Goal: Task Accomplishment & Management: Manage account settings

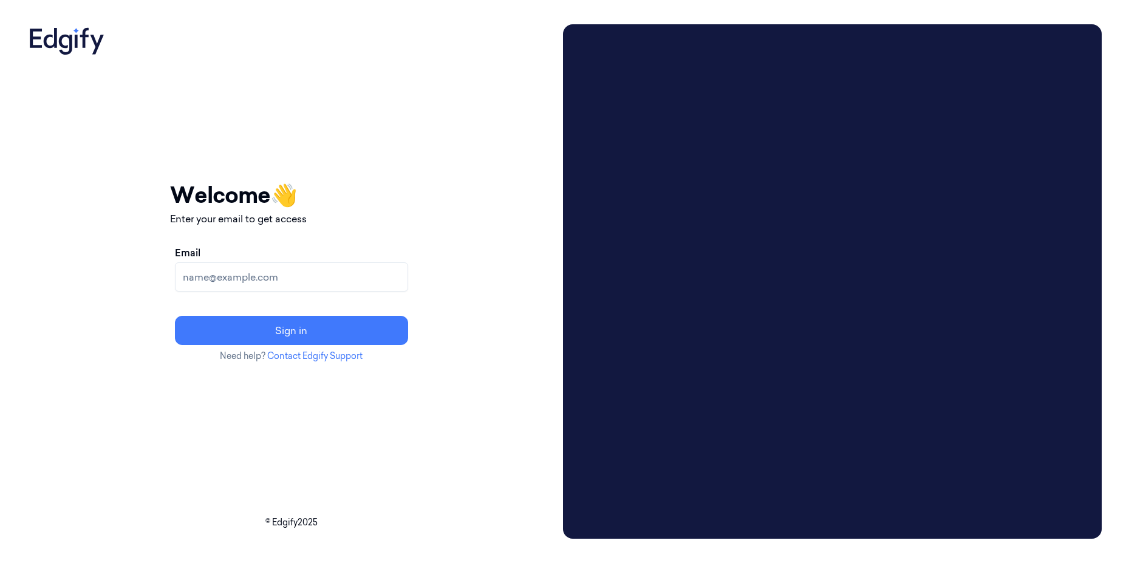
click at [280, 275] on input "Email" at bounding box center [291, 276] width 233 height 29
type input "alekseit@edgify.ai"
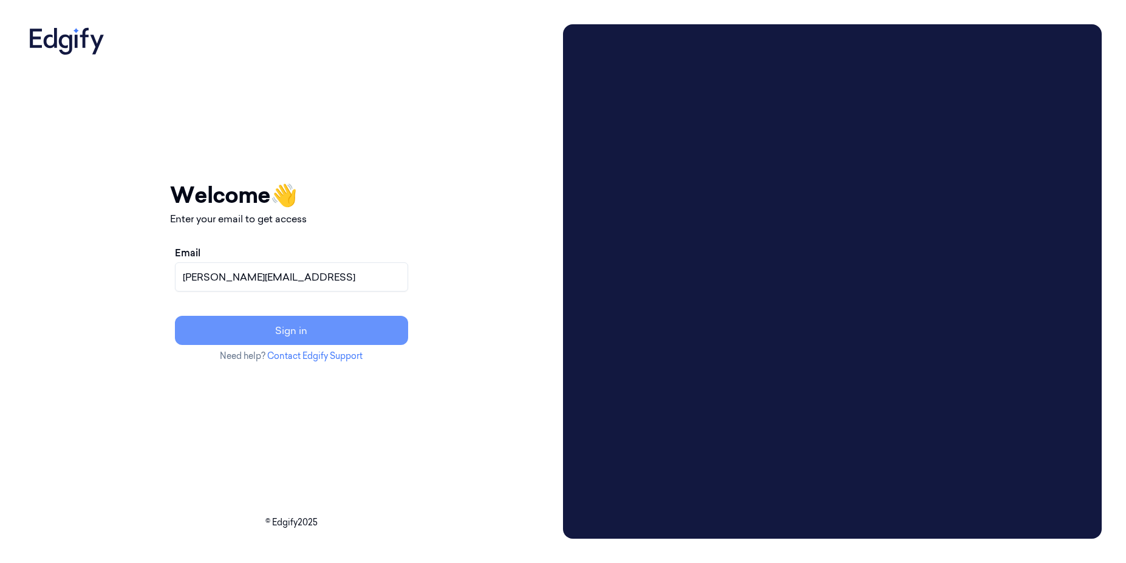
click at [337, 330] on button "Sign in" at bounding box center [291, 330] width 233 height 29
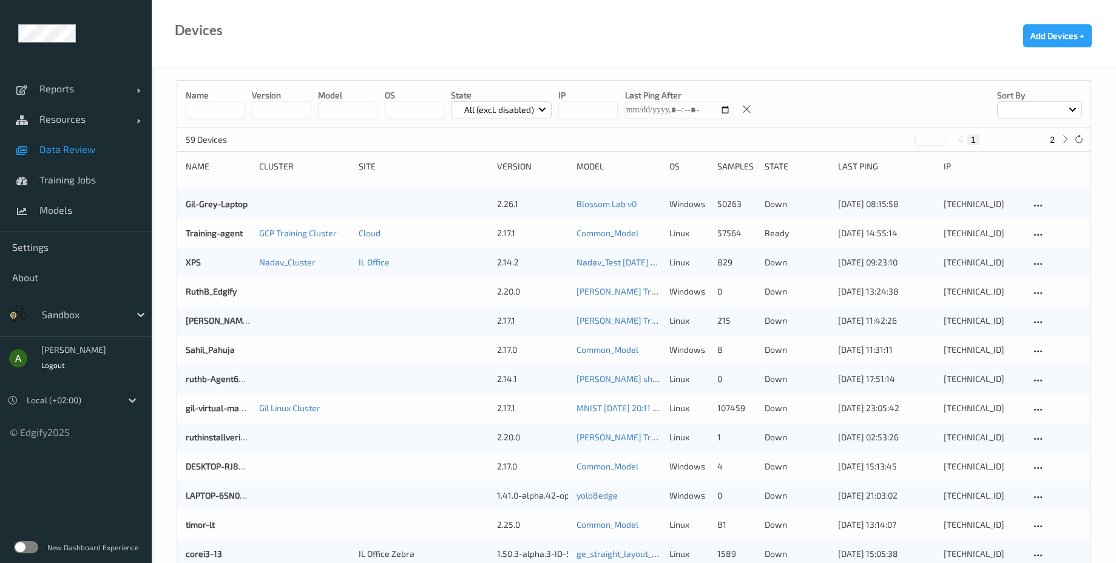
click at [87, 145] on span "Data Review" at bounding box center [89, 149] width 100 height 12
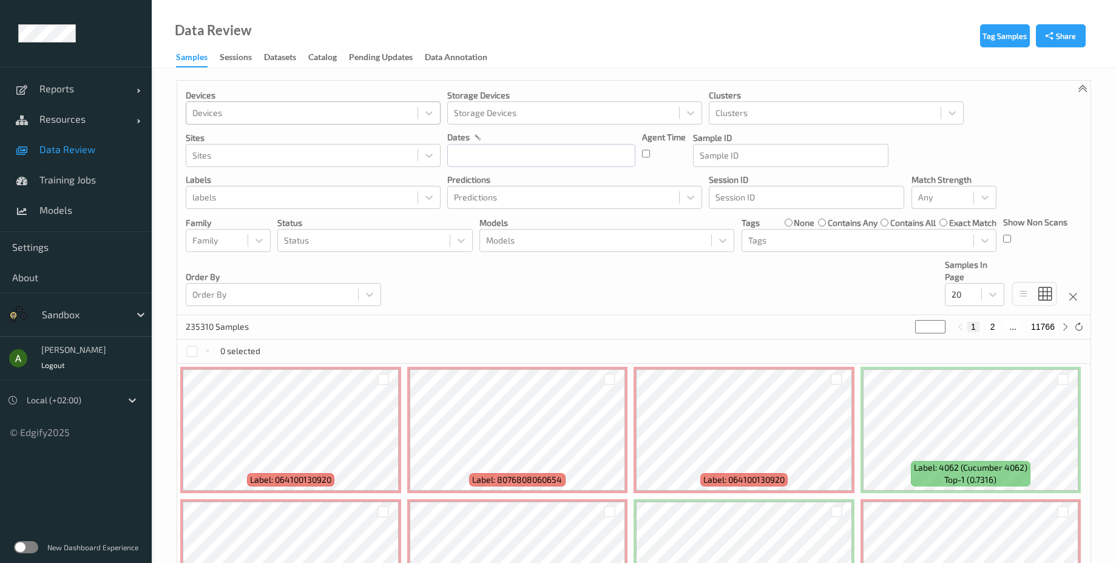
click at [376, 112] on div at bounding box center [301, 113] width 219 height 15
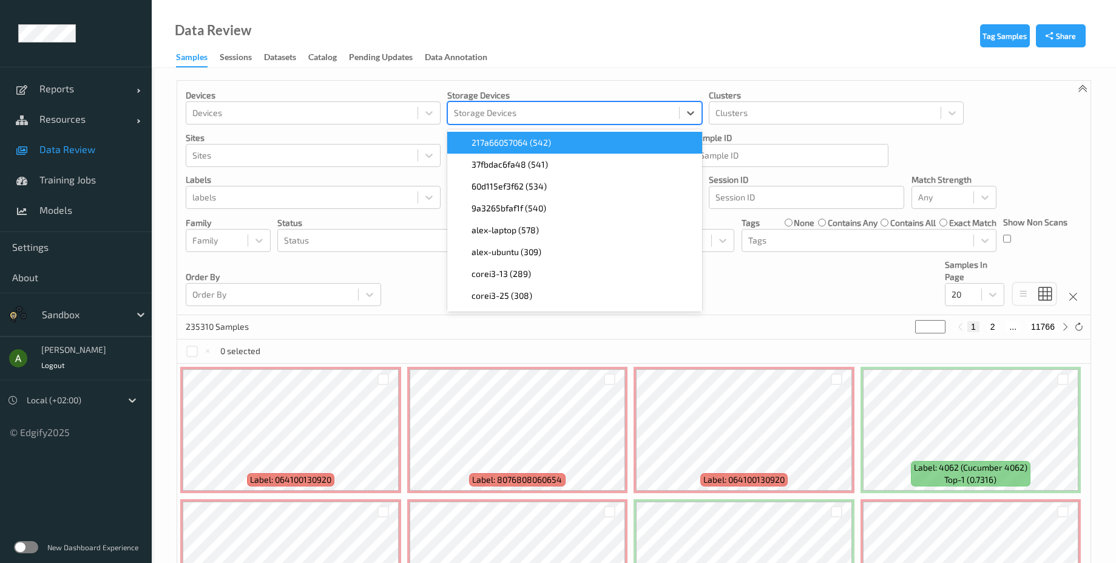
click at [510, 115] on div at bounding box center [563, 113] width 219 height 15
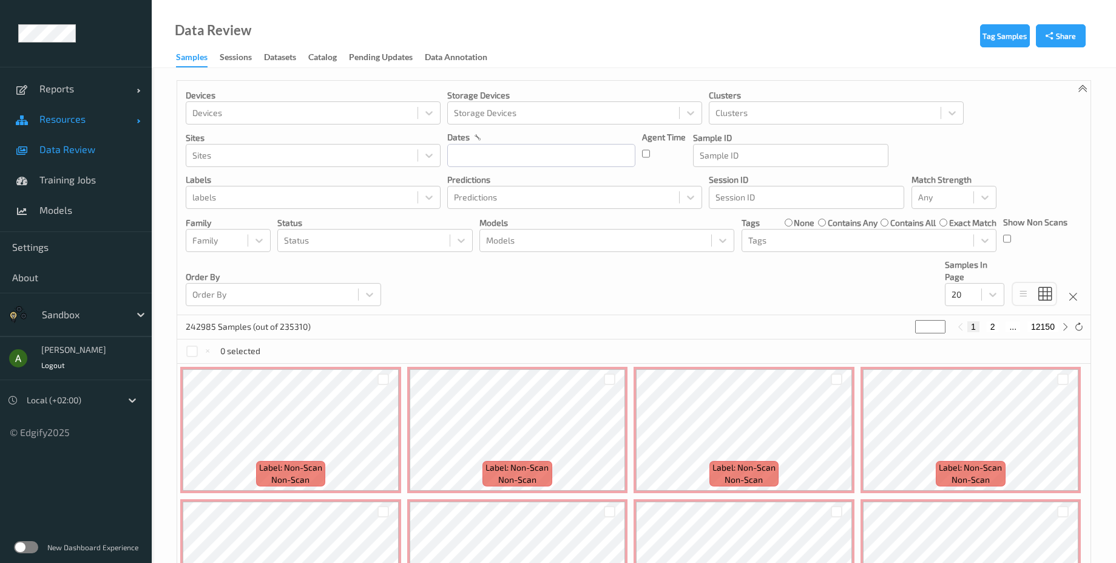
click at [87, 113] on span "Resources" at bounding box center [87, 119] width 97 height 12
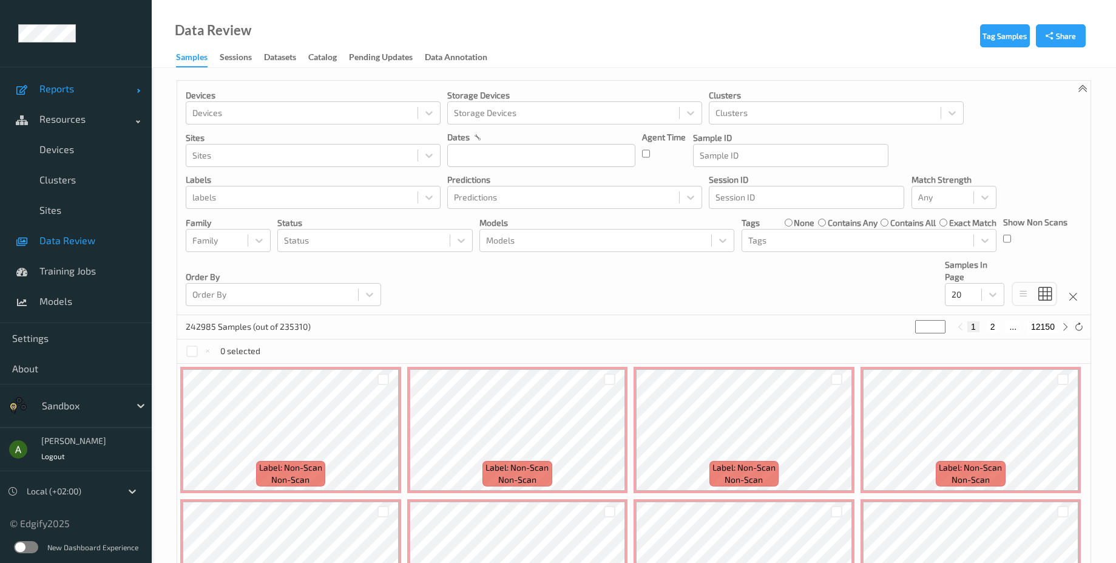
click at [93, 96] on link "Reports" at bounding box center [76, 88] width 152 height 30
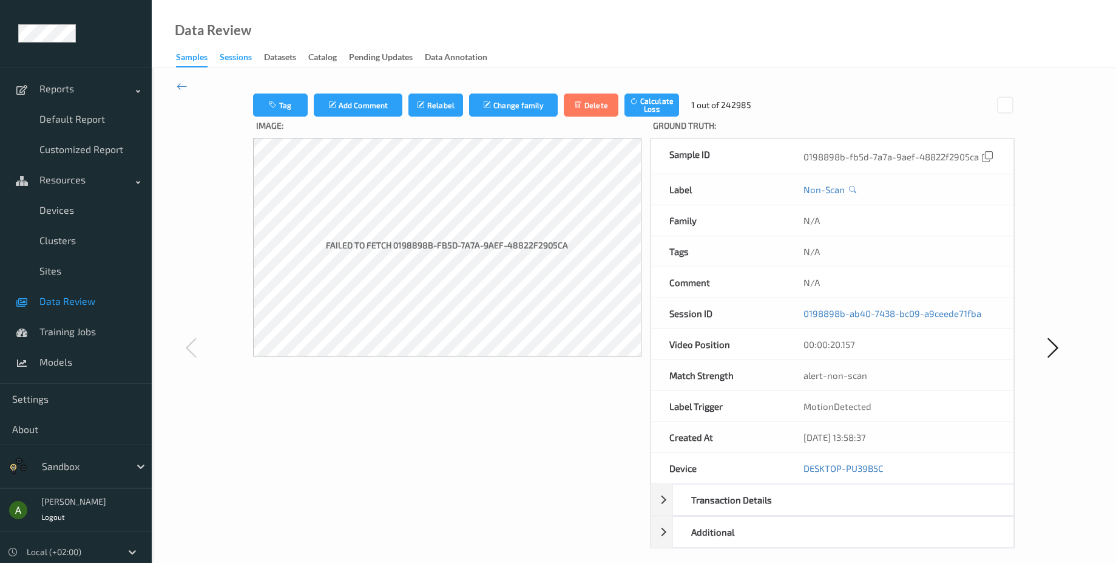
click at [243, 62] on div "Sessions" at bounding box center [236, 58] width 32 height 15
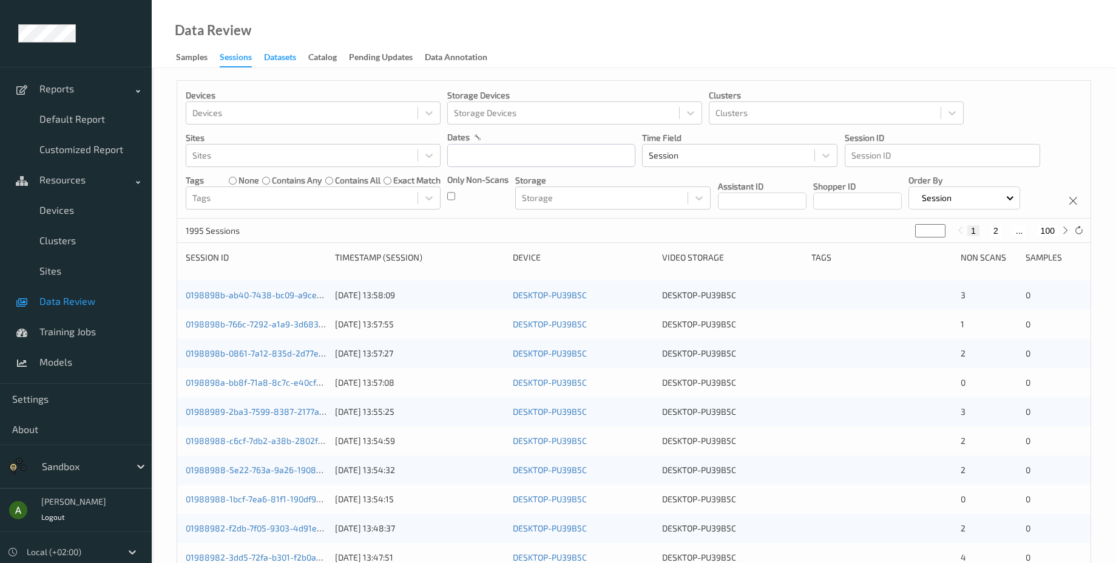
click at [284, 56] on div "Datasets" at bounding box center [280, 58] width 32 height 15
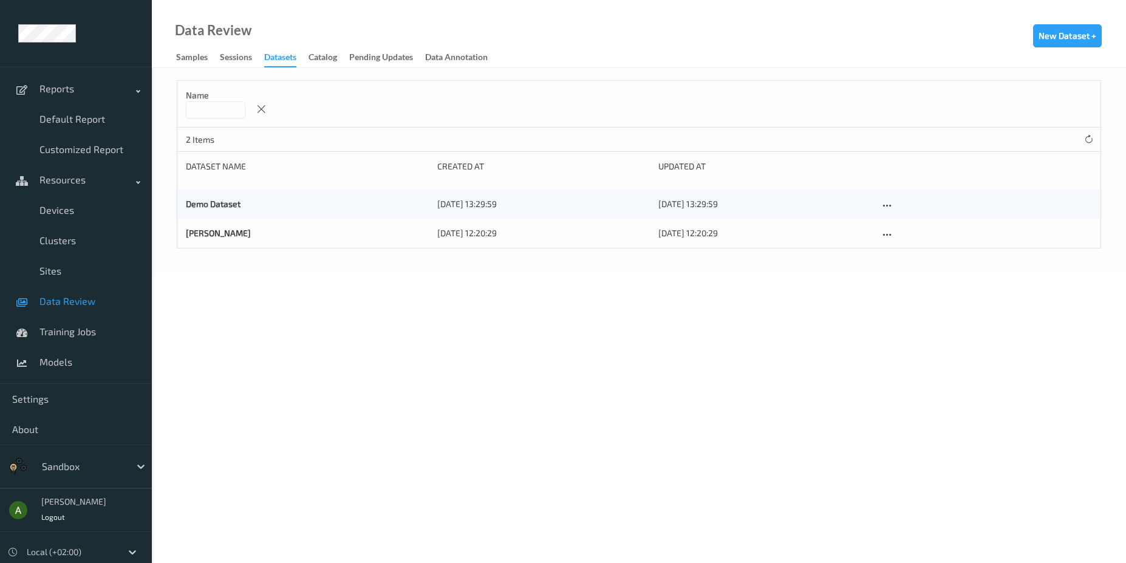
click at [324, 49] on div "Data Review Samples Sessions Datasets Catalog Pending Updates Data Annotation N…" at bounding box center [639, 34] width 974 height 68
click at [327, 52] on div "Catalog" at bounding box center [322, 58] width 29 height 15
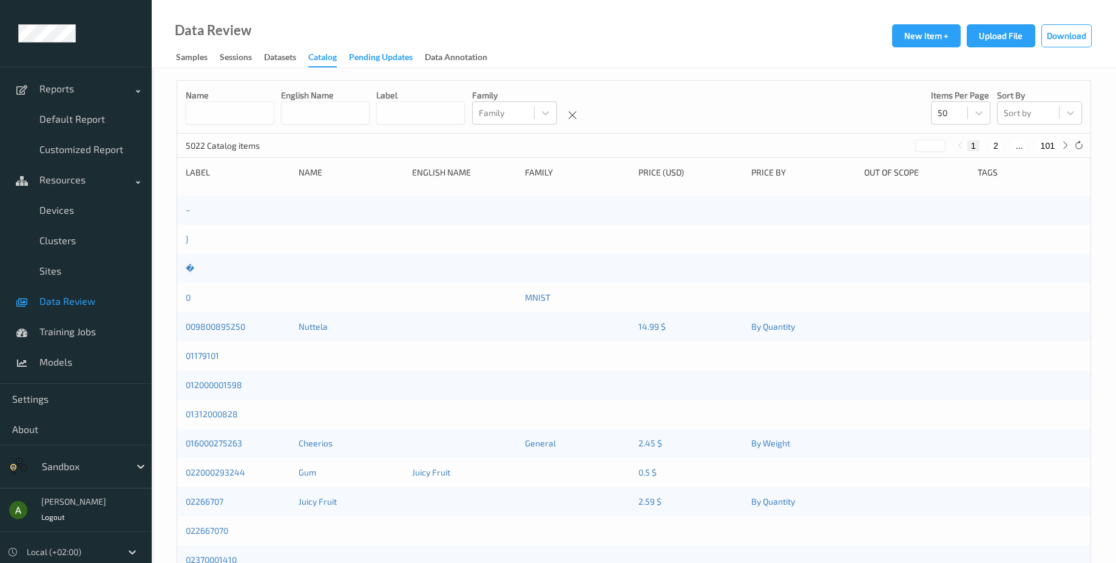
click at [389, 59] on div "Pending Updates" at bounding box center [381, 58] width 64 height 15
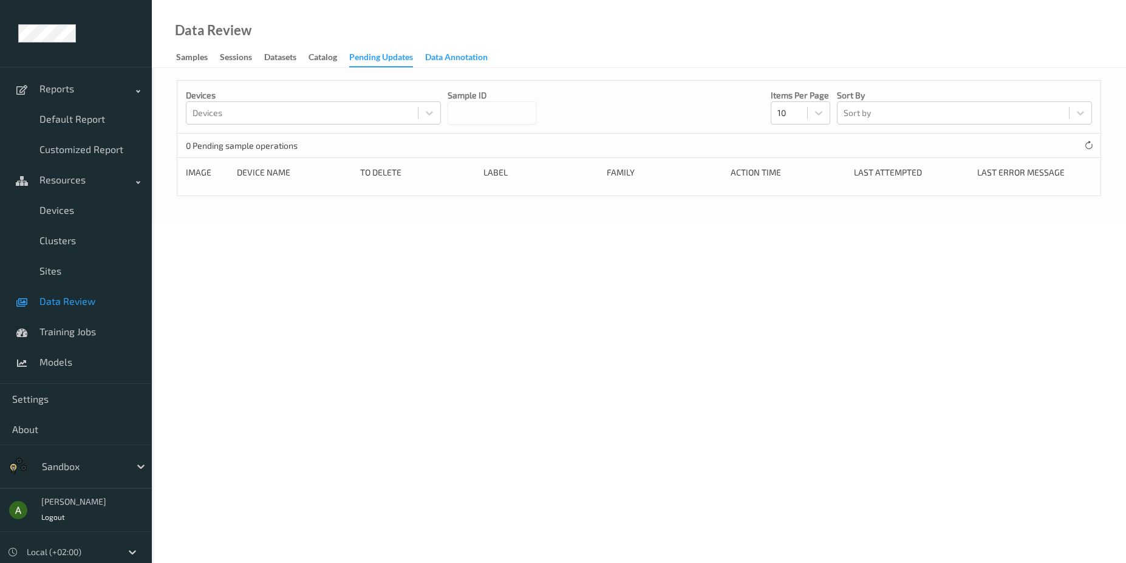
click at [456, 63] on div "Data Annotation" at bounding box center [456, 58] width 63 height 15
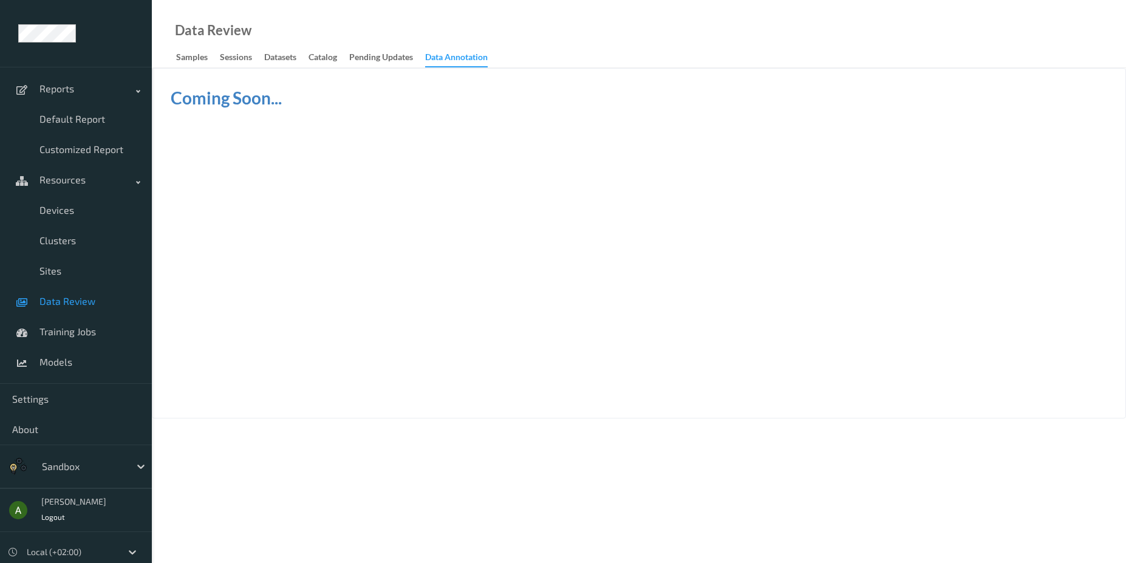
click at [263, 52] on link "Sessions" at bounding box center [242, 57] width 44 height 17
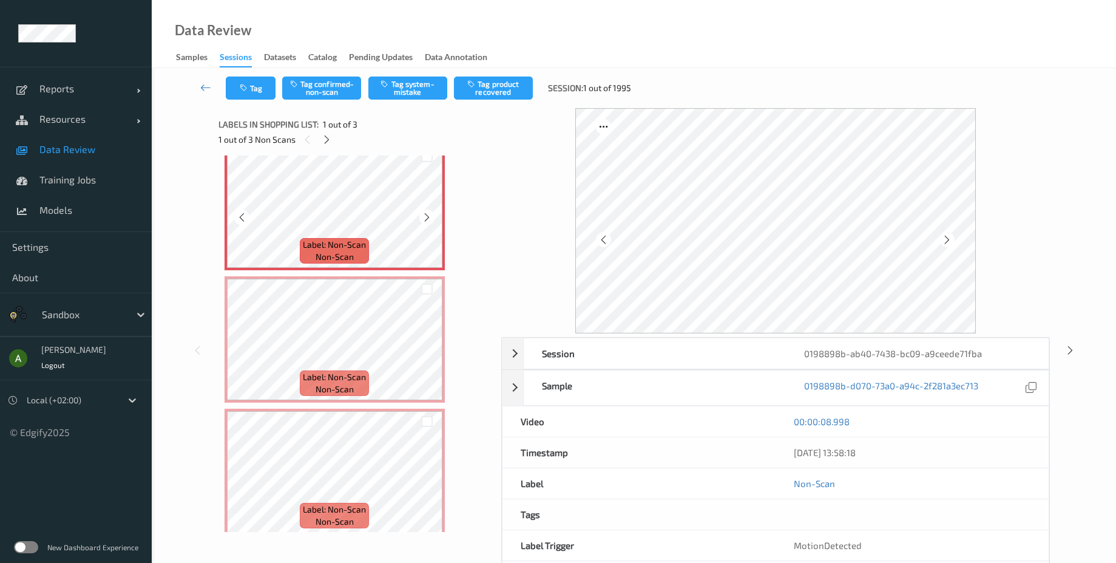
scroll to position [27, 0]
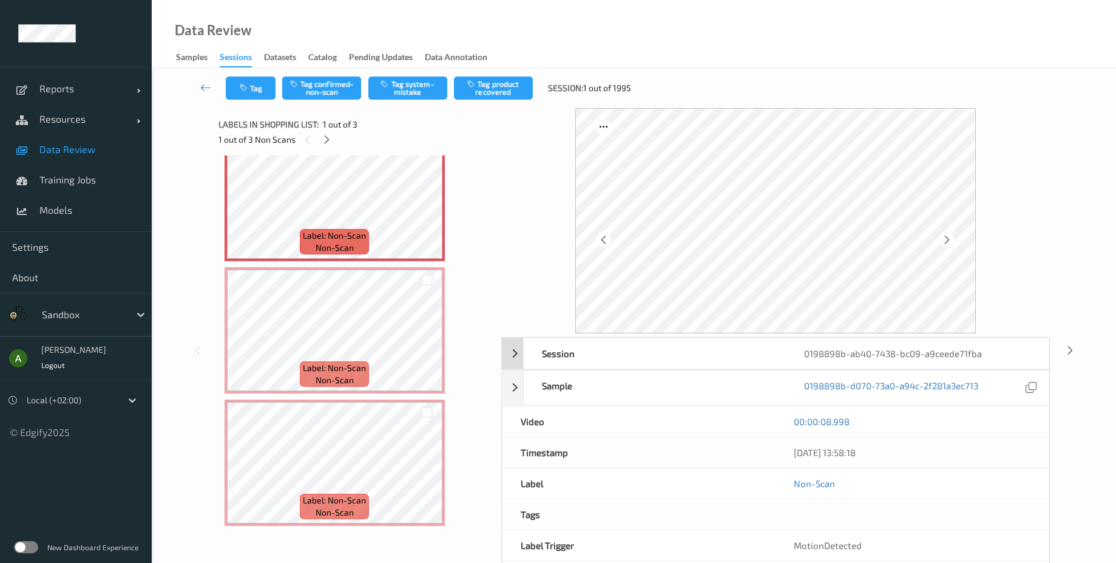
click at [540, 359] on div "Session" at bounding box center [655, 353] width 262 height 30
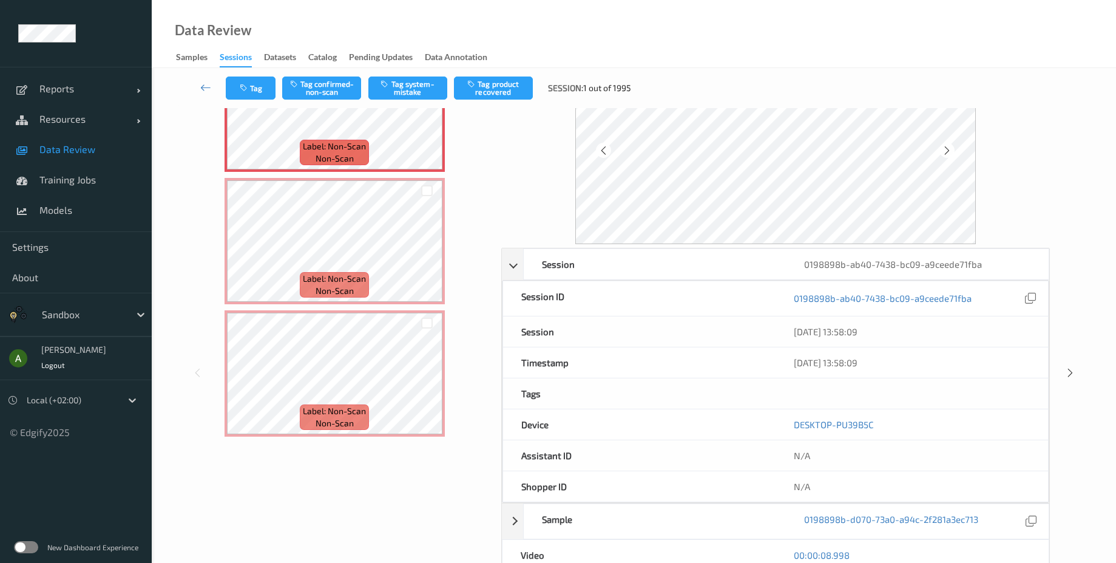
scroll to position [146, 0]
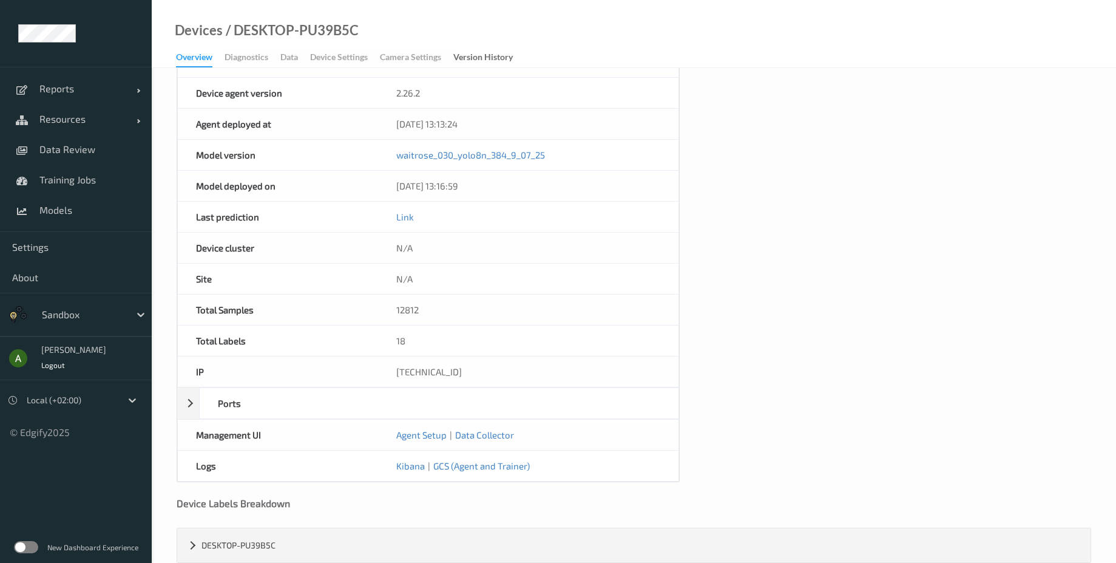
scroll to position [437, 0]
click at [236, 405] on div "Ports" at bounding box center [296, 402] width 192 height 30
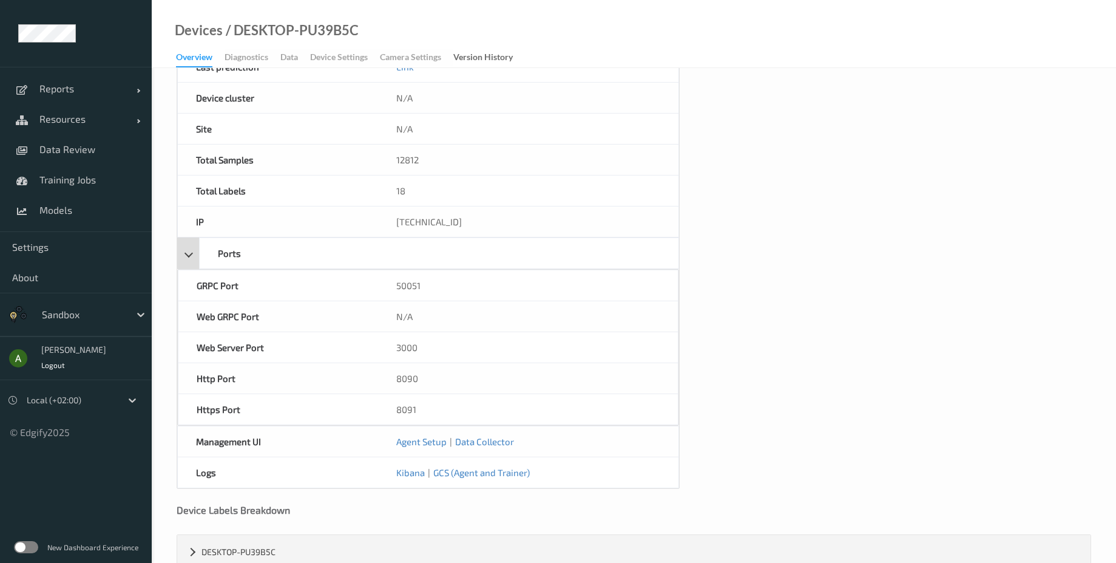
scroll to position [617, 0]
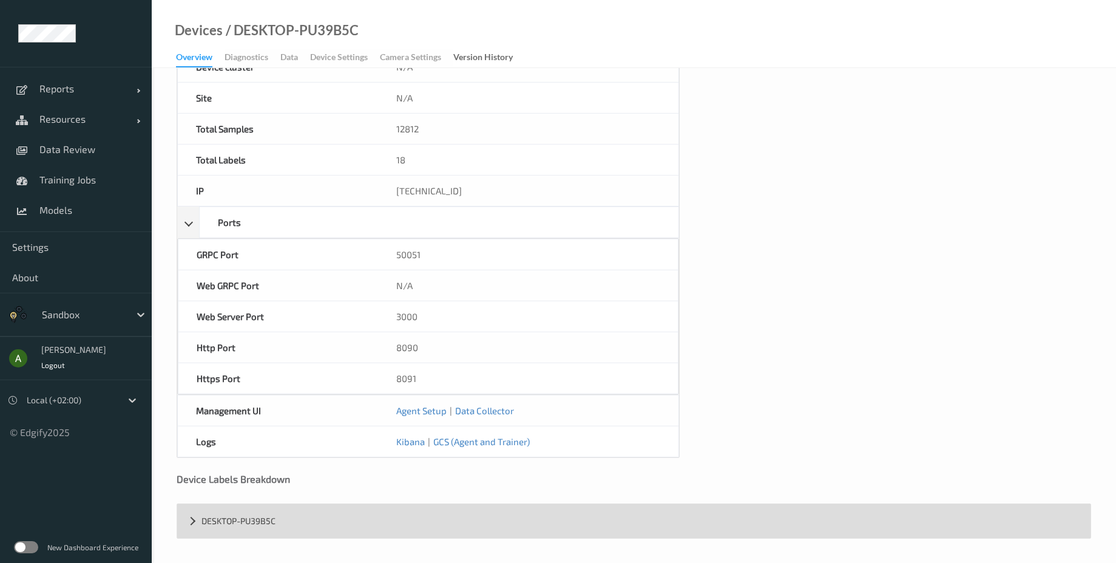
click at [327, 515] on div "DESKTOP-PU39B5C" at bounding box center [634, 521] width 914 height 34
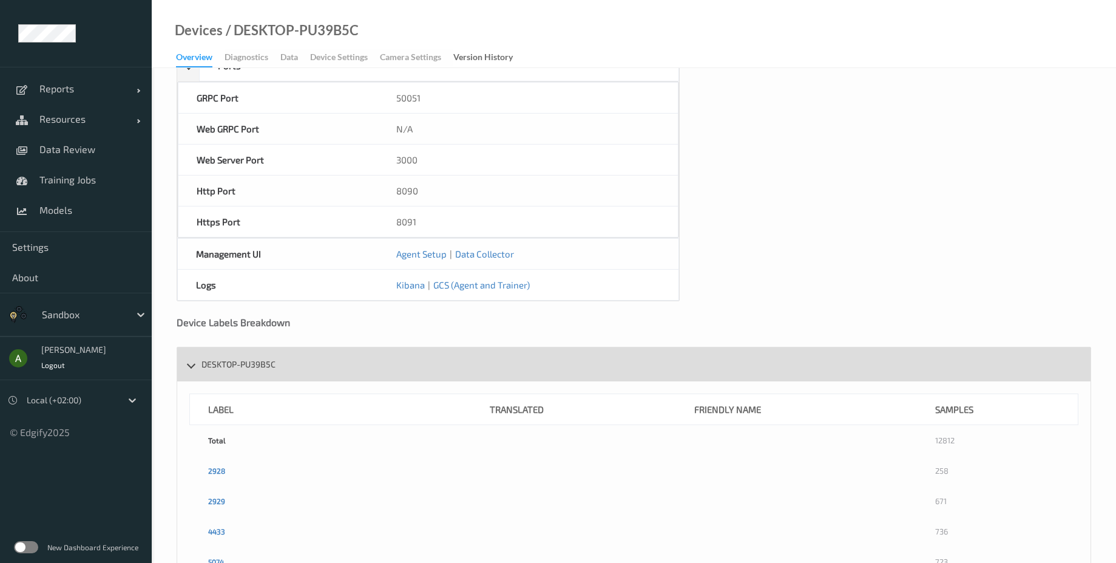
scroll to position [836, 0]
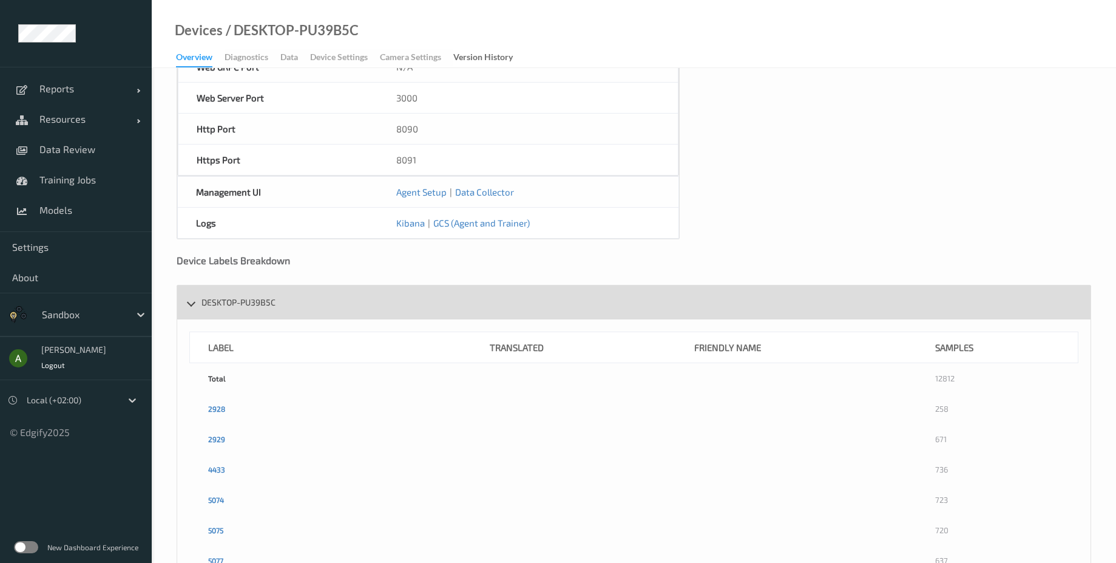
click at [299, 301] on div "DESKTOP-PU39B5C" at bounding box center [634, 302] width 914 height 34
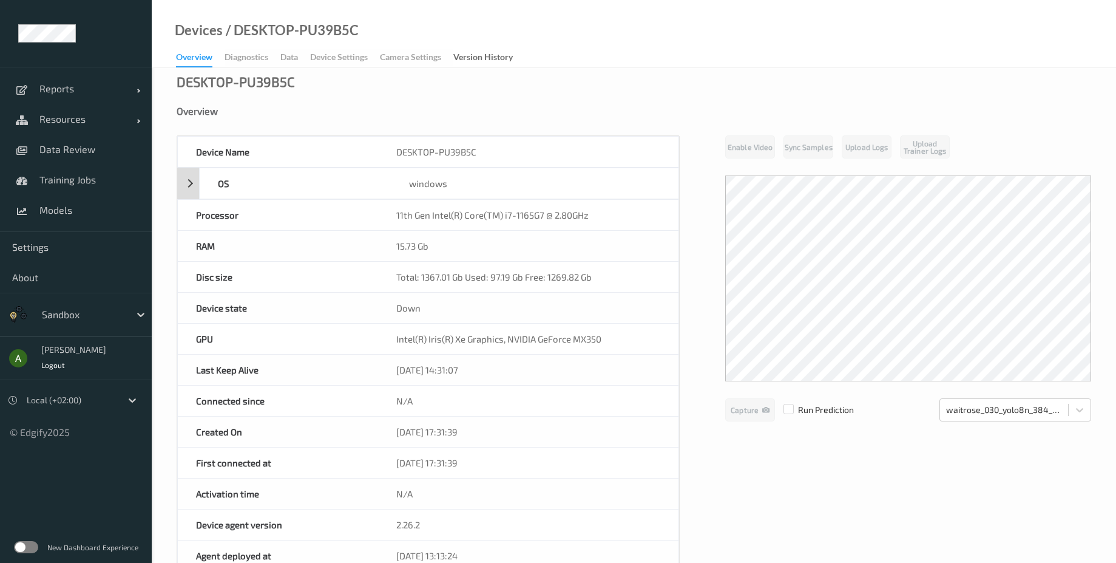
scroll to position [0, 0]
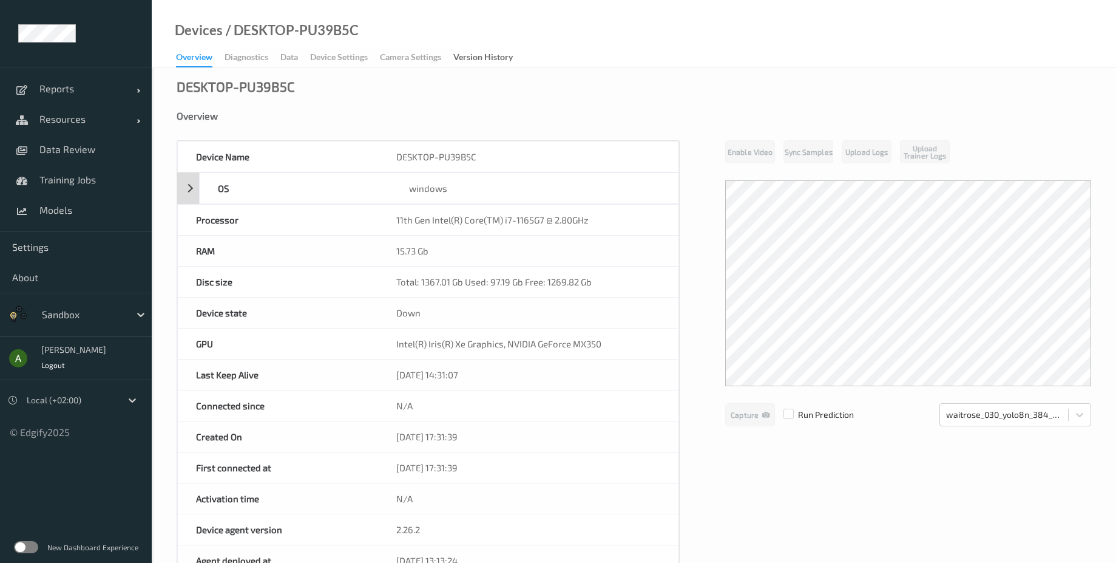
click at [234, 196] on div "OS" at bounding box center [296, 188] width 192 height 30
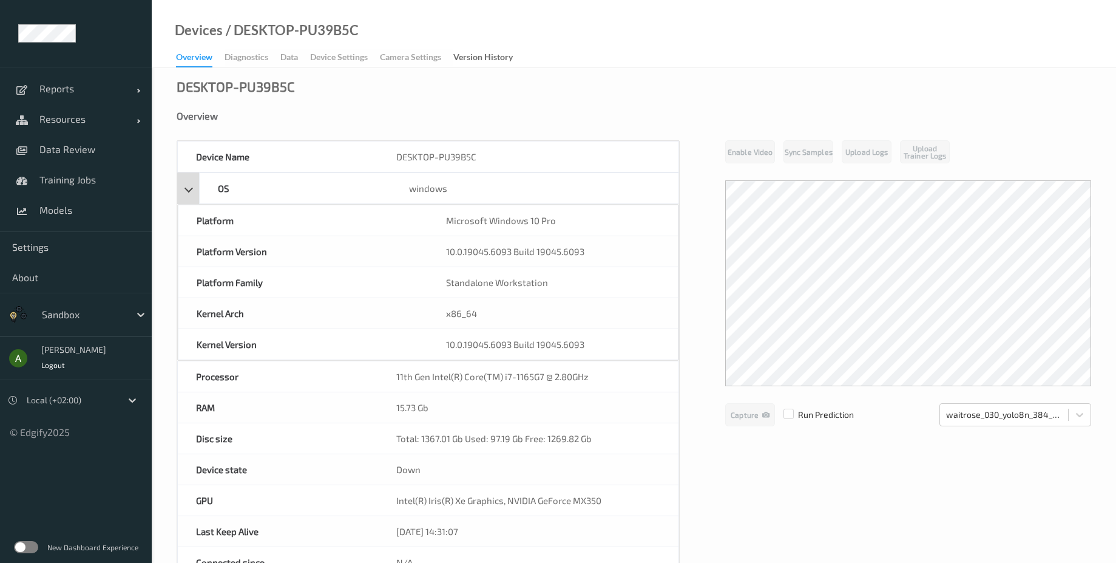
click at [233, 196] on div "OS" at bounding box center [296, 188] width 192 height 30
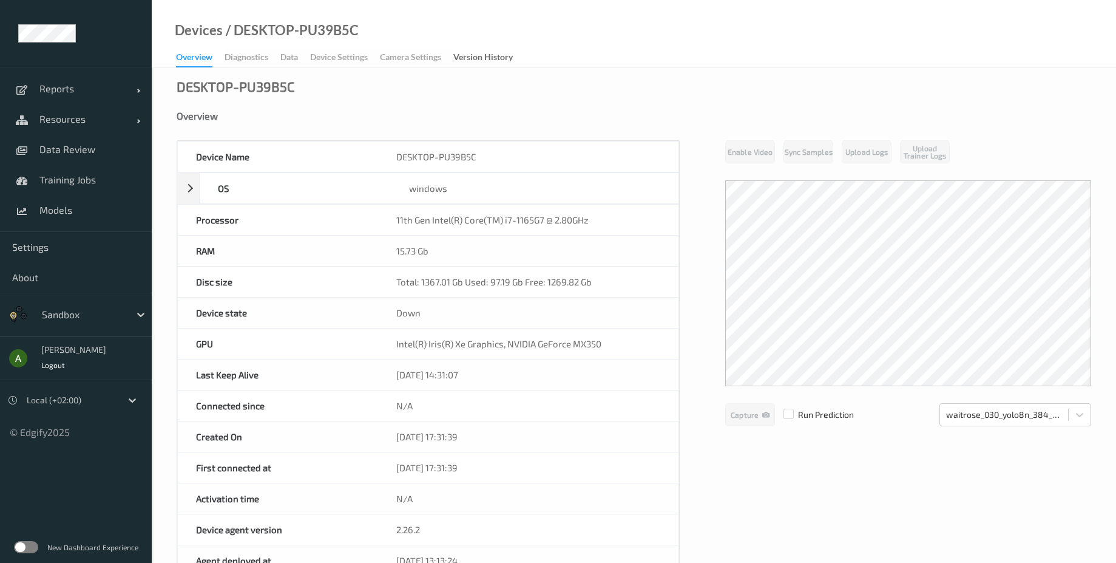
click at [262, 44] on div "Devices / DESKTOP-PU39B5C" at bounding box center [255, 45] width 207 height 43
click at [251, 52] on div "Overview Diagnostics Data Device Settings Camera Settings Version History" at bounding box center [350, 58] width 349 height 18
click at [253, 56] on div "Overview Diagnostics Data Device Settings Camera Settings Version History" at bounding box center [350, 58] width 349 height 18
click at [274, 54] on div "Overview Diagnostics Data Device Settings Camera Settings Version History" at bounding box center [350, 58] width 349 height 18
drag, startPoint x: 274, startPoint y: 54, endPoint x: 390, endPoint y: 53, distance: 116.0
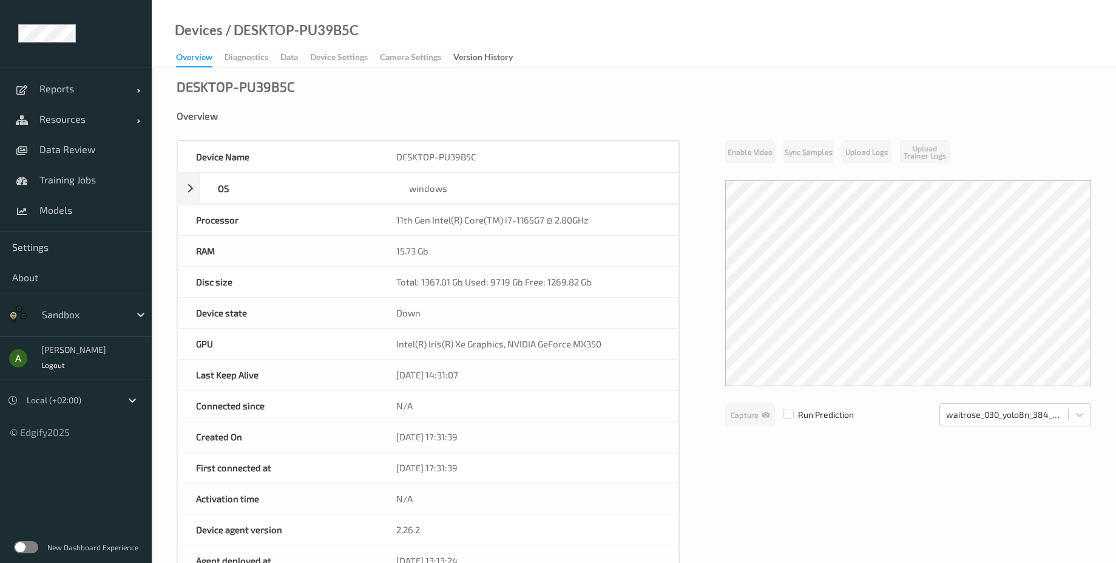
click at [278, 54] on div "Overview Diagnostics Data Device Settings Camera Settings Version History" at bounding box center [350, 58] width 349 height 18
click at [505, 55] on div "Version History" at bounding box center [483, 58] width 59 height 15
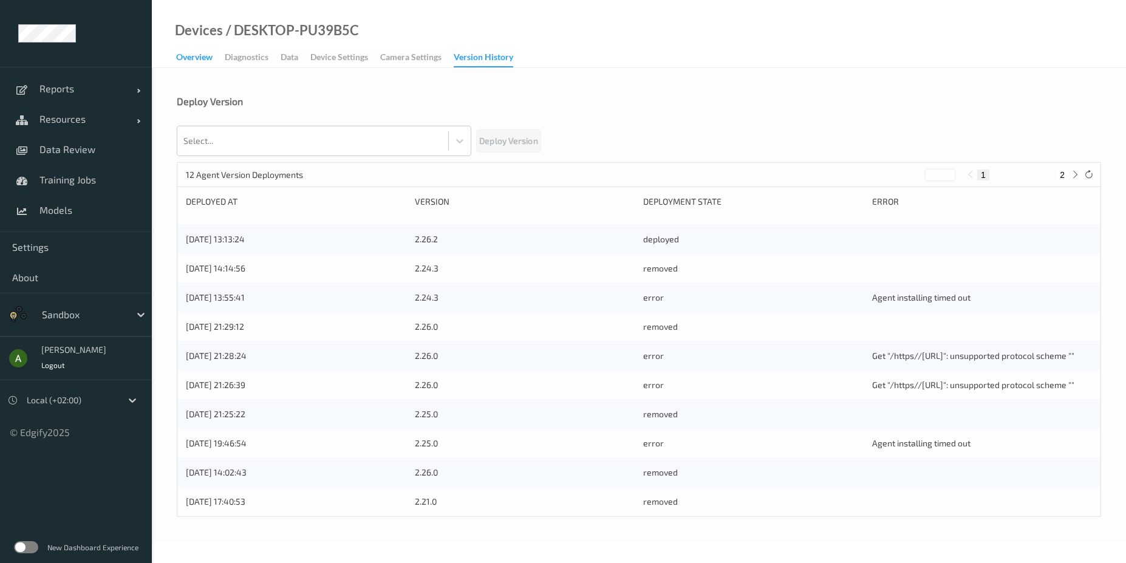
click at [194, 55] on div "Overview" at bounding box center [194, 58] width 36 height 15
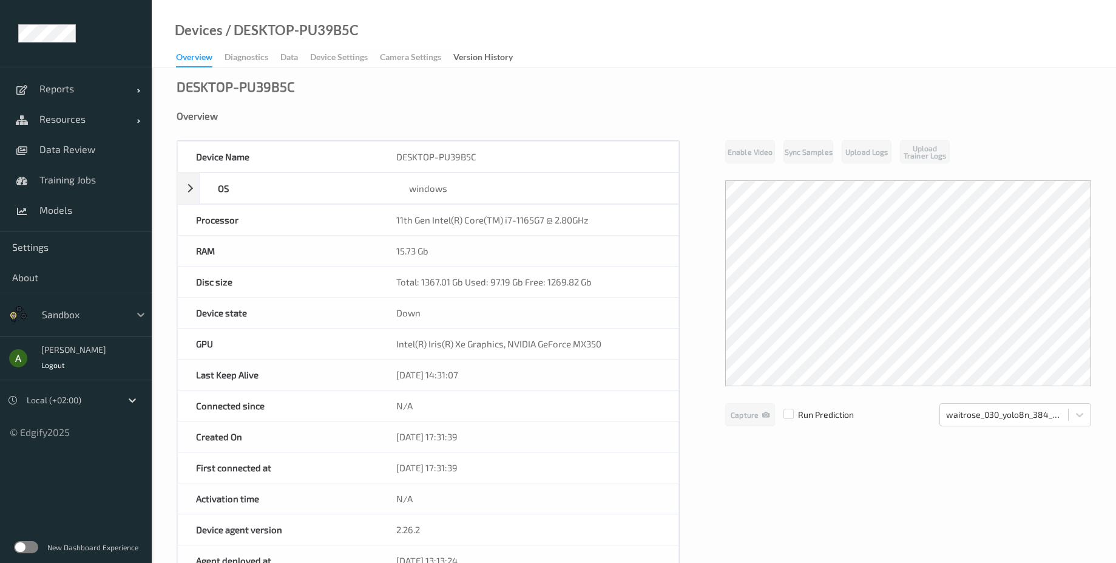
click at [132, 314] on div at bounding box center [141, 315] width 22 height 22
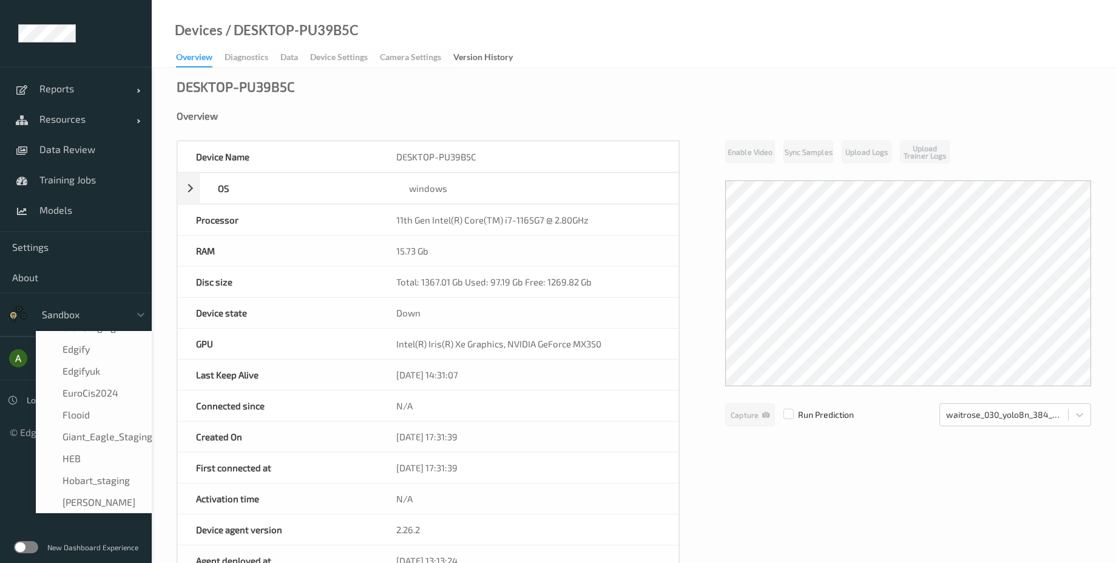
scroll to position [250, 0]
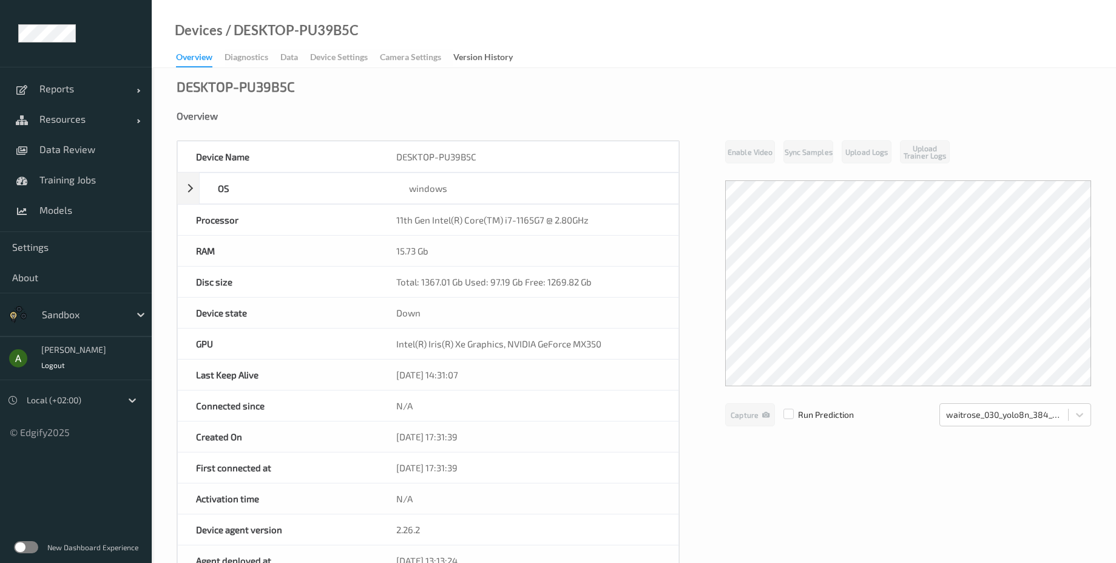
click at [129, 309] on div "sandbox" at bounding box center [83, 314] width 94 height 19
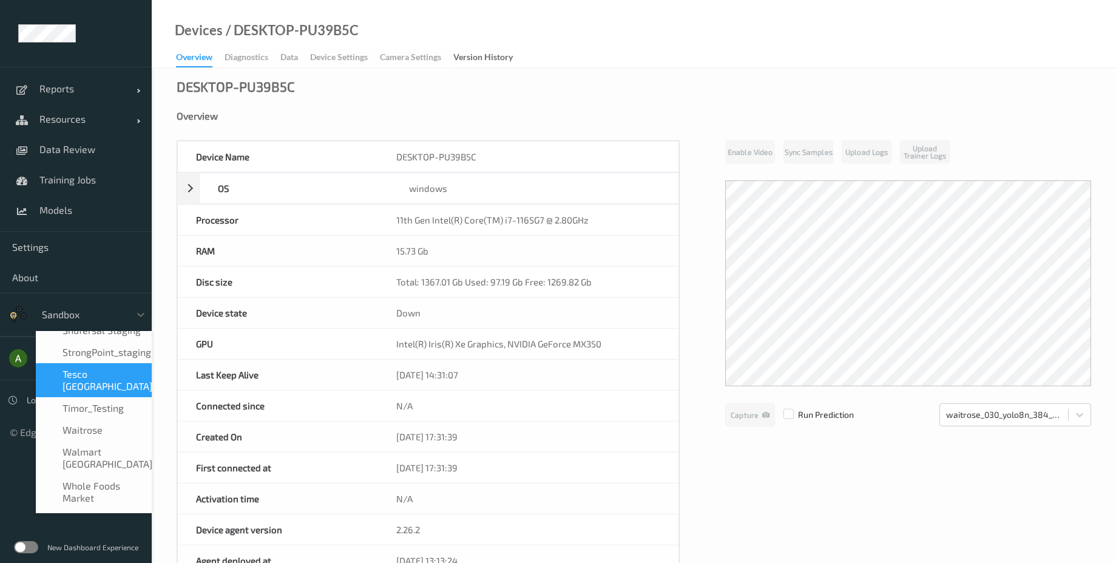
scroll to position [665, 0]
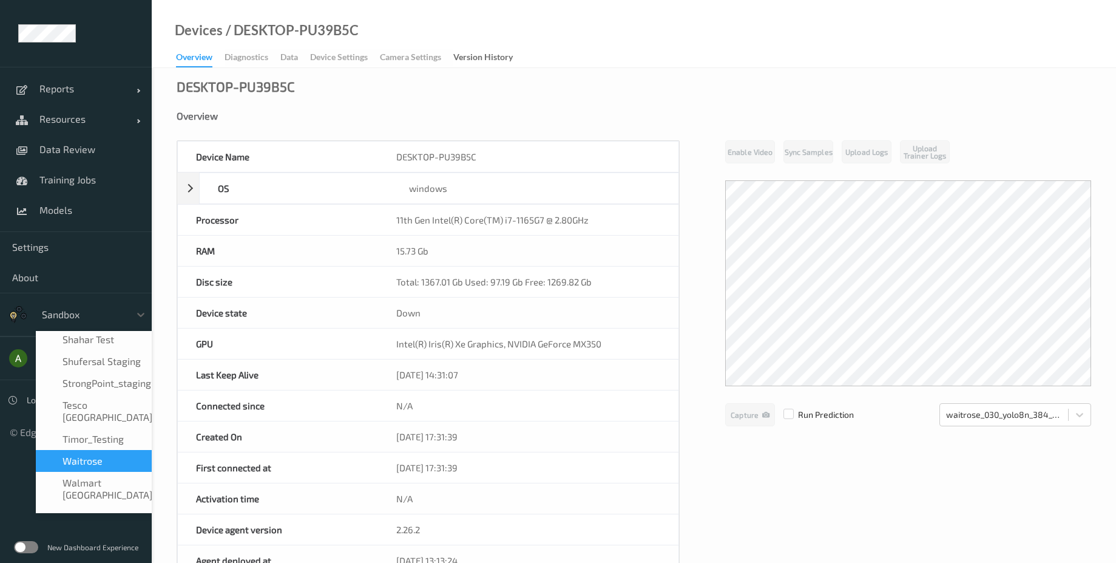
click at [109, 455] on div "Waitrose" at bounding box center [93, 461] width 101 height 12
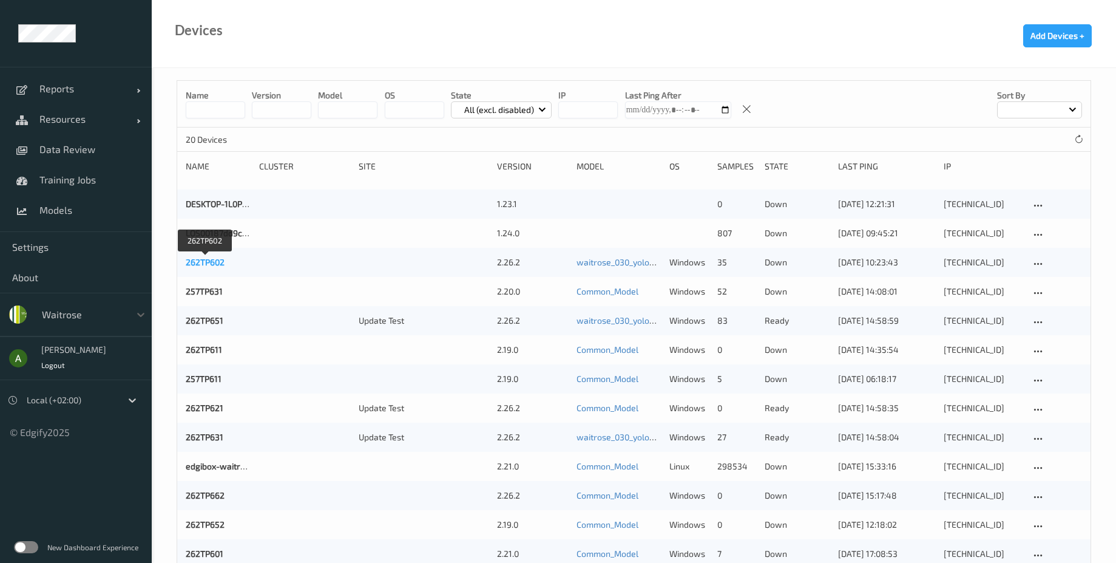
click at [211, 265] on link "262TP602" at bounding box center [205, 262] width 39 height 10
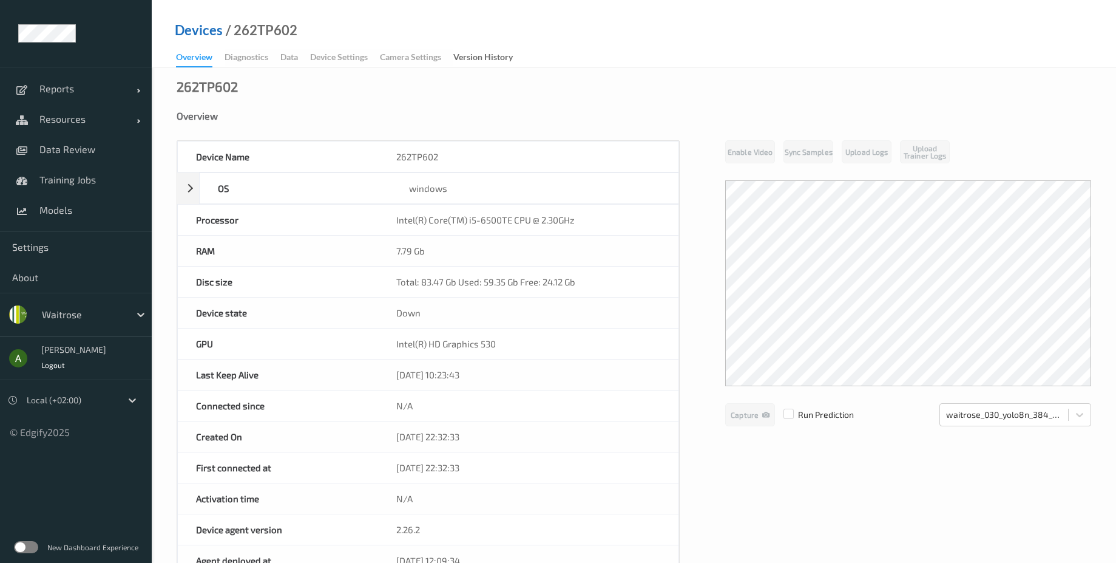
click at [196, 25] on link "Devices" at bounding box center [199, 30] width 48 height 12
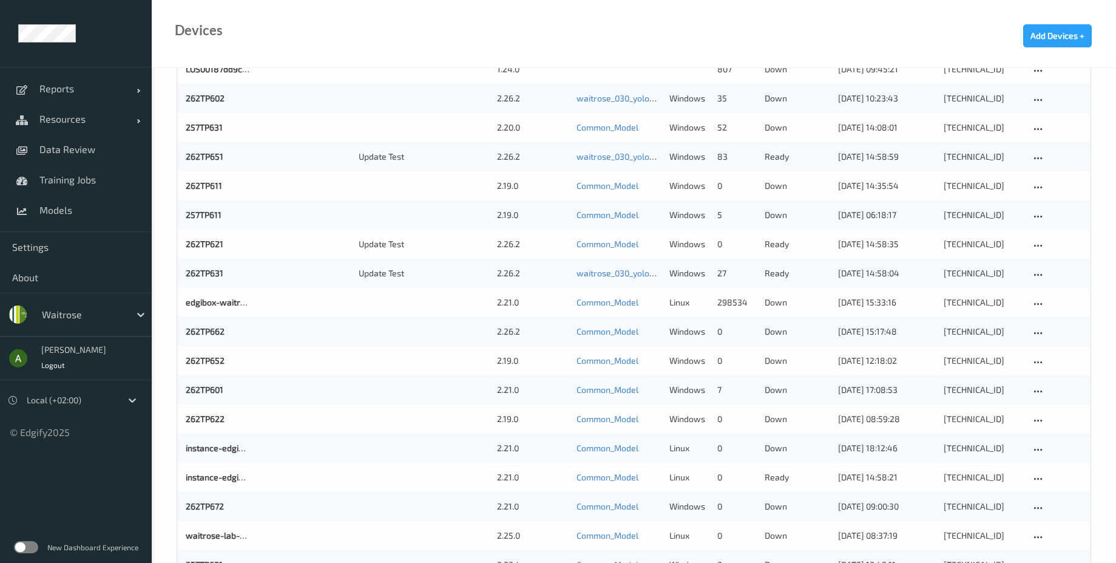
scroll to position [235, 0]
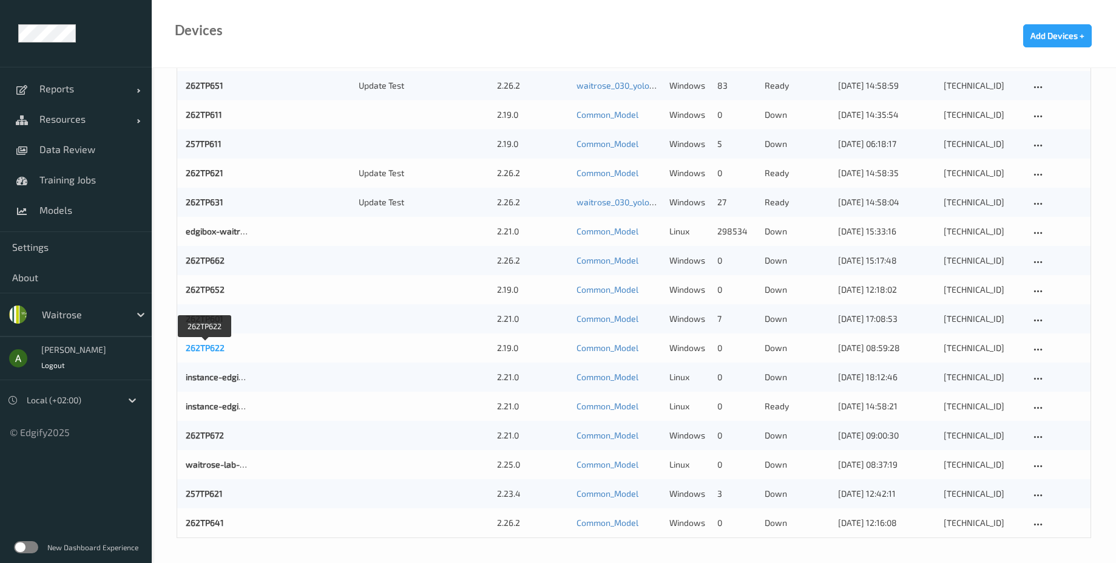
click at [208, 342] on link "262TP622" at bounding box center [205, 347] width 39 height 10
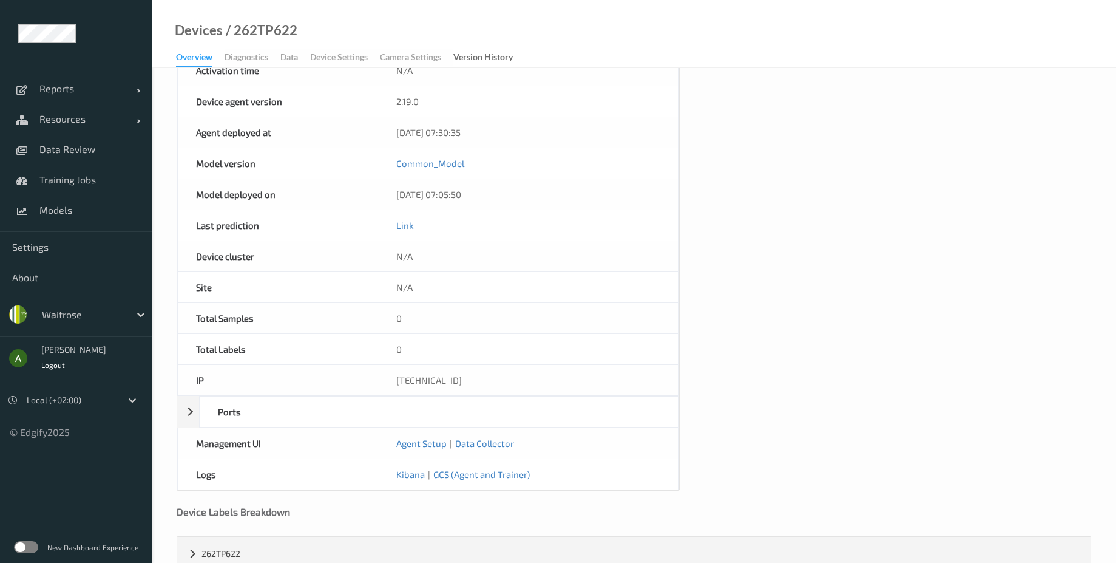
scroll to position [461, 0]
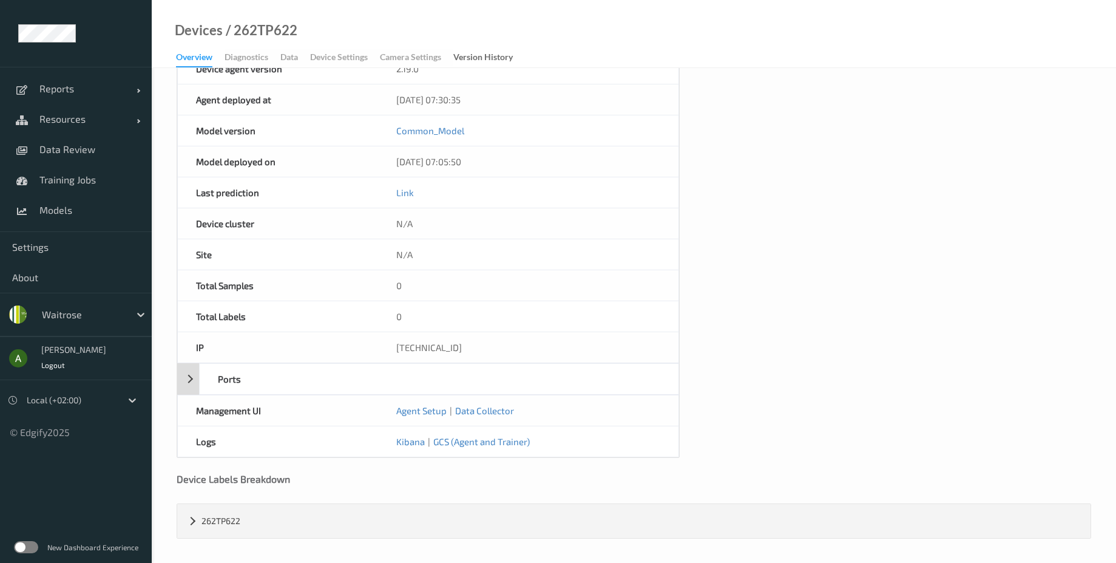
click at [212, 384] on div "Ports" at bounding box center [296, 379] width 192 height 30
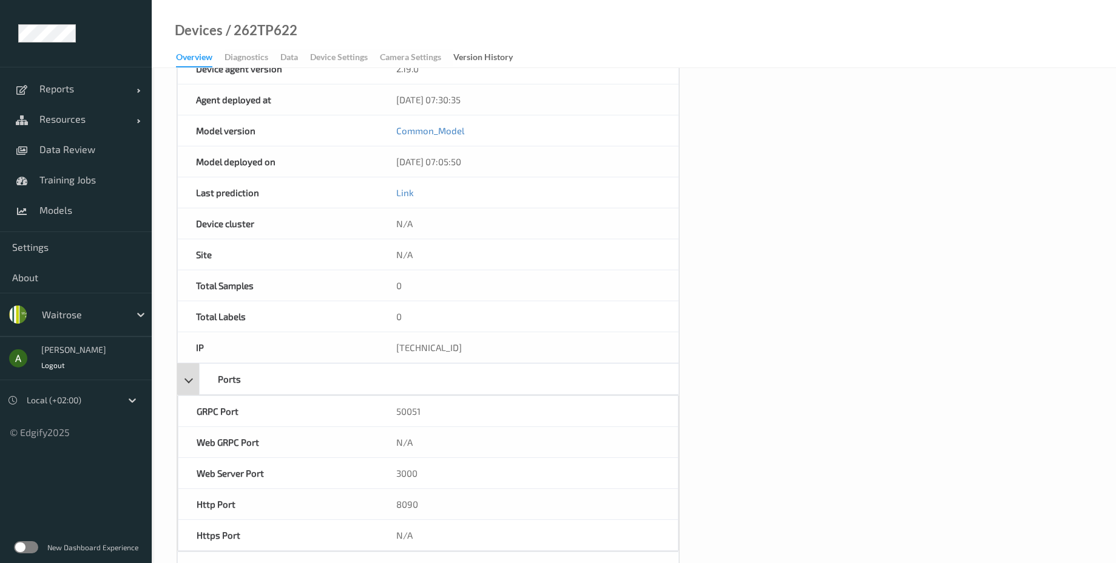
click at [212, 384] on div "Ports" at bounding box center [296, 379] width 192 height 30
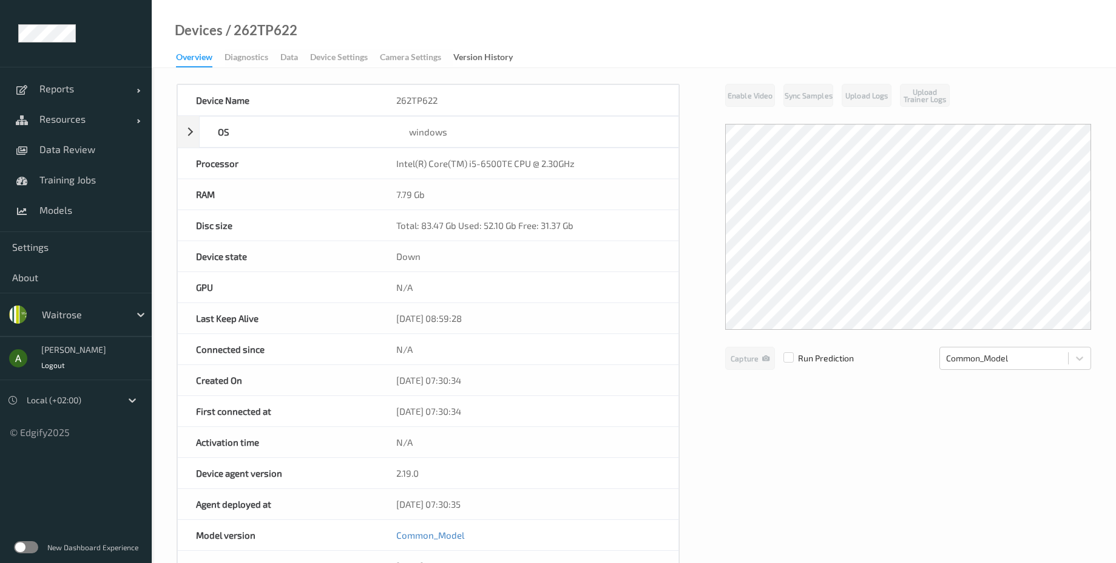
scroll to position [0, 0]
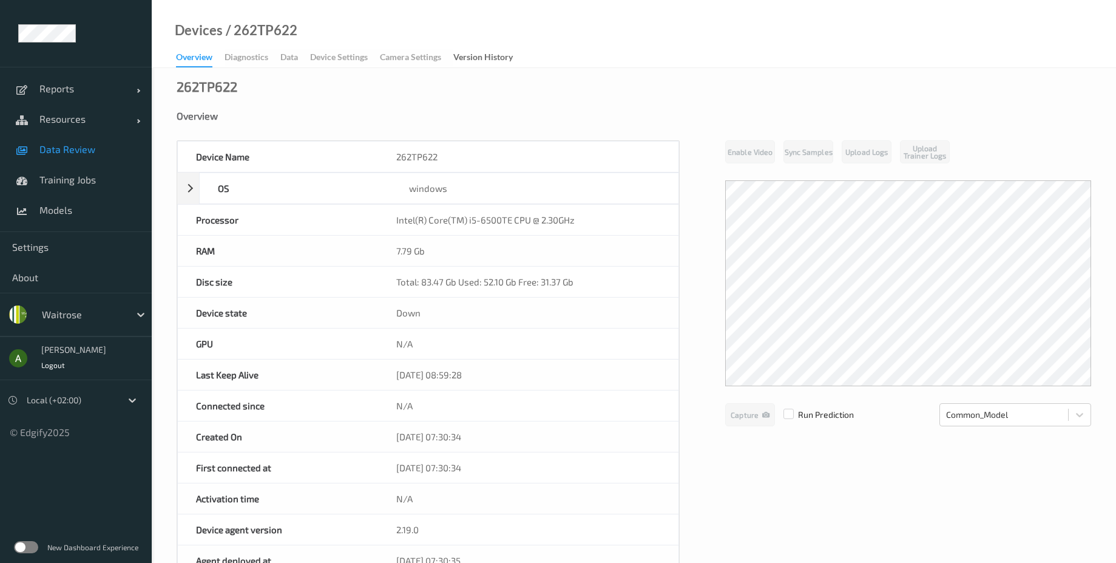
click at [72, 146] on span "Data Review" at bounding box center [89, 149] width 100 height 12
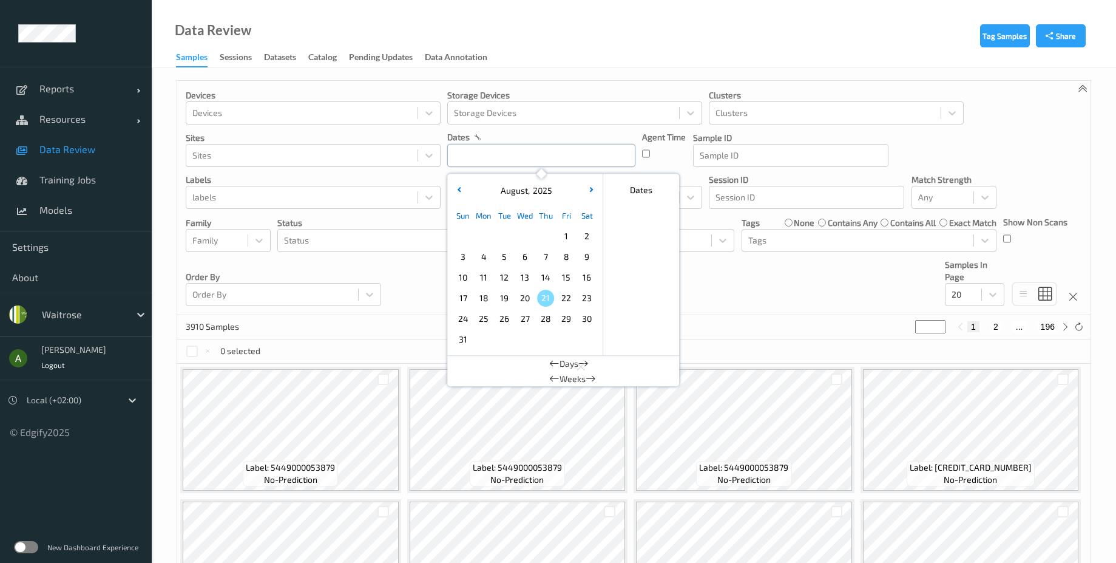
click at [515, 149] on input "text" at bounding box center [541, 155] width 188 height 23
click at [563, 239] on span "1" at bounding box center [566, 236] width 17 height 17
type input "01/08/2025 00:00"
click at [750, 297] on div "Devices Devices Storage Devices Storage Devices Clusters Clusters Sites Sites d…" at bounding box center [634, 198] width 914 height 234
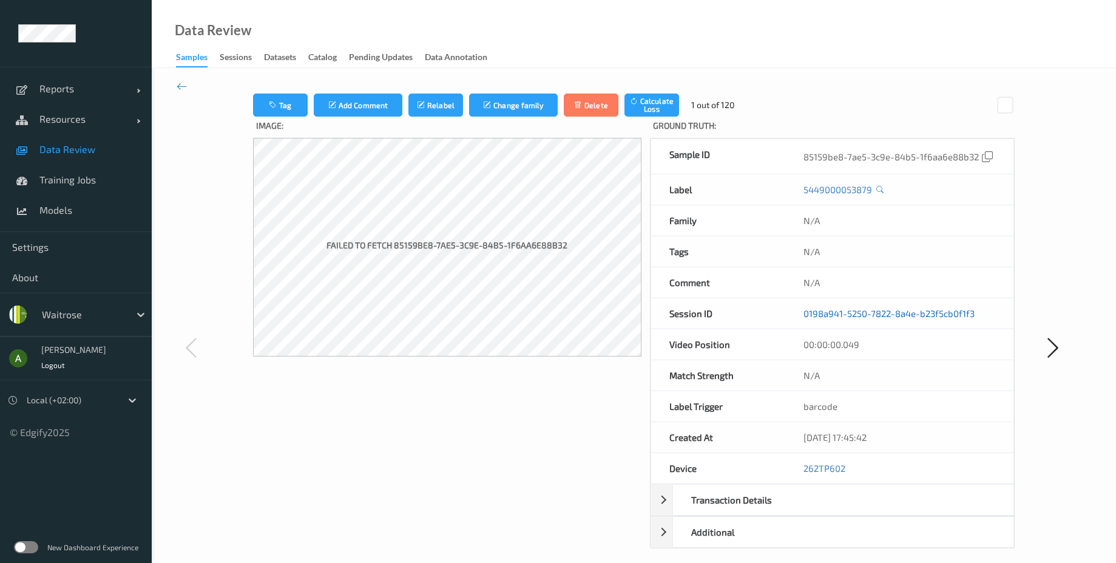
scroll to position [63, 0]
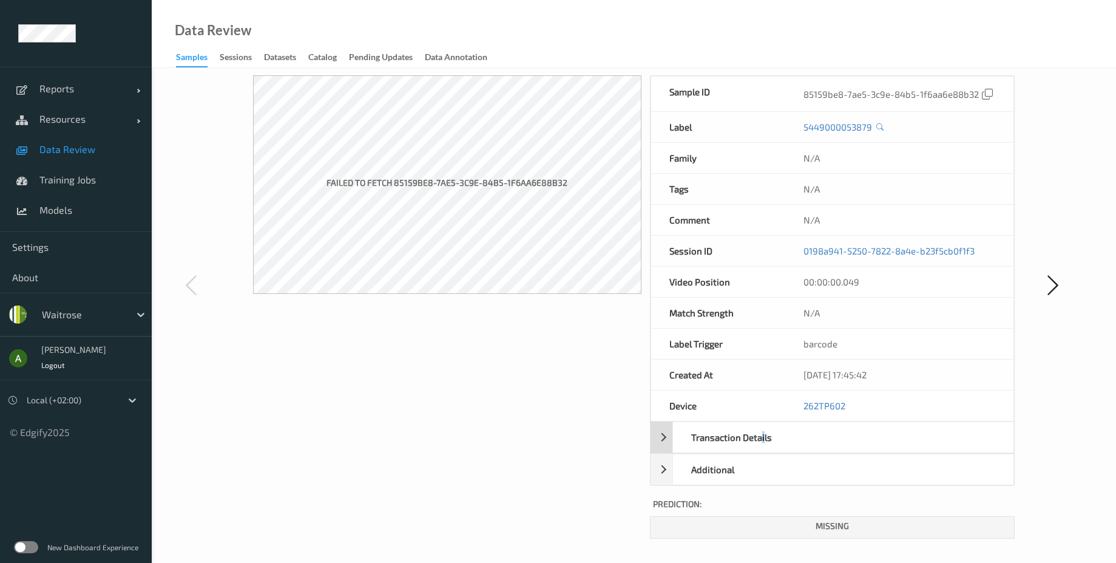
click at [763, 442] on div "Transaction Details" at bounding box center [736, 437] width 126 height 30
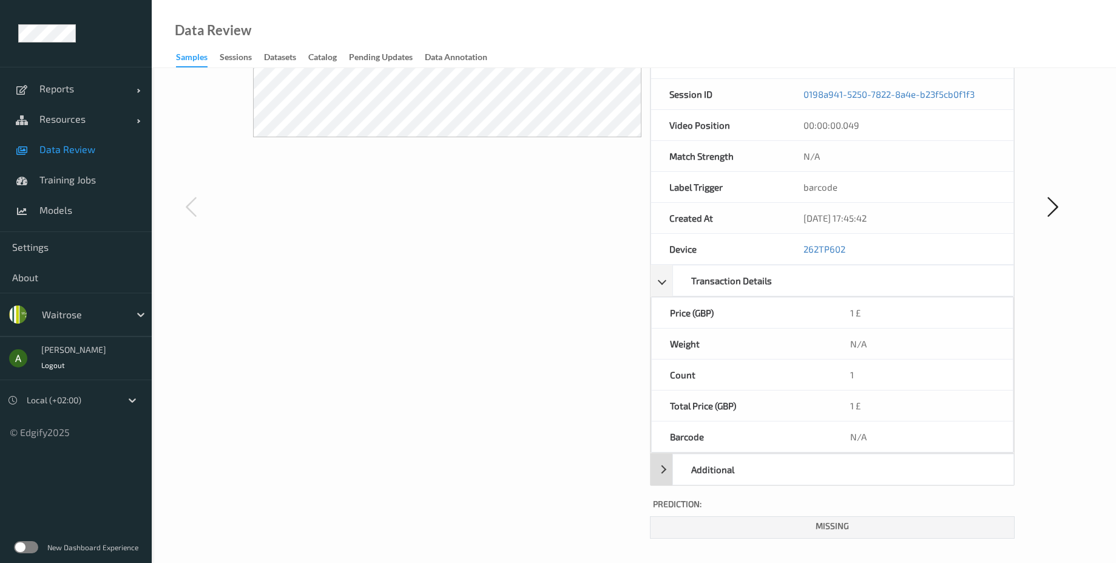
click at [722, 471] on div "Additional" at bounding box center [736, 469] width 126 height 30
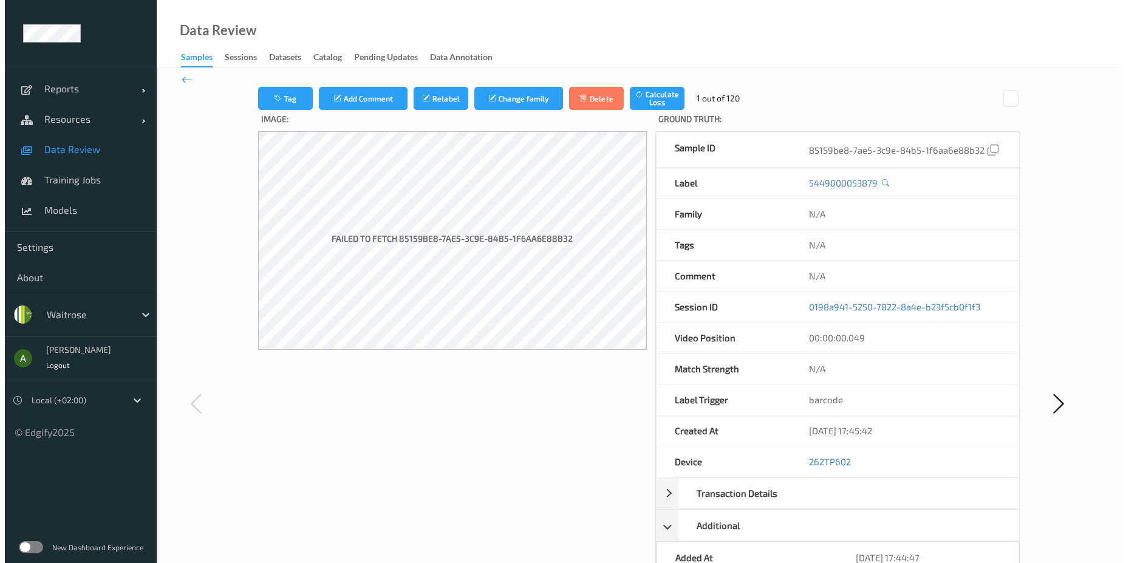
scroll to position [0, 0]
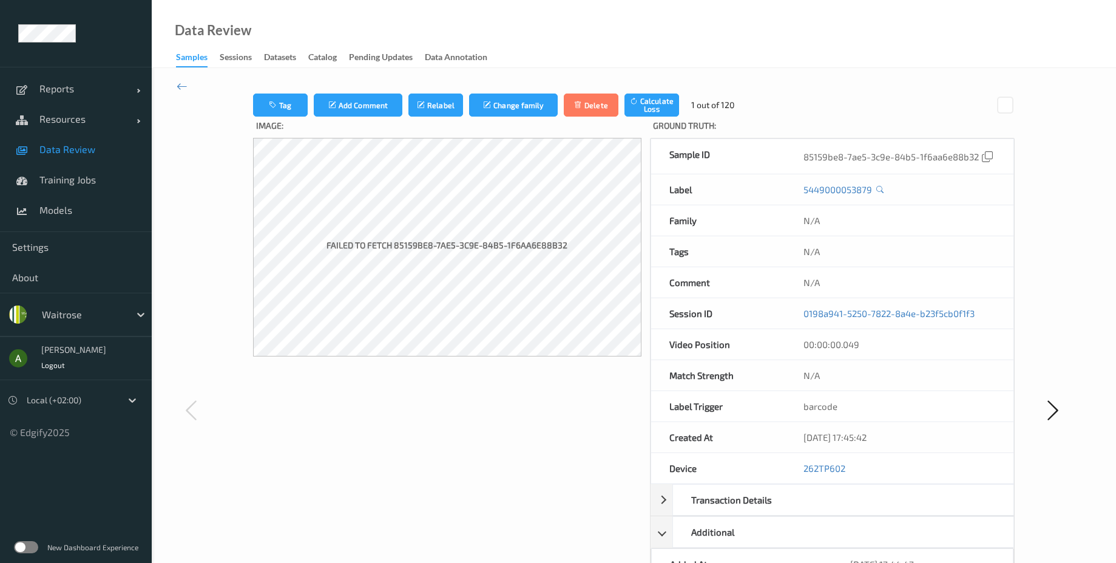
click at [242, 49] on link "Sessions" at bounding box center [242, 57] width 44 height 17
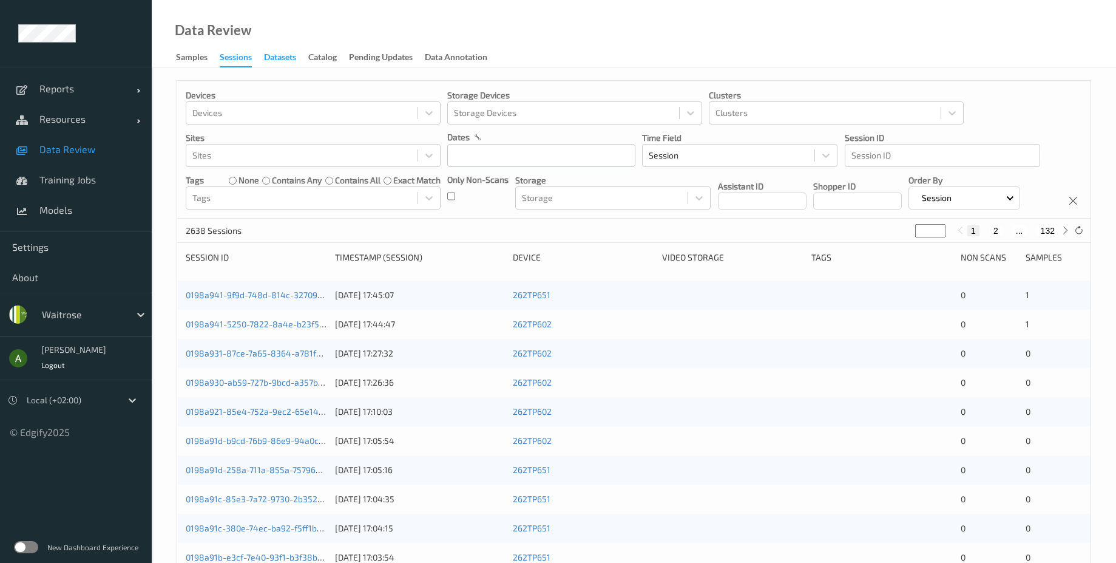
click at [277, 58] on div "Datasets" at bounding box center [280, 58] width 32 height 15
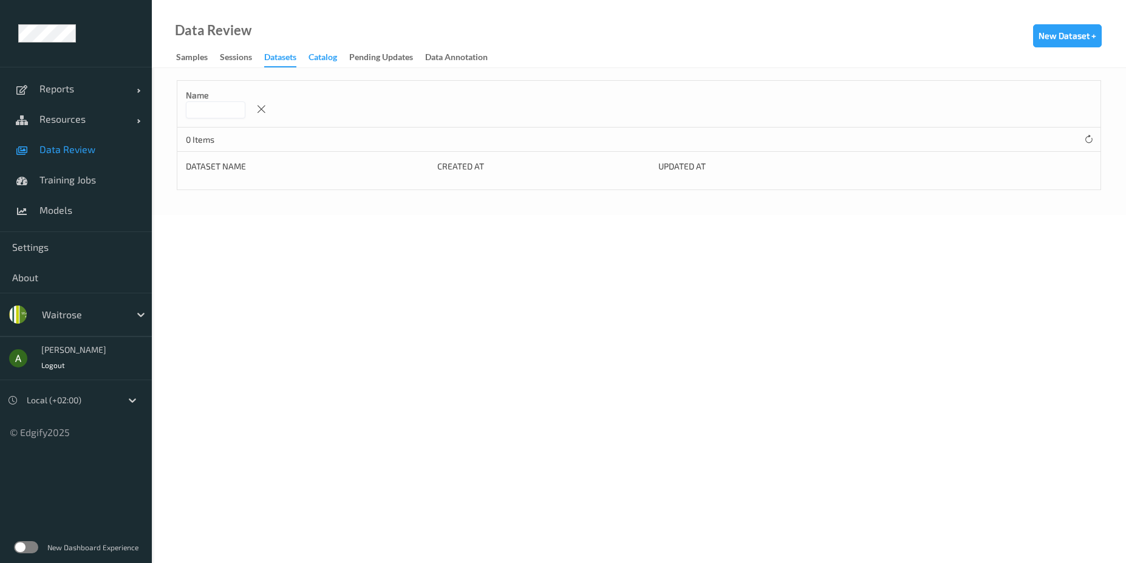
click at [316, 58] on div "Catalog" at bounding box center [322, 58] width 29 height 15
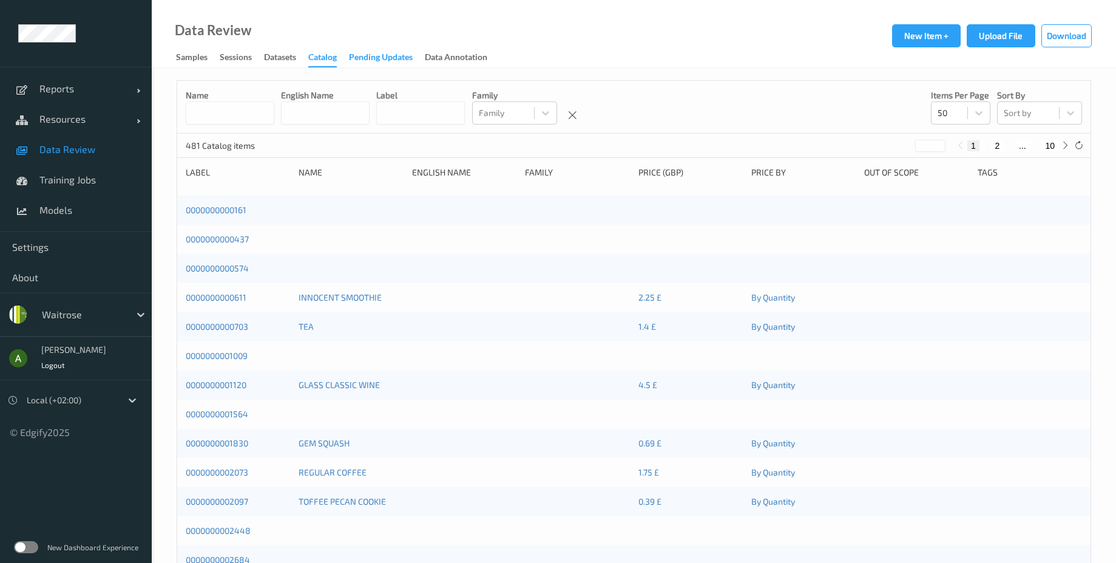
click at [379, 61] on div "Pending Updates" at bounding box center [381, 58] width 64 height 15
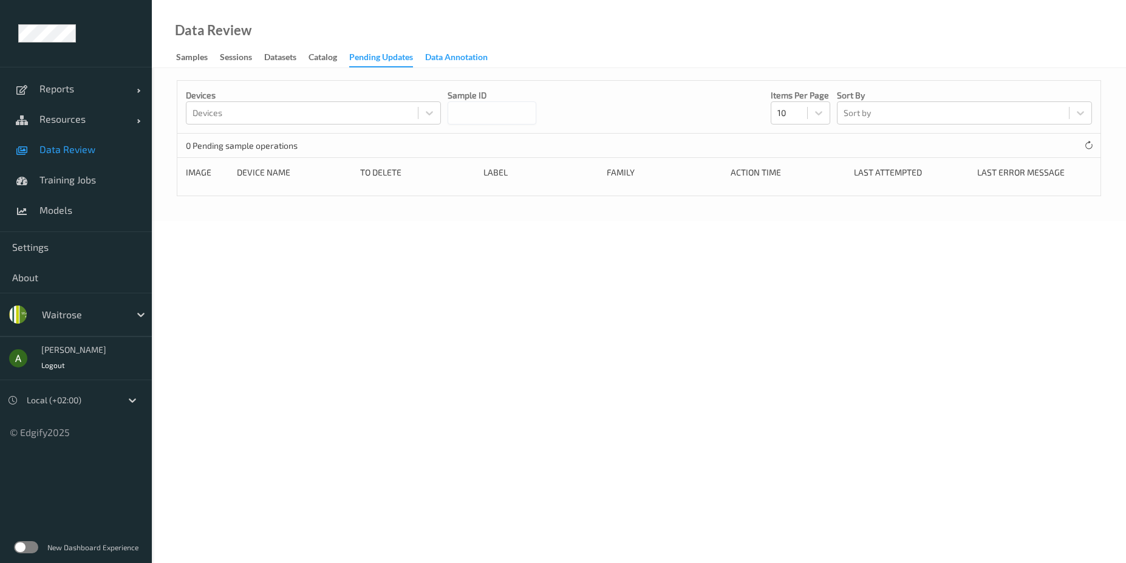
click at [474, 55] on div "Data Annotation" at bounding box center [456, 58] width 63 height 15
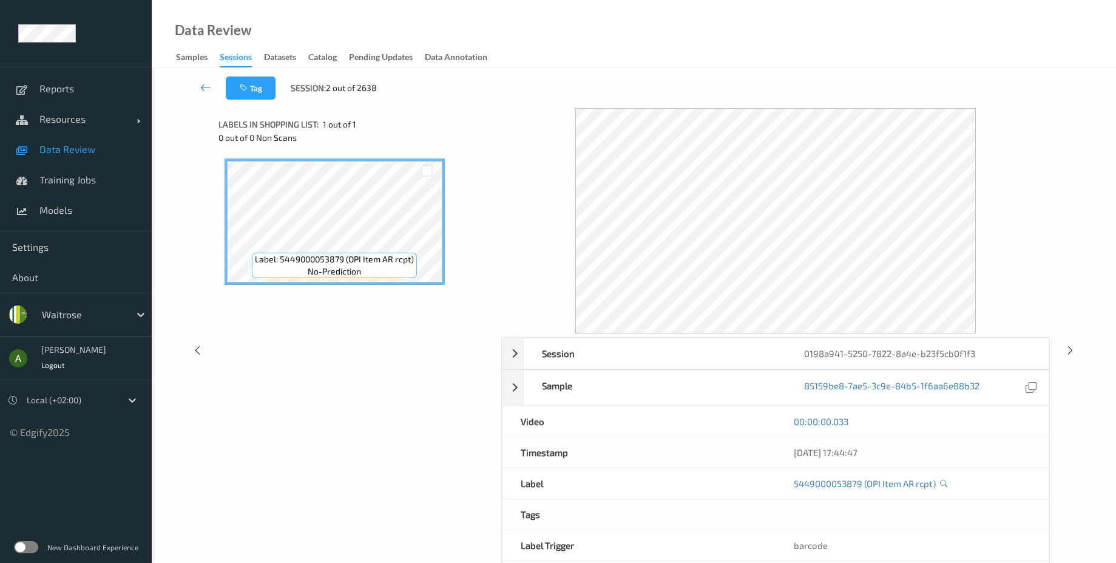
scroll to position [55, 0]
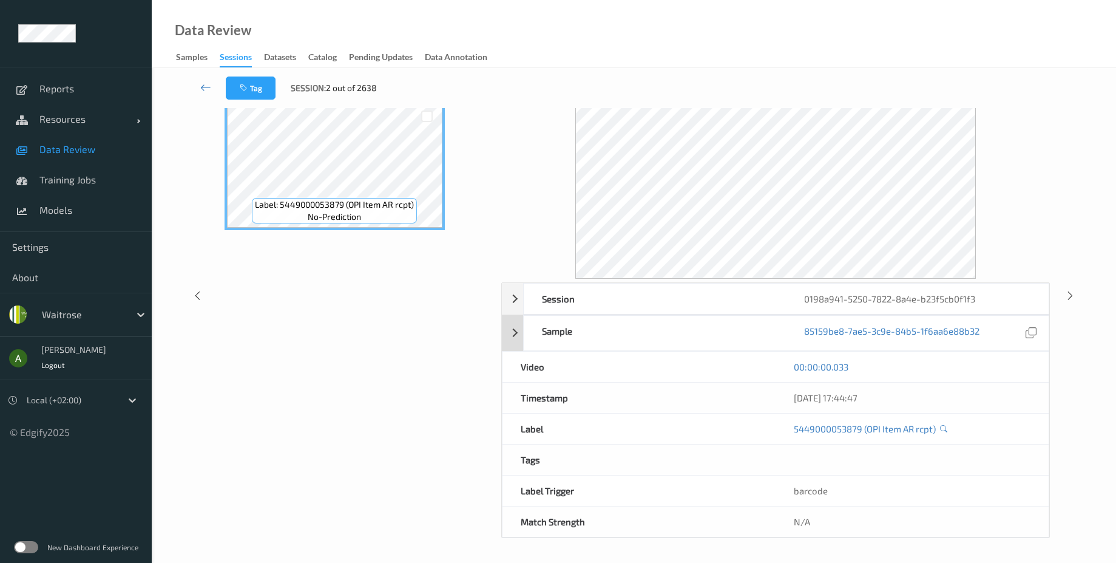
click at [518, 337] on div "Sample 85159be8-7ae5-3c9e-84b5-1f6aa6e88b32" at bounding box center [776, 333] width 548 height 36
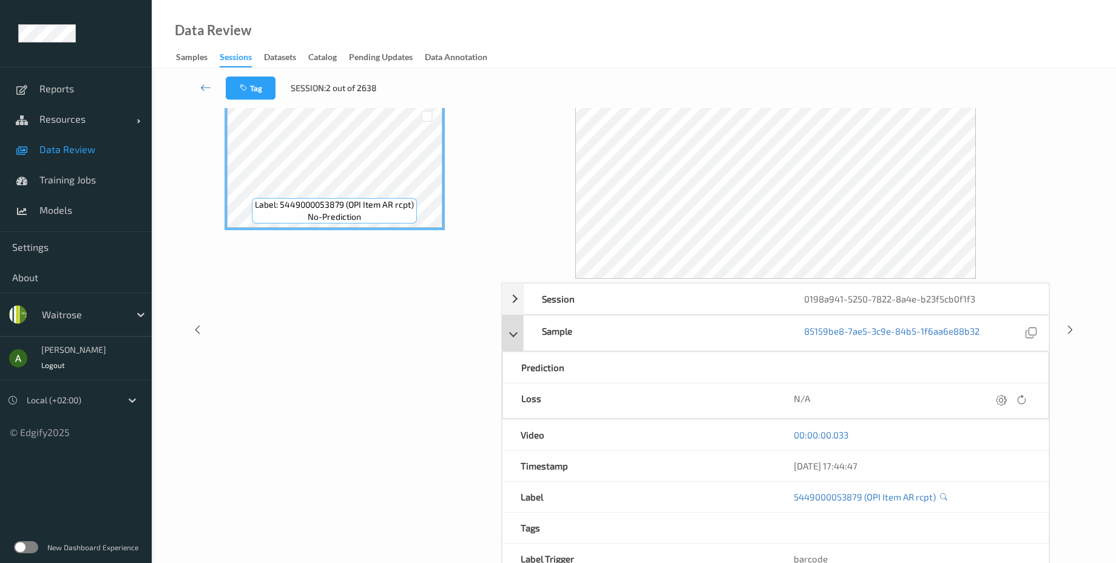
click at [518, 336] on div "Sample 85159be8-7ae5-3c9e-84b5-1f6aa6e88b32" at bounding box center [776, 333] width 548 height 36
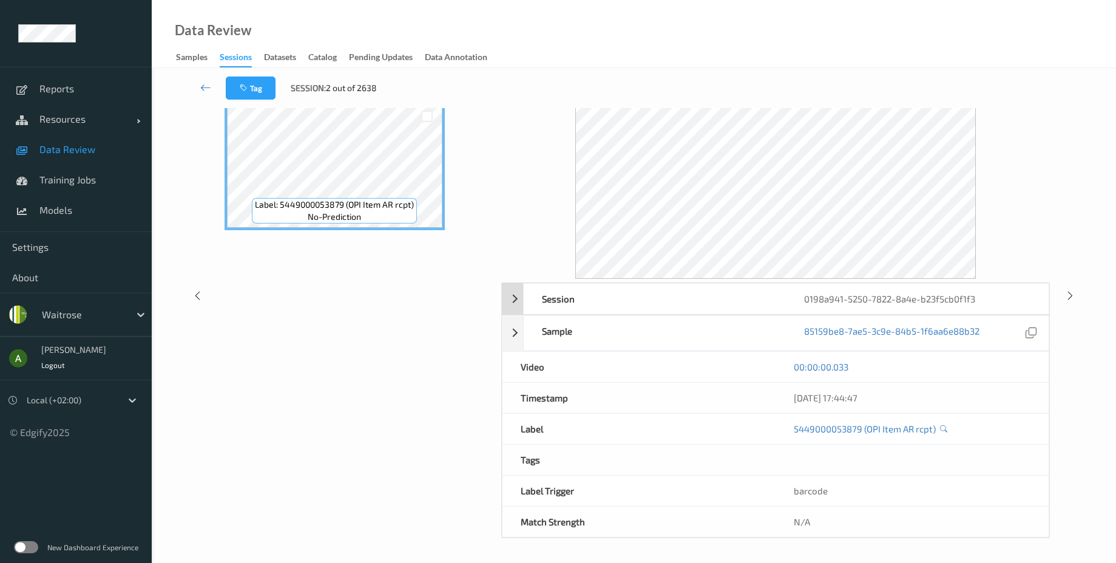
click at [518, 291] on div "Session 0198a941-5250-7822-8a4e-b23f5cb0f1f3" at bounding box center [776, 299] width 548 height 32
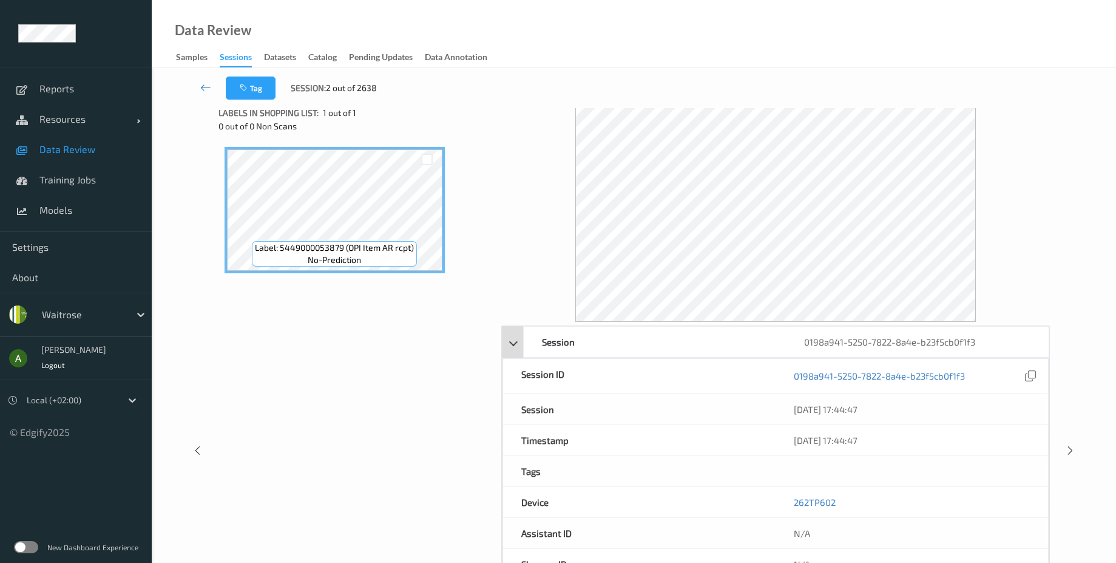
scroll to position [0, 0]
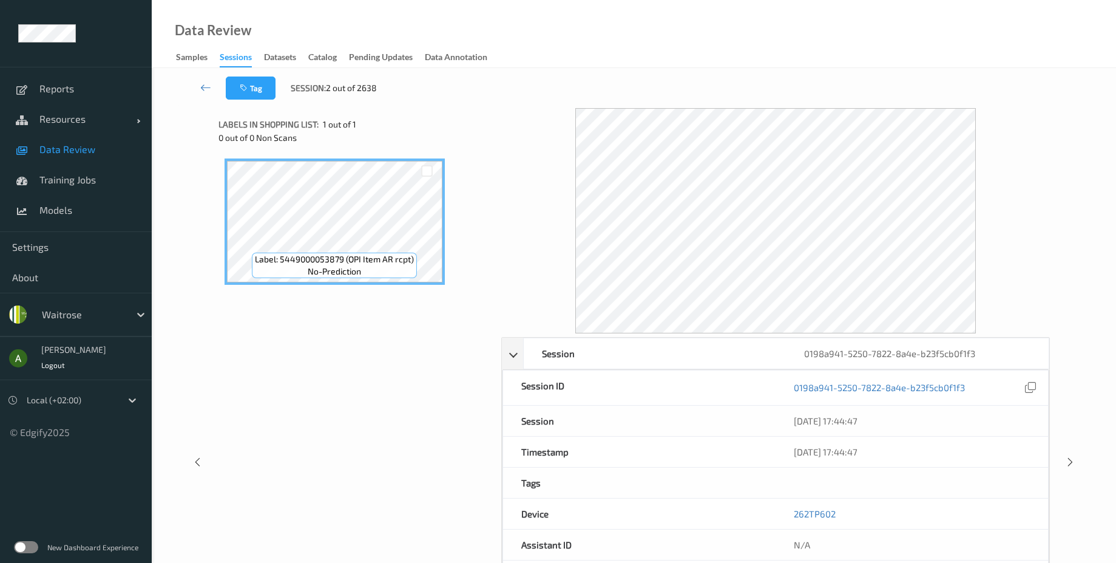
click at [1050, 200] on div at bounding box center [775, 220] width 549 height 225
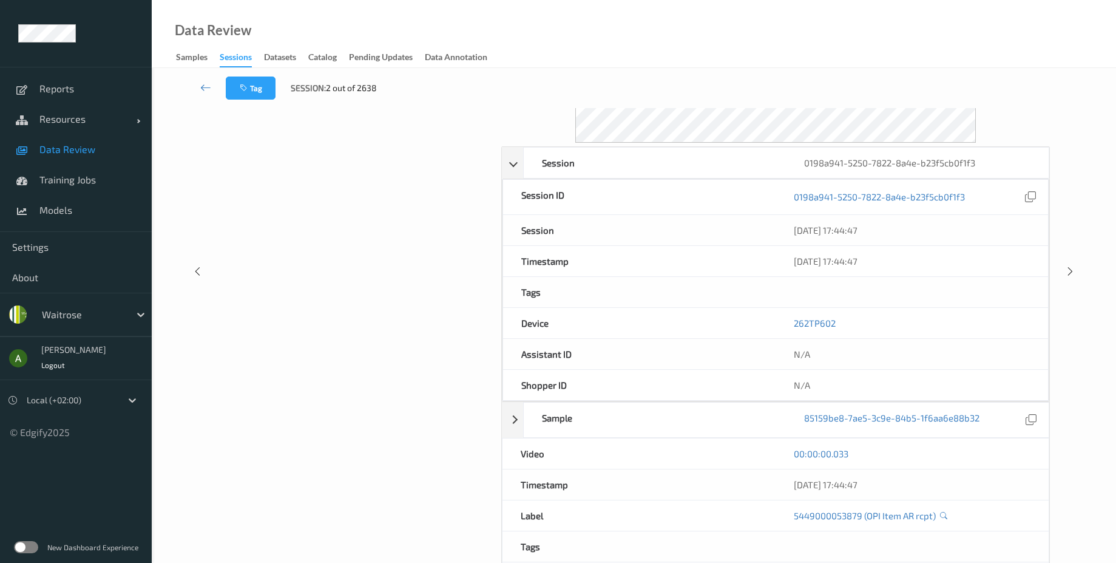
scroll to position [219, 0]
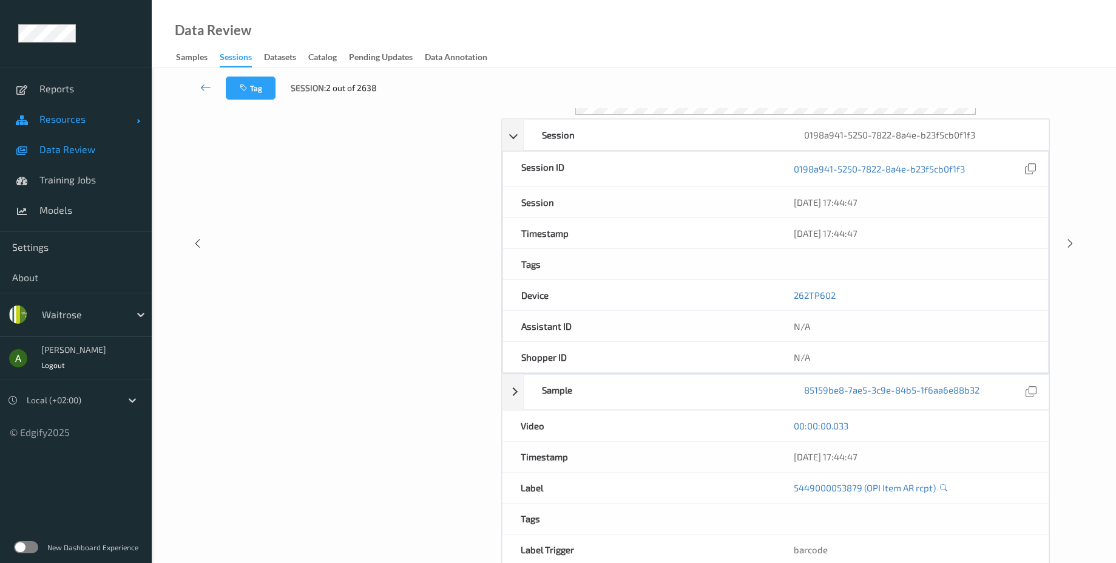
click at [69, 130] on link "Resources" at bounding box center [76, 119] width 152 height 30
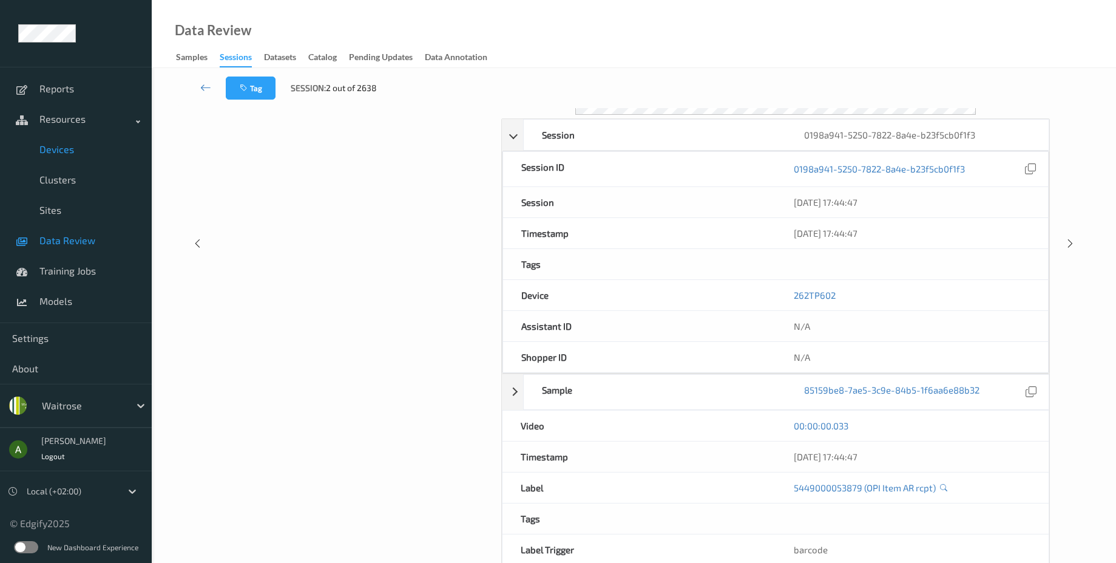
click at [70, 148] on span "Devices" at bounding box center [89, 149] width 100 height 12
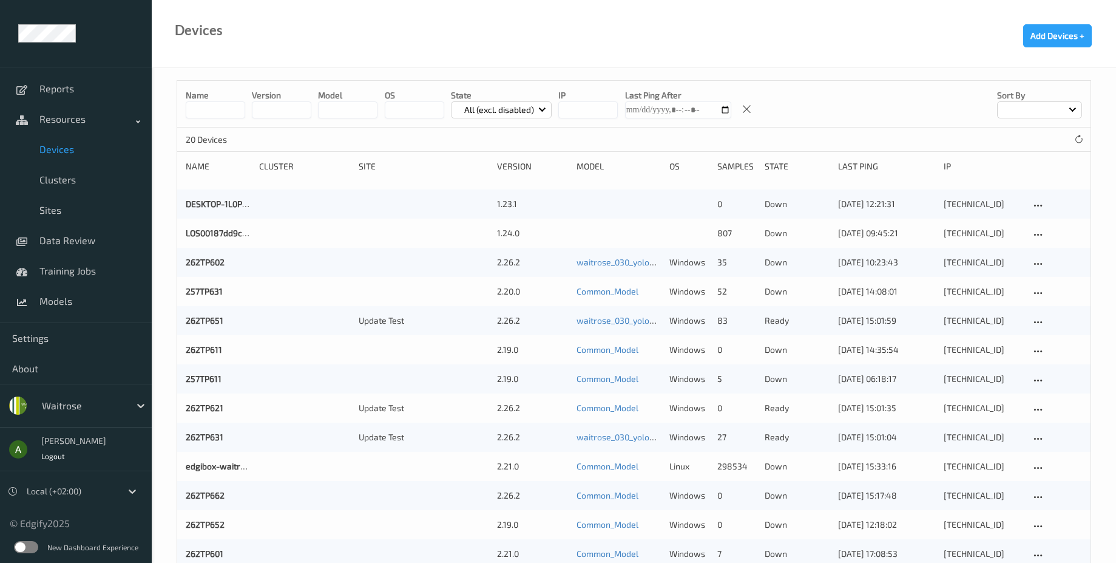
click at [280, 109] on input "string" at bounding box center [281, 109] width 59 height 17
click at [372, 109] on input "string" at bounding box center [347, 109] width 59 height 17
click at [518, 104] on p "All (excl. disabled)" at bounding box center [499, 110] width 78 height 12
click at [489, 160] on p "Ready" at bounding box center [494, 159] width 84 height 21
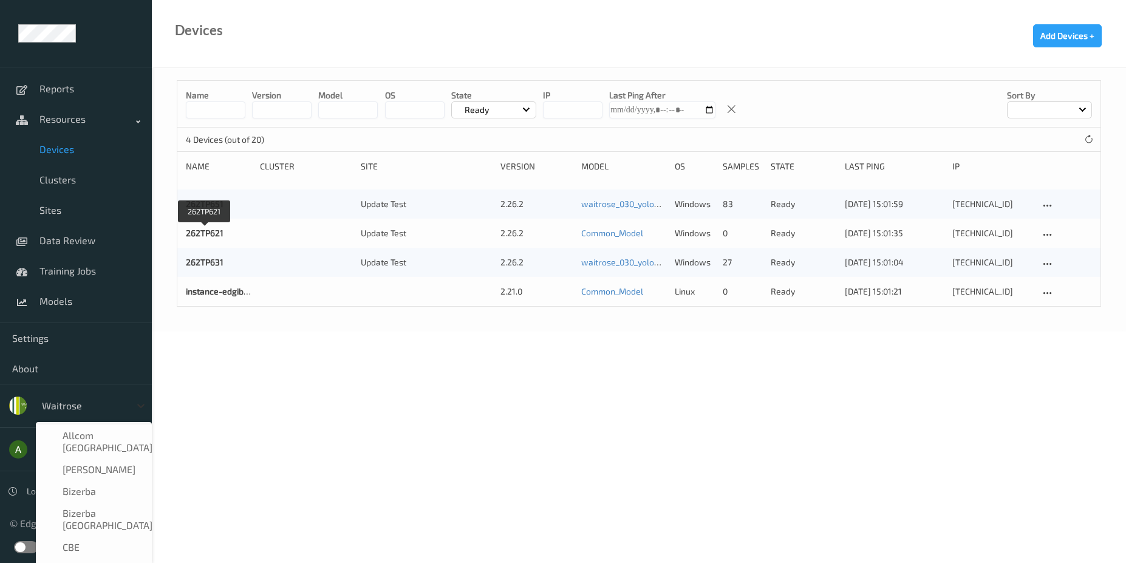
click at [137, 415] on div at bounding box center [141, 406] width 22 height 22
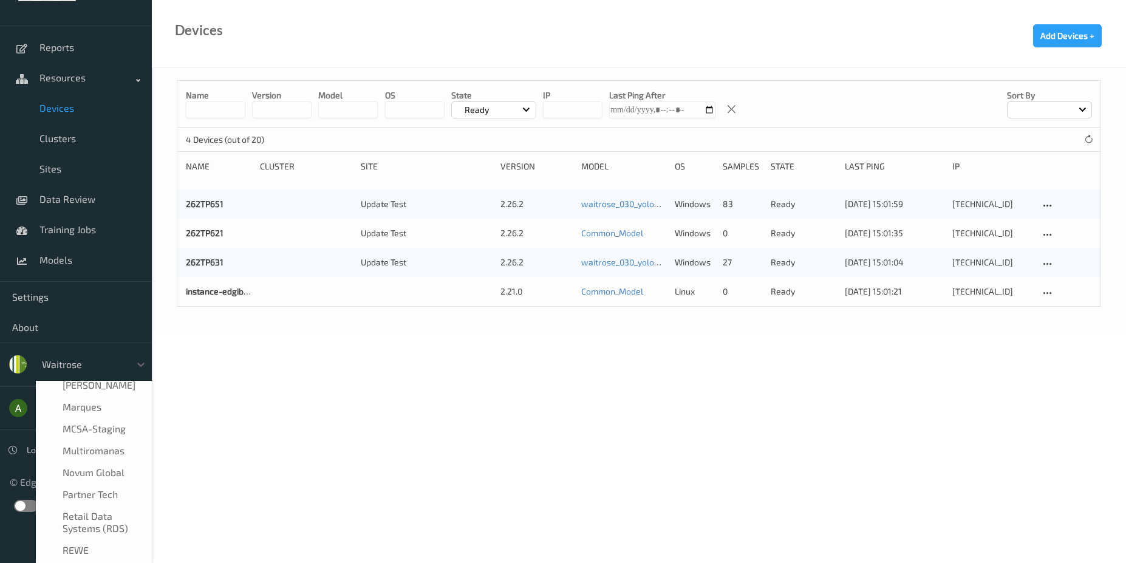
scroll to position [455, 0]
click at [103, 515] on span "Retail Data Systems (RDS)" at bounding box center [104, 527] width 82 height 24
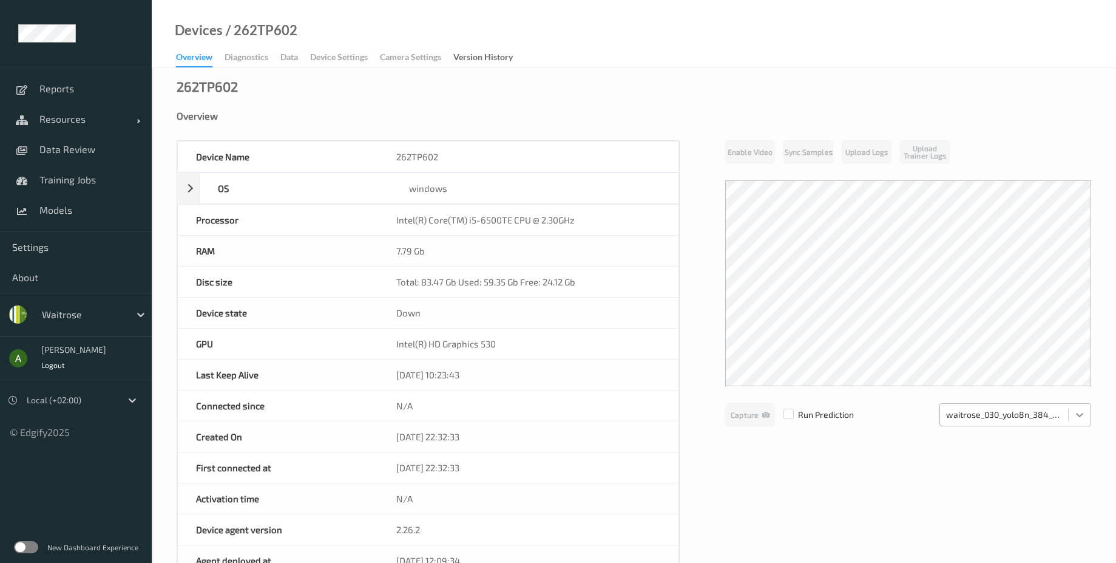
click at [1079, 416] on icon at bounding box center [1080, 415] width 12 height 12
click at [857, 499] on div "Device Name 262TP602 OS windows Platform Microsoft Windows 10 Enterprise LTSC 2…" at bounding box center [634, 529] width 915 height 778
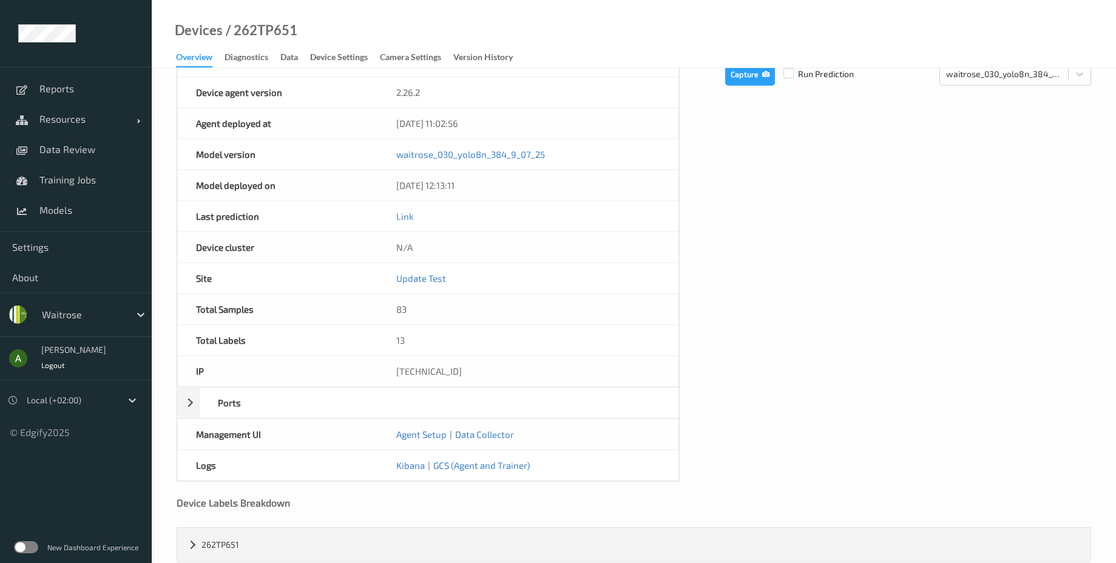
scroll to position [461, 0]
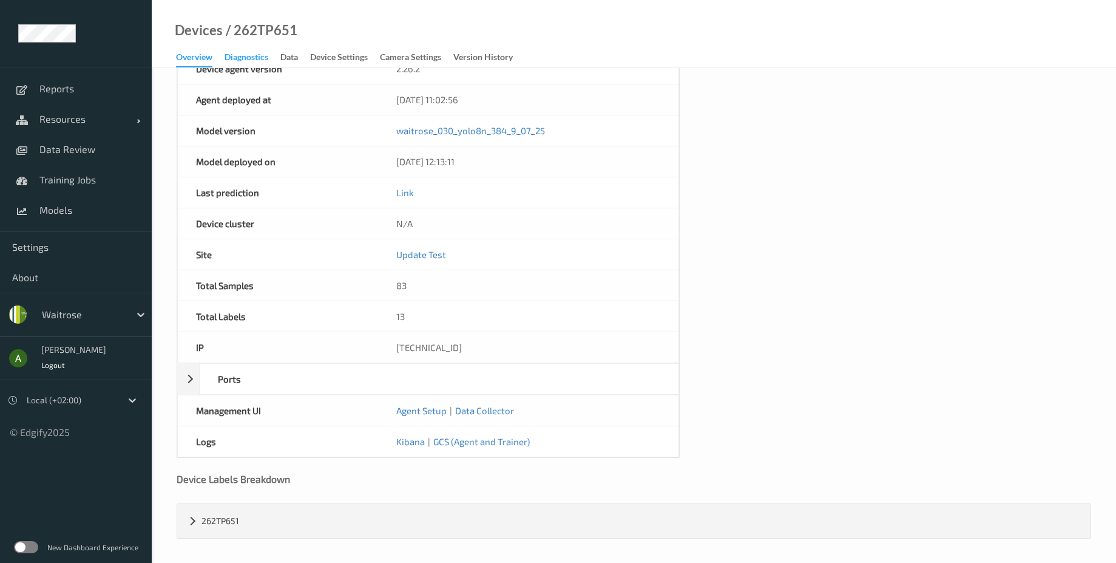
click at [259, 58] on div "Diagnostics" at bounding box center [247, 58] width 44 height 15
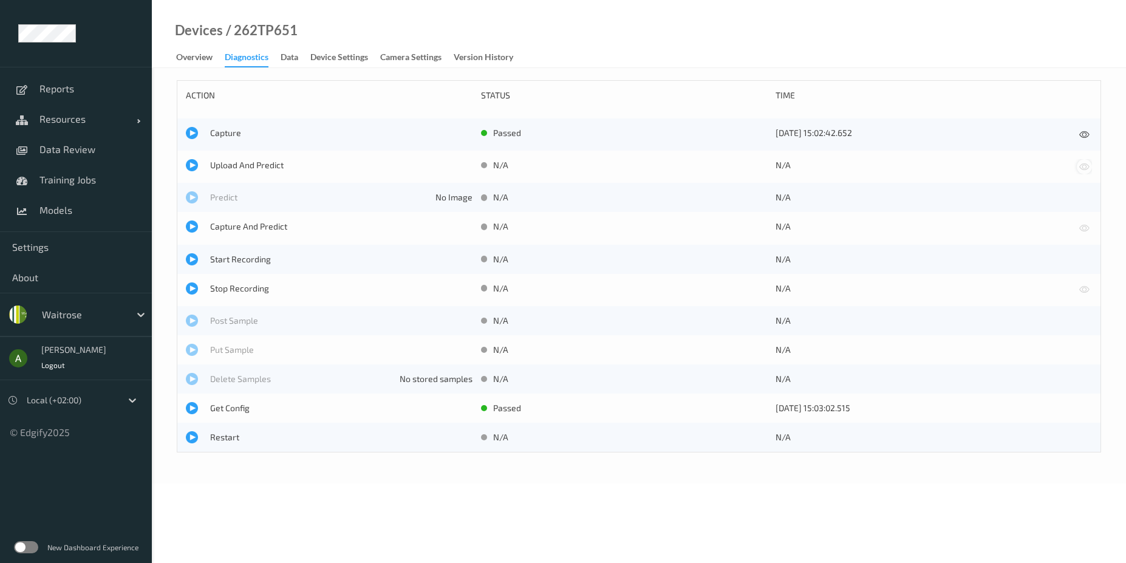
click at [1087, 168] on icon at bounding box center [1084, 166] width 10 height 11
click at [284, 58] on div "Data" at bounding box center [289, 58] width 18 height 15
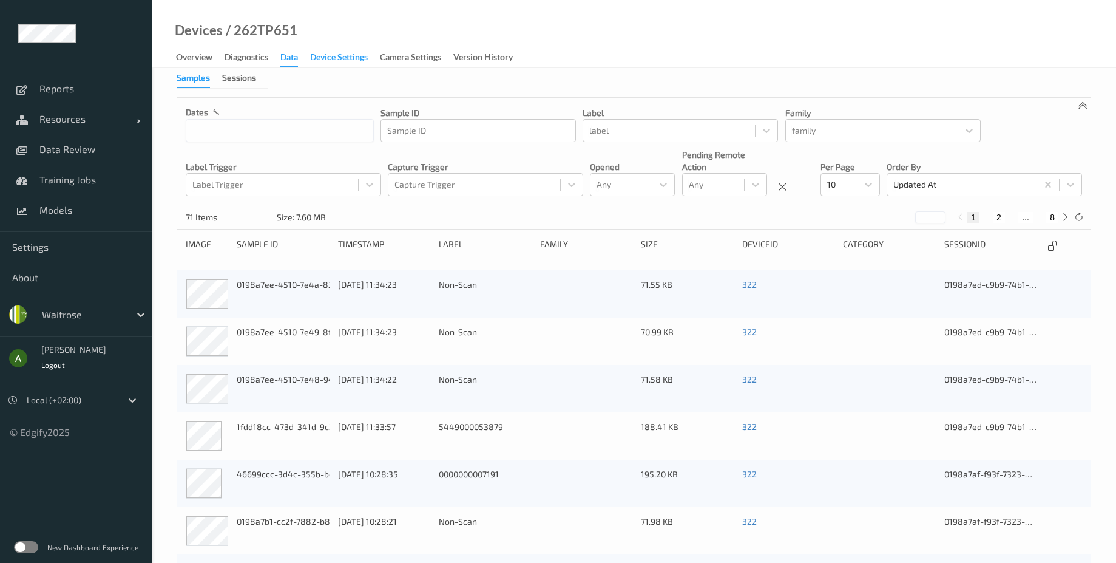
click at [337, 60] on div "Device Settings" at bounding box center [339, 58] width 58 height 15
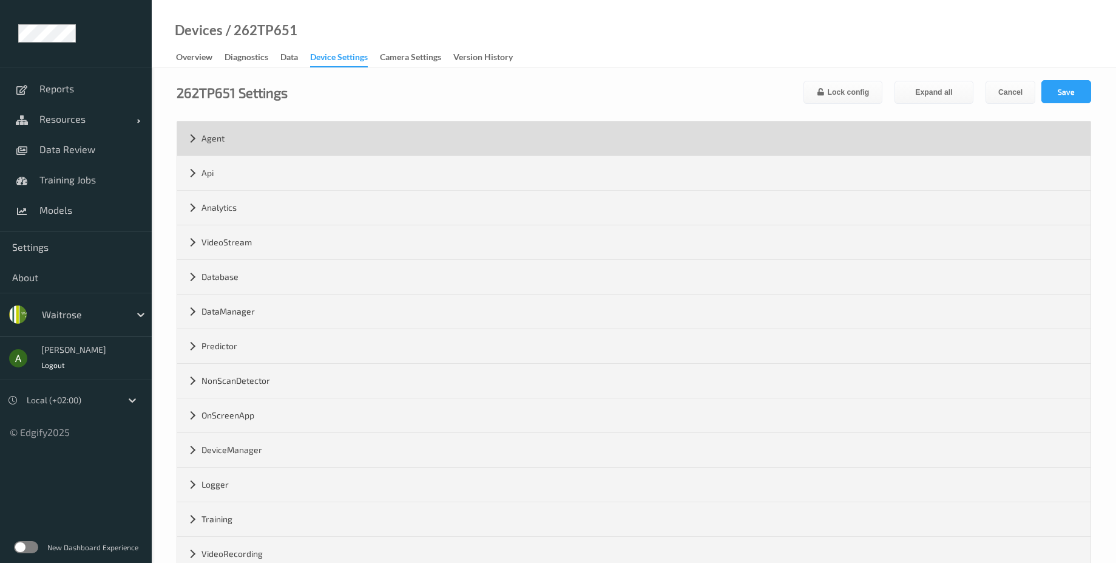
click at [220, 130] on div "Agent" at bounding box center [634, 138] width 914 height 34
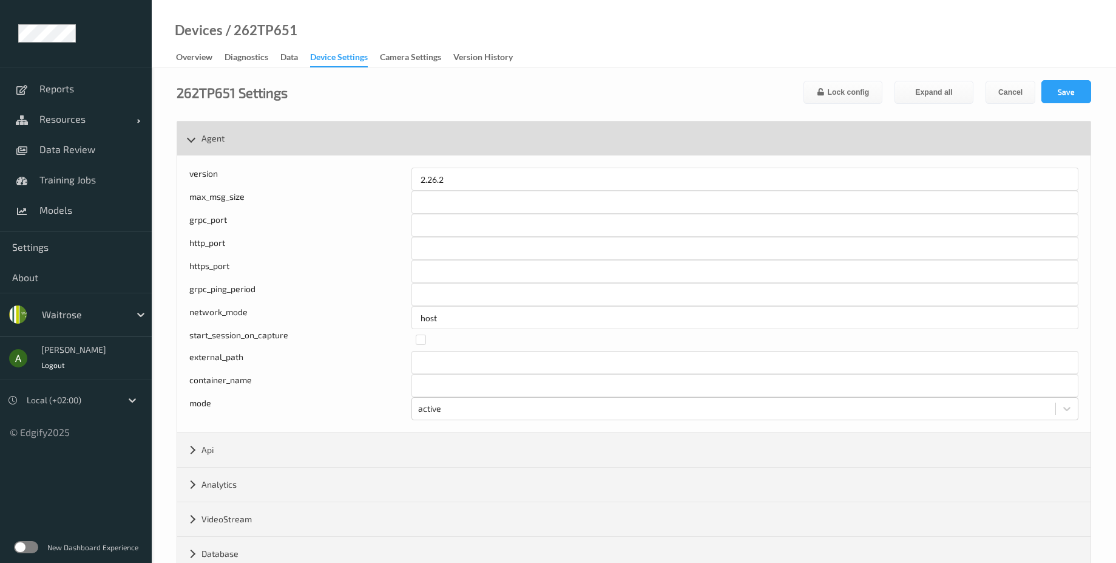
click at [220, 130] on div "Agent" at bounding box center [634, 138] width 914 height 34
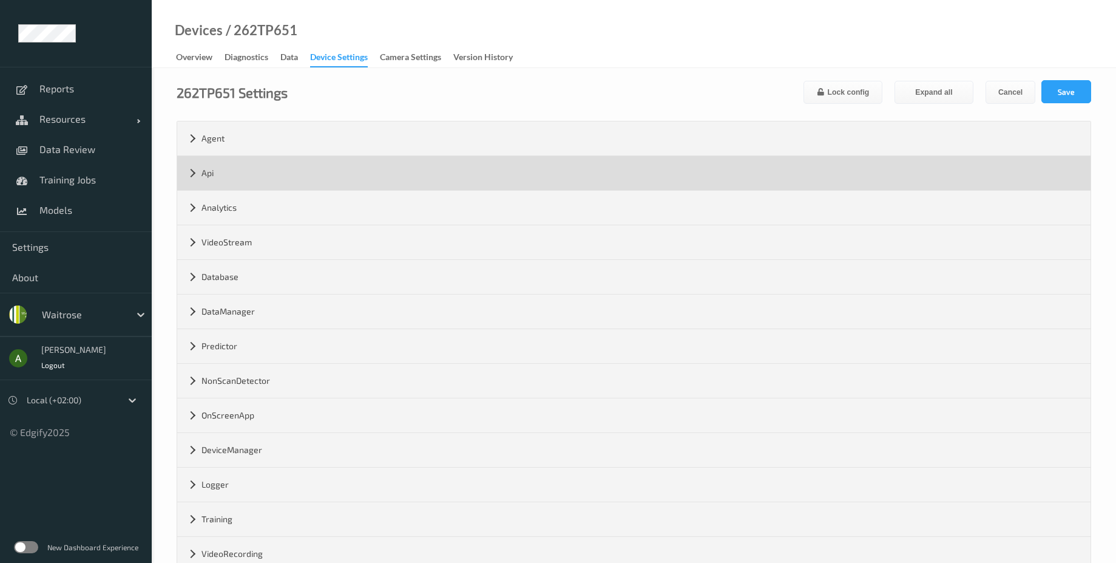
click at [221, 169] on div "Api" at bounding box center [634, 173] width 914 height 34
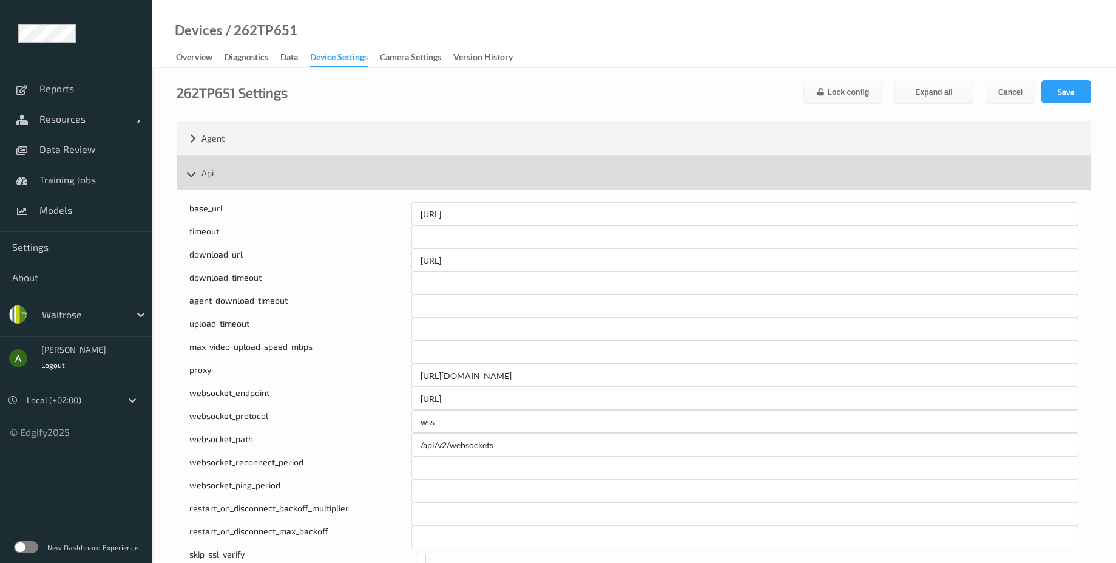
click at [251, 178] on div "Api" at bounding box center [634, 173] width 914 height 34
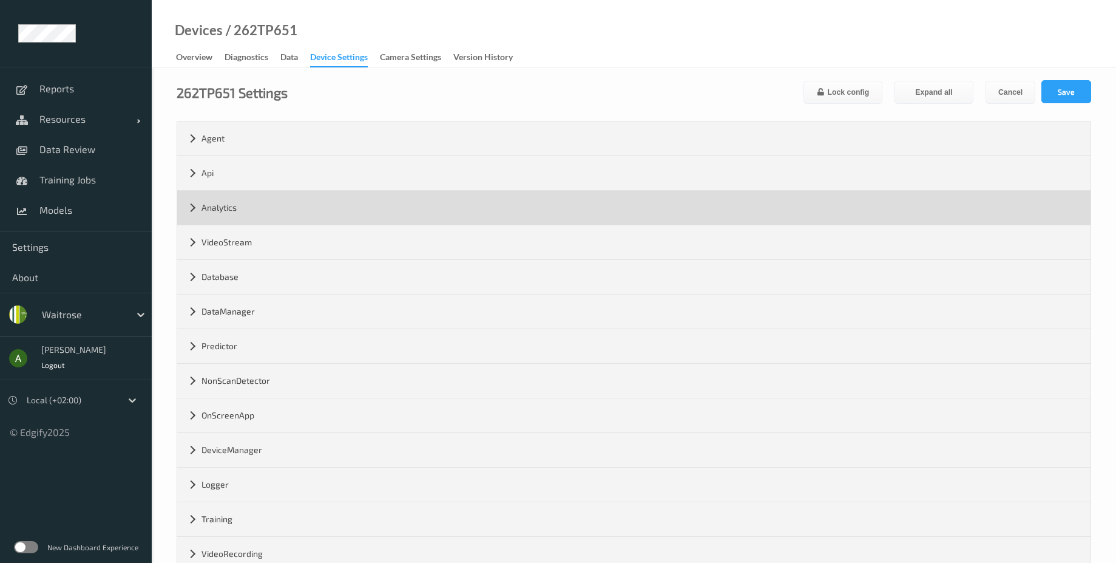
click at [251, 199] on div "Analytics" at bounding box center [634, 208] width 914 height 34
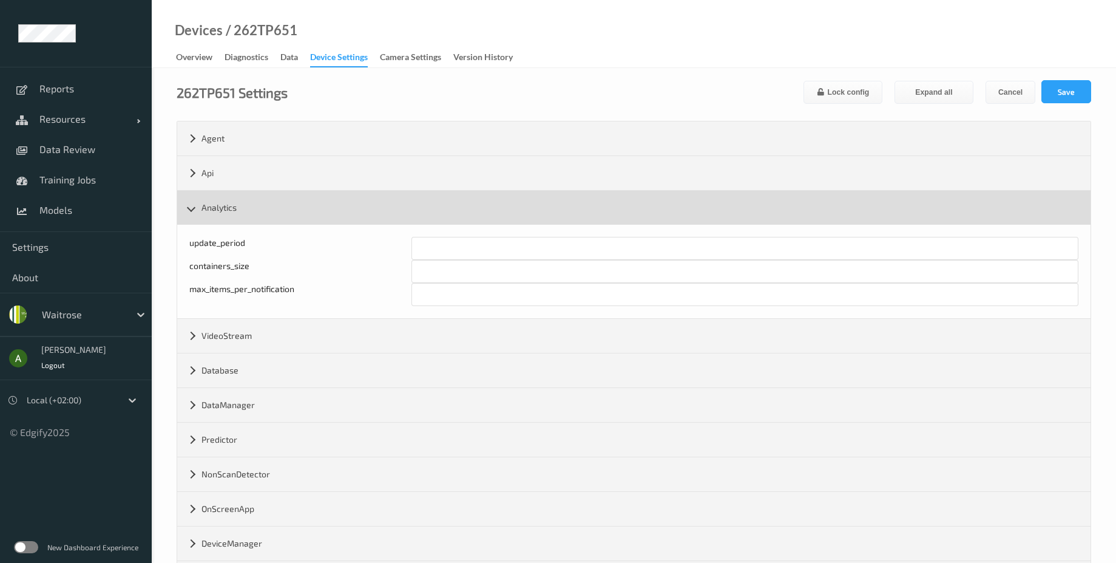
click at [251, 199] on div "Analytics" at bounding box center [634, 208] width 914 height 34
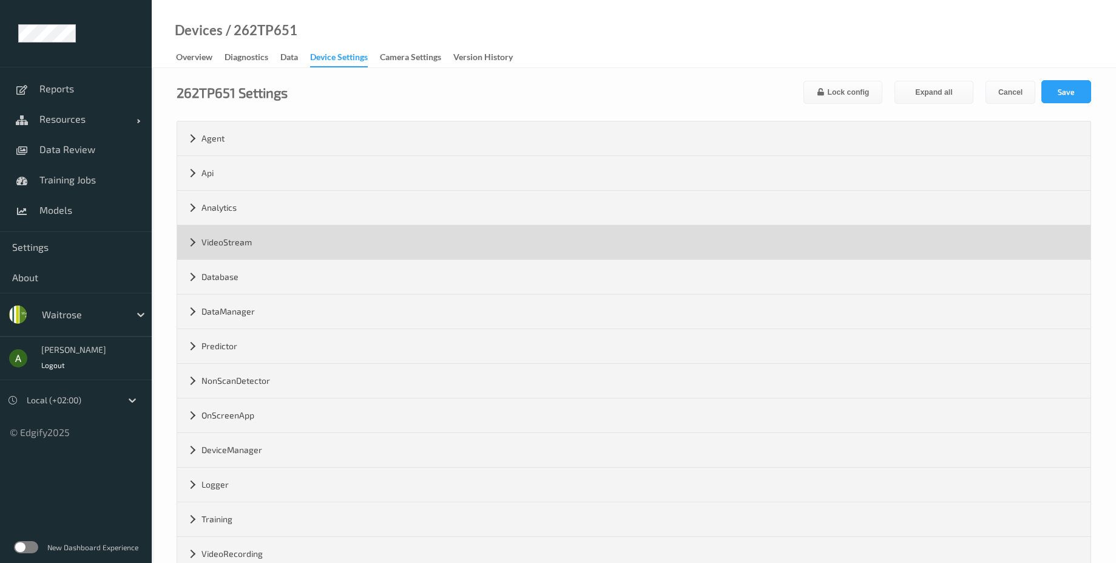
click at [228, 253] on div "VideoStream" at bounding box center [634, 242] width 914 height 34
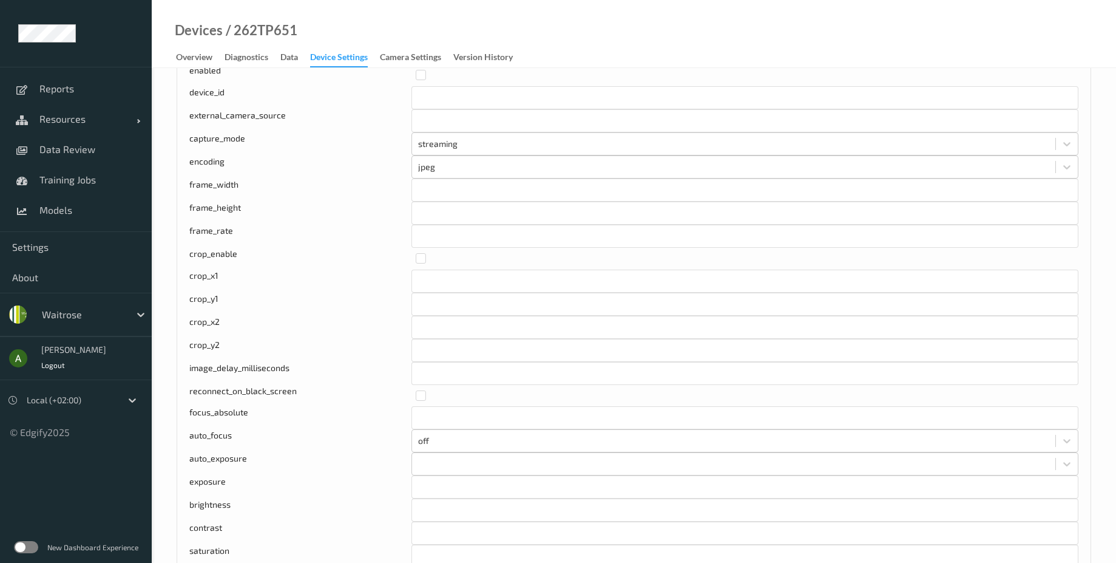
scroll to position [73, 0]
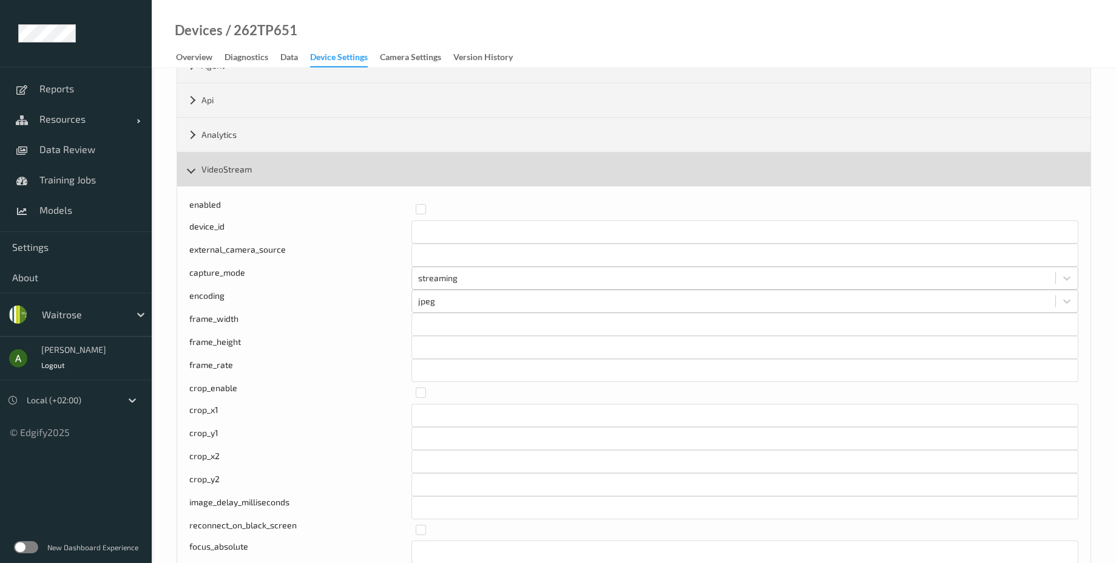
click at [191, 166] on div "VideoStream" at bounding box center [634, 169] width 914 height 34
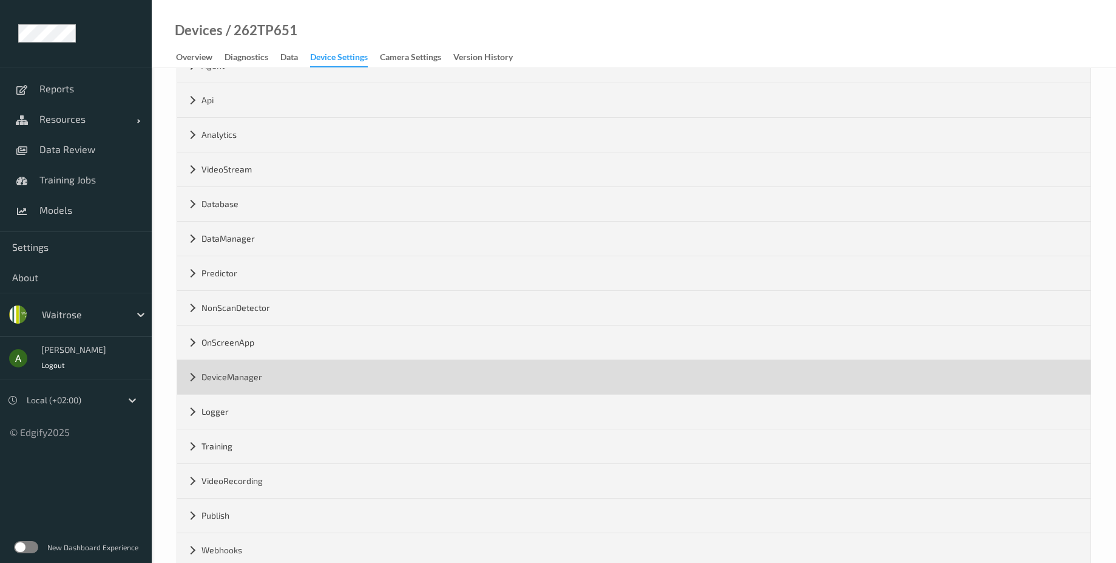
click at [239, 367] on div "DeviceManager" at bounding box center [634, 377] width 914 height 34
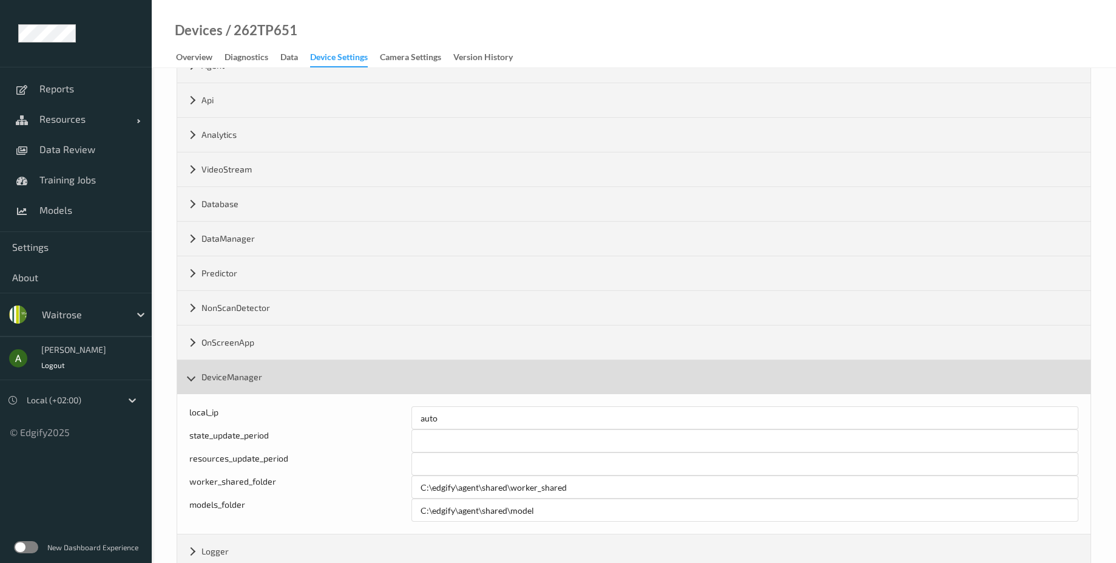
click at [239, 367] on div "DeviceManager" at bounding box center [634, 377] width 914 height 34
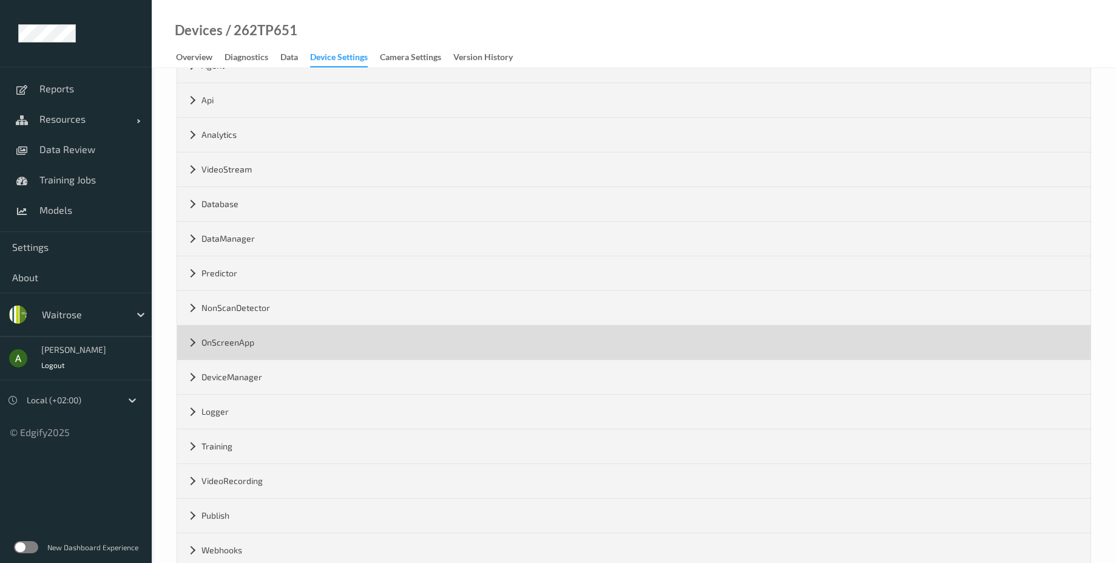
click at [248, 340] on div "OnScreenApp" at bounding box center [634, 342] width 914 height 34
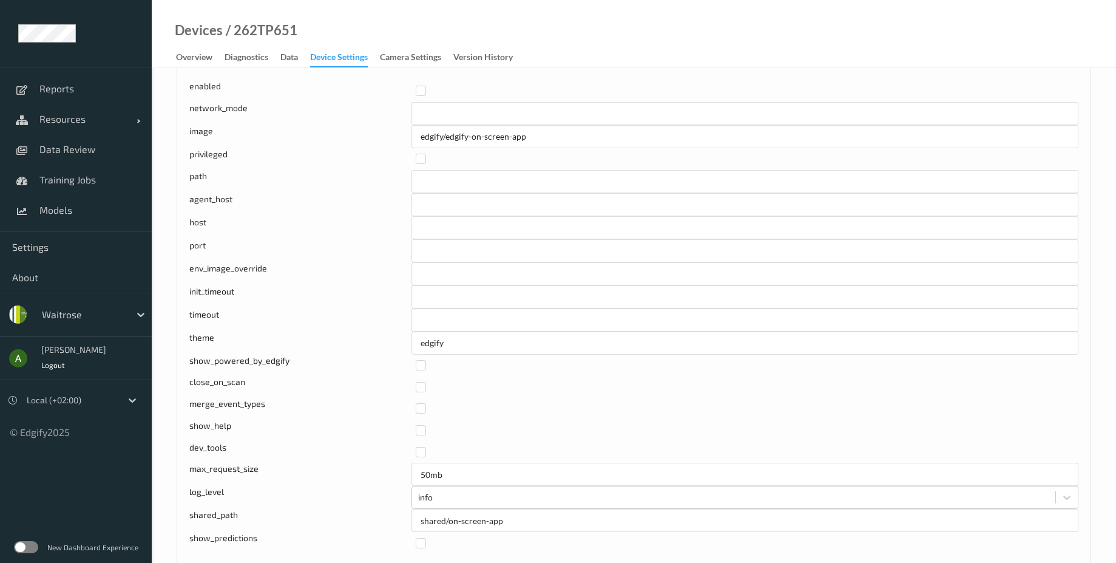
scroll to position [146, 0]
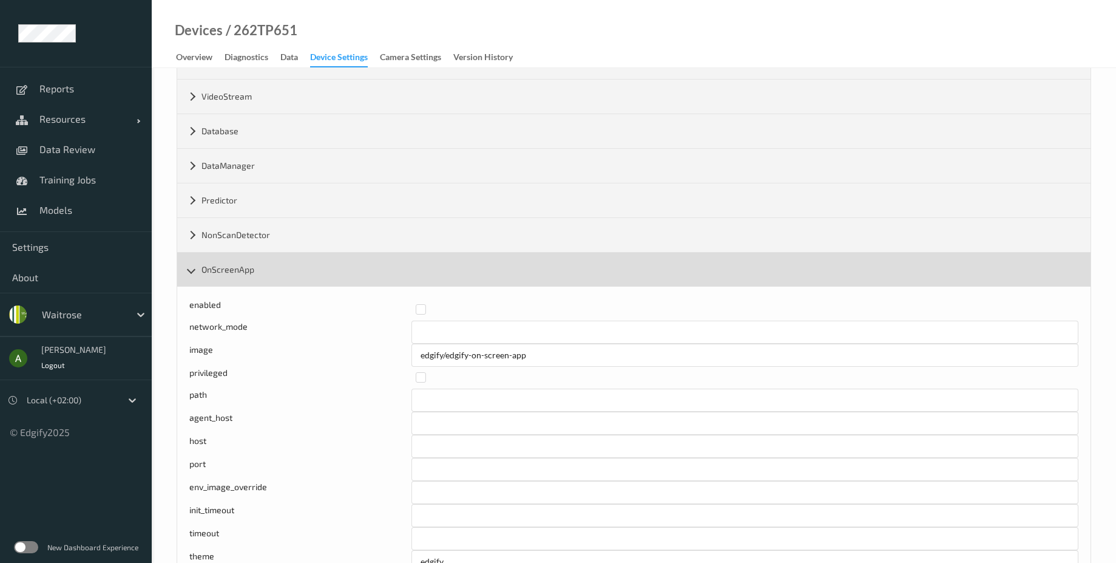
click at [254, 271] on div "OnScreenApp" at bounding box center [634, 270] width 914 height 34
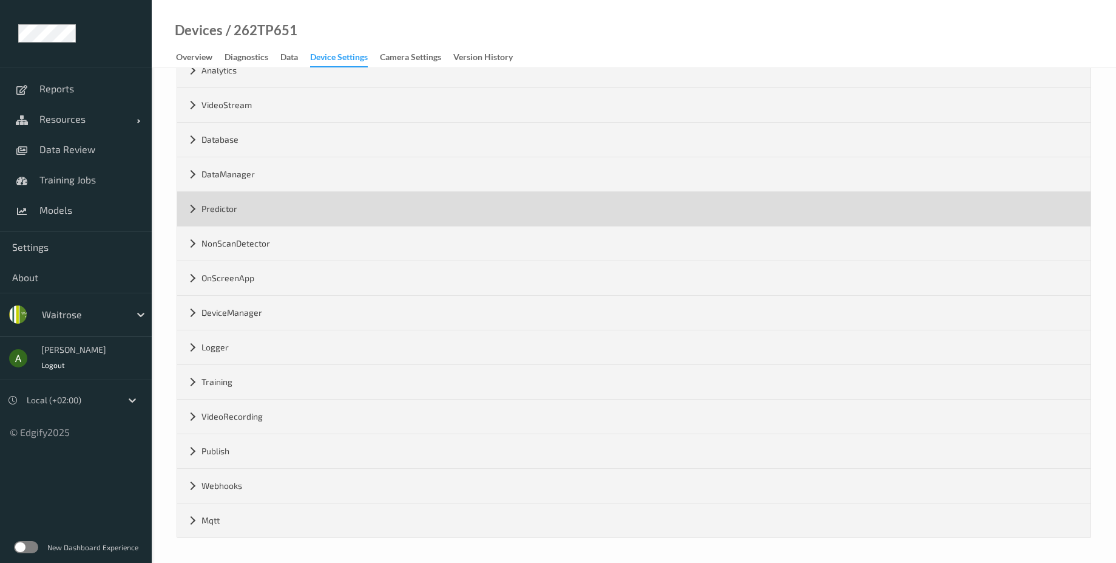
click at [253, 220] on div "Predictor" at bounding box center [634, 209] width 914 height 34
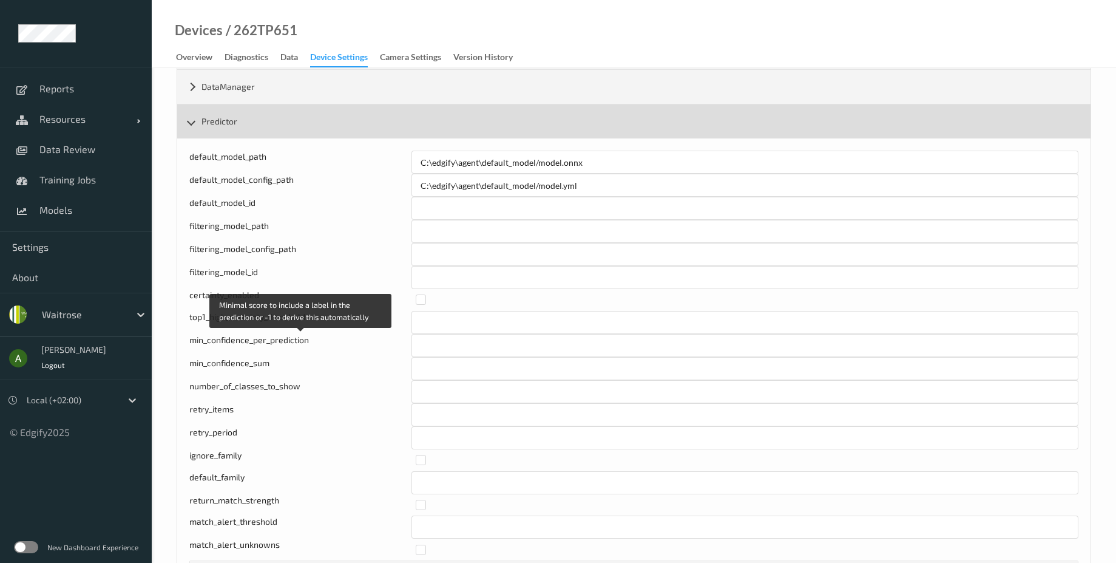
scroll to position [210, 0]
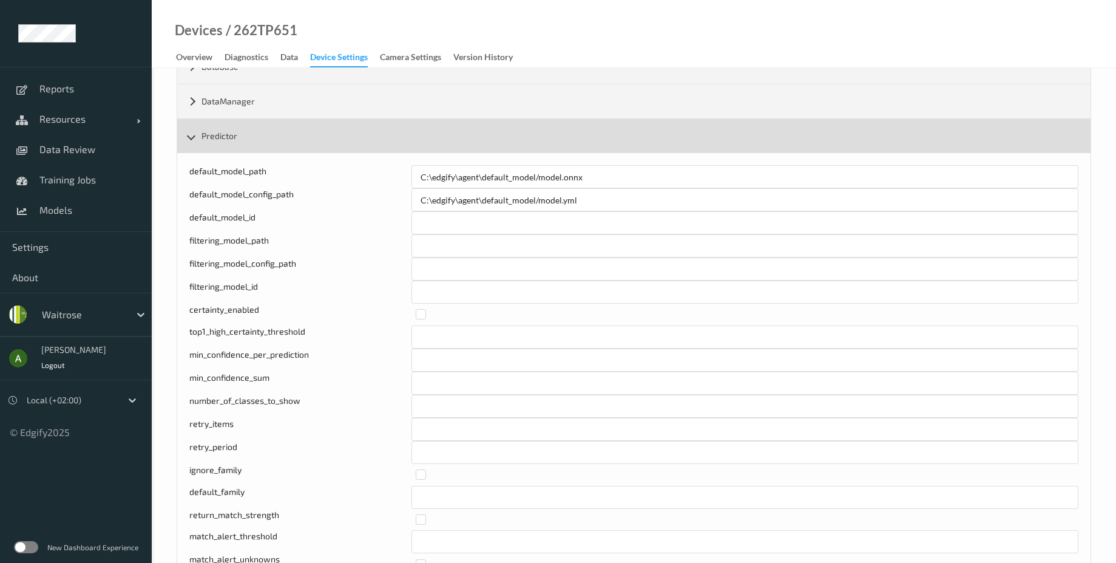
click at [239, 139] on div "Predictor" at bounding box center [634, 136] width 914 height 34
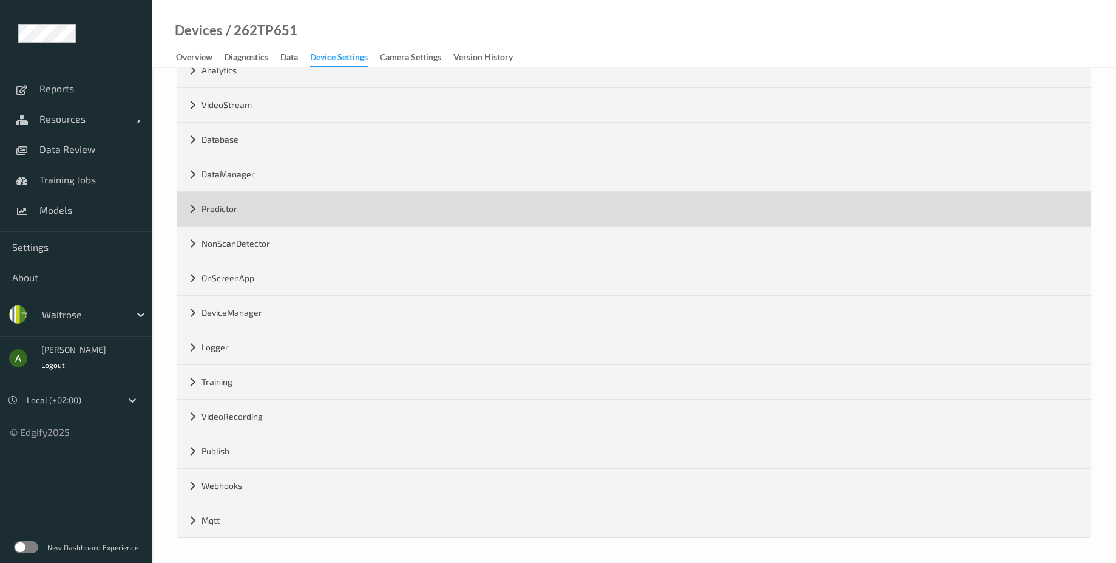
scroll to position [137, 0]
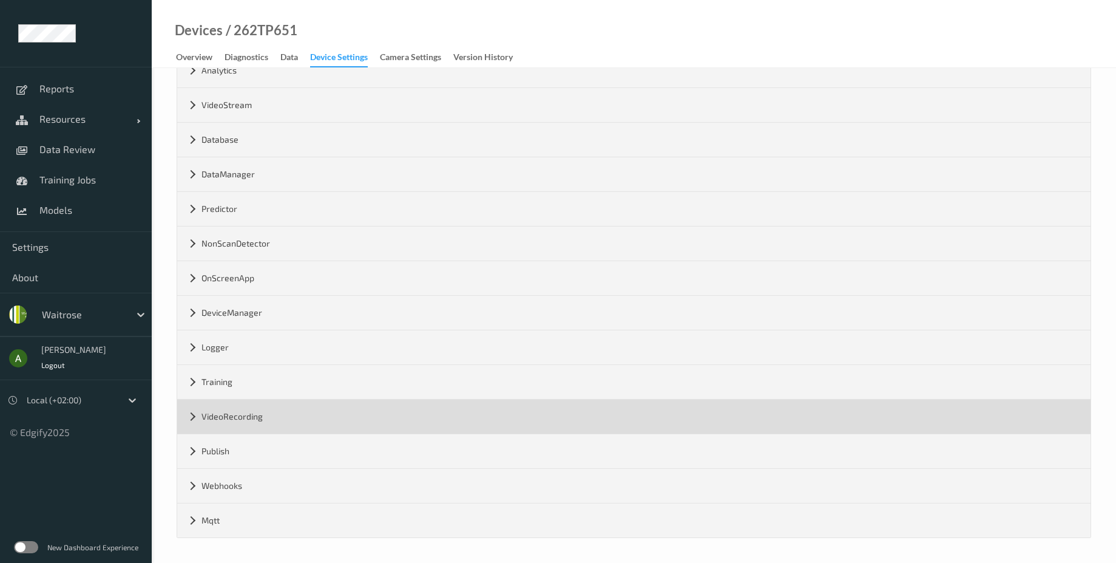
click at [246, 401] on div "VideoRecording" at bounding box center [634, 416] width 914 height 34
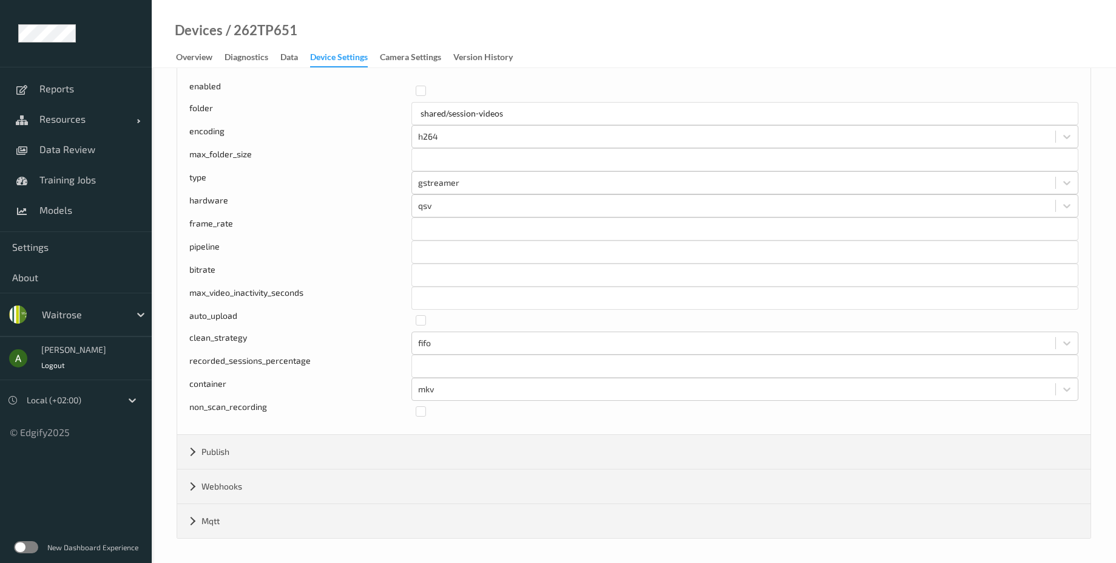
scroll to position [503, 0]
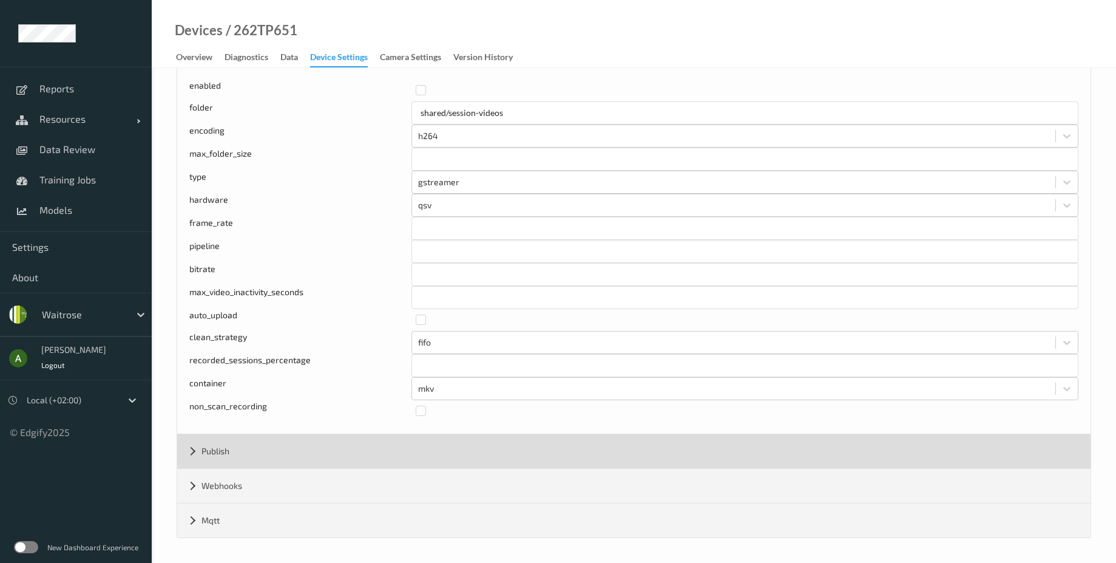
click at [229, 450] on div "Publish" at bounding box center [634, 451] width 914 height 34
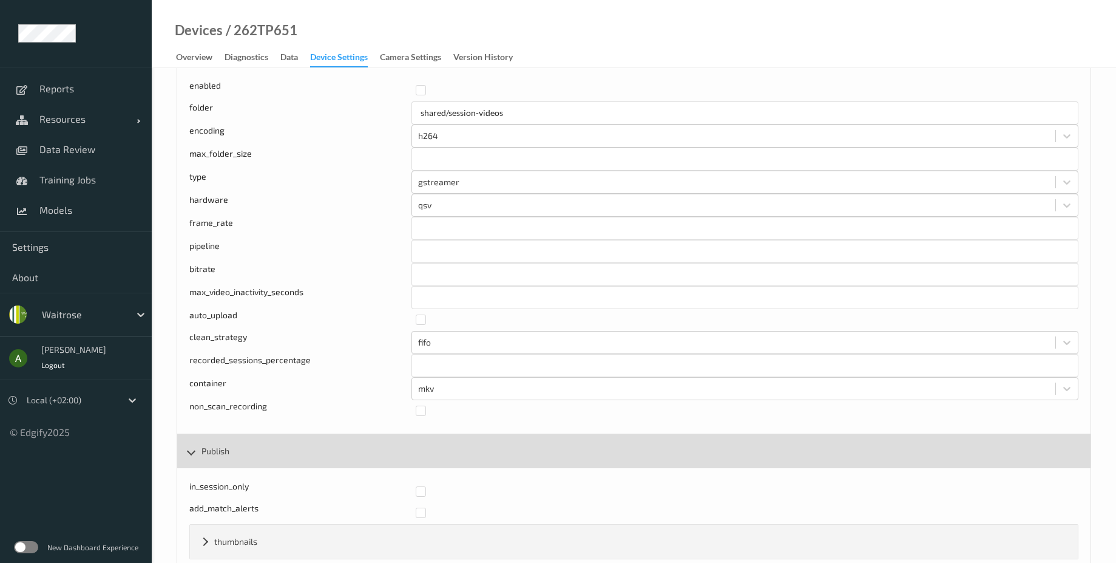
scroll to position [607, 0]
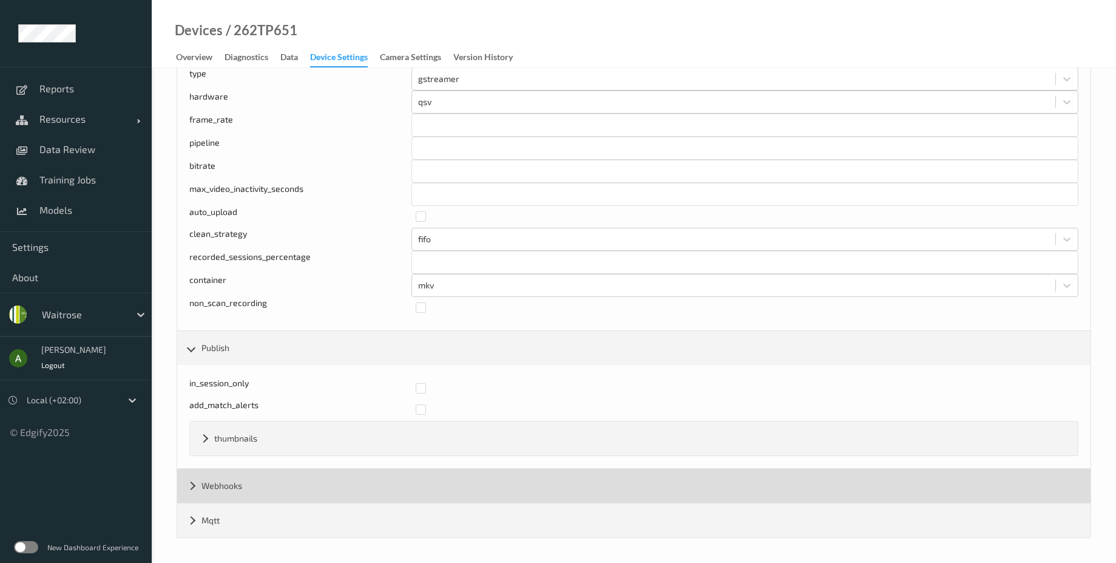
click at [240, 484] on div "Webhooks" at bounding box center [634, 486] width 914 height 34
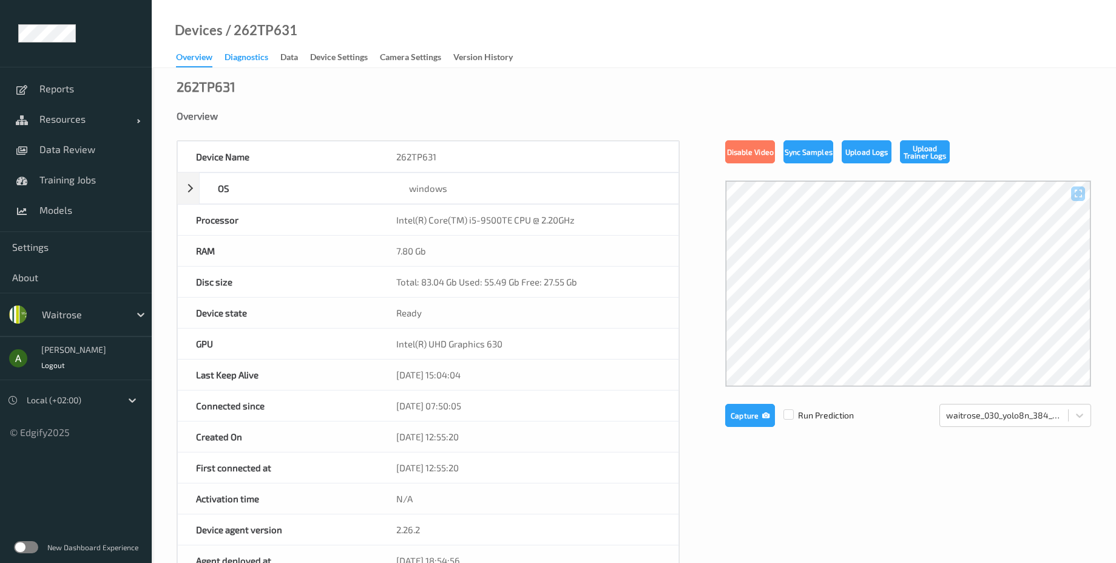
click at [246, 56] on div "Diagnostics" at bounding box center [247, 58] width 44 height 15
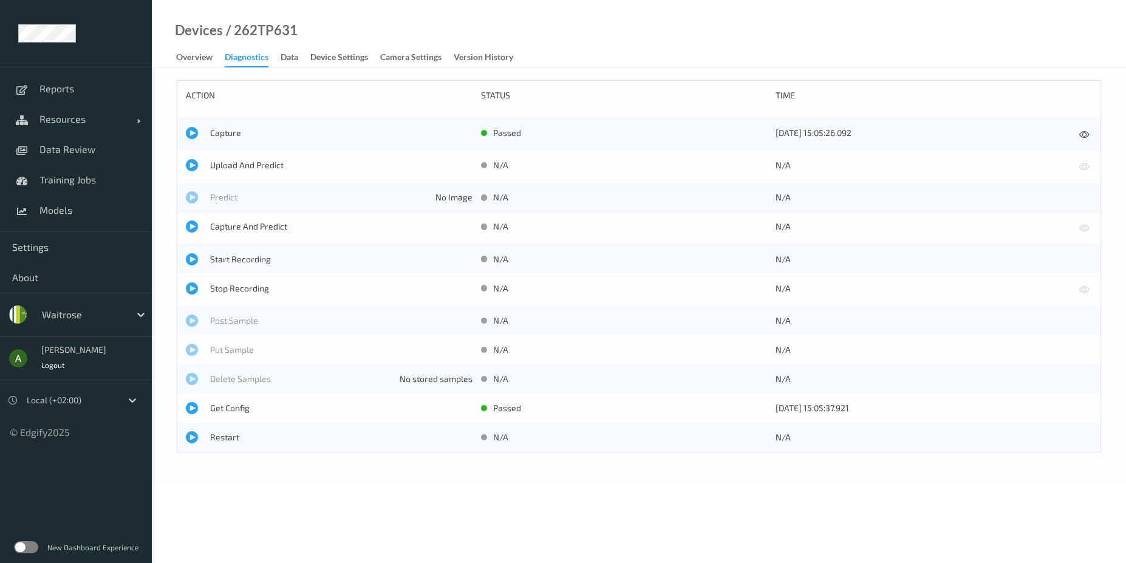
click at [296, 50] on link "Data" at bounding box center [295, 57] width 30 height 17
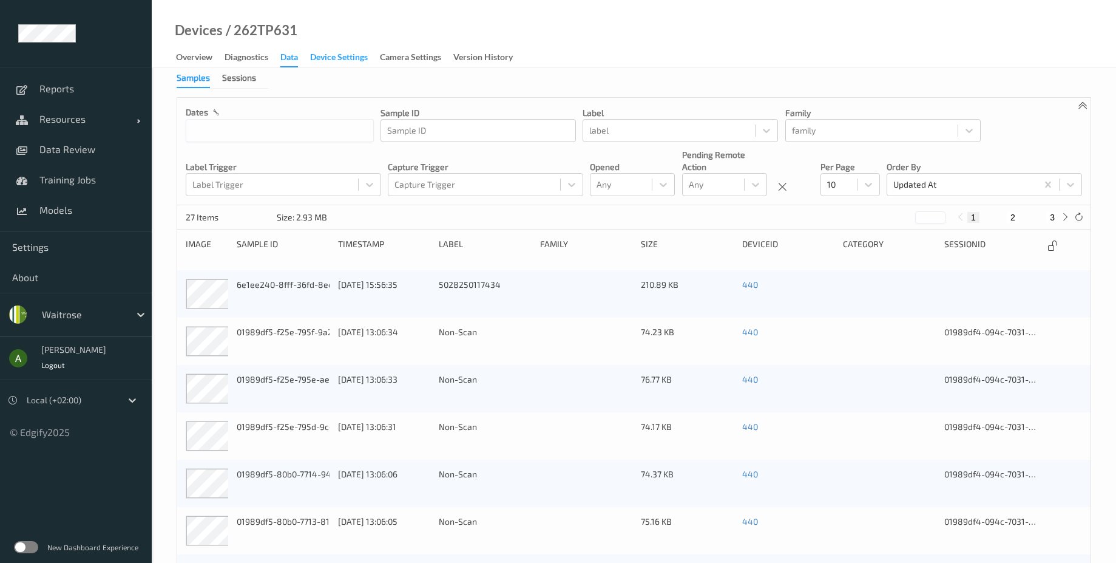
click at [327, 55] on div "Device Settings" at bounding box center [339, 58] width 58 height 15
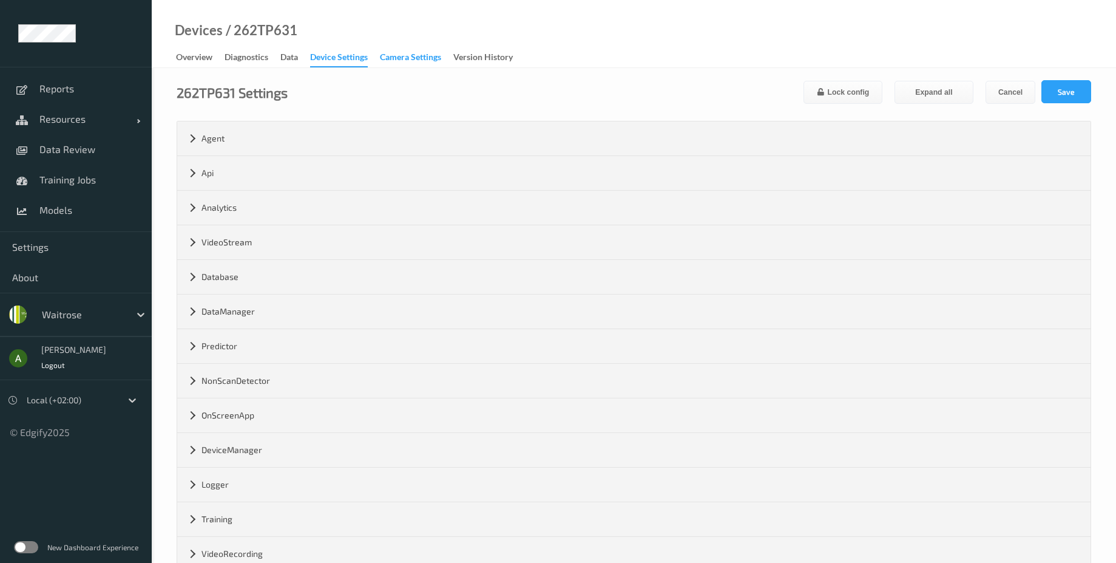
click at [413, 55] on div "Camera Settings" at bounding box center [410, 58] width 61 height 15
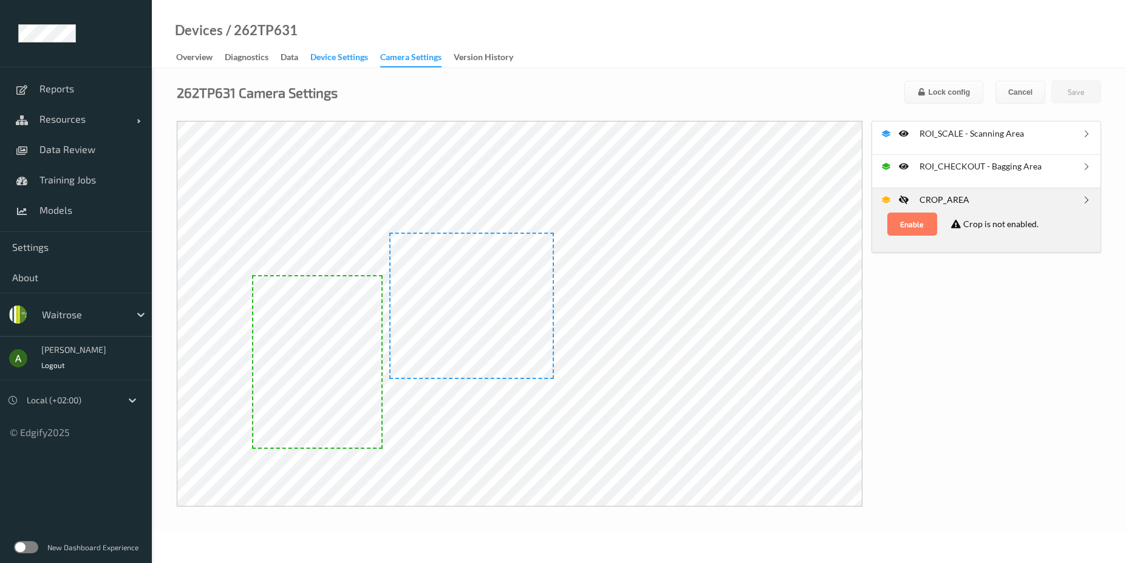
click at [348, 59] on div "Device Settings" at bounding box center [339, 58] width 58 height 15
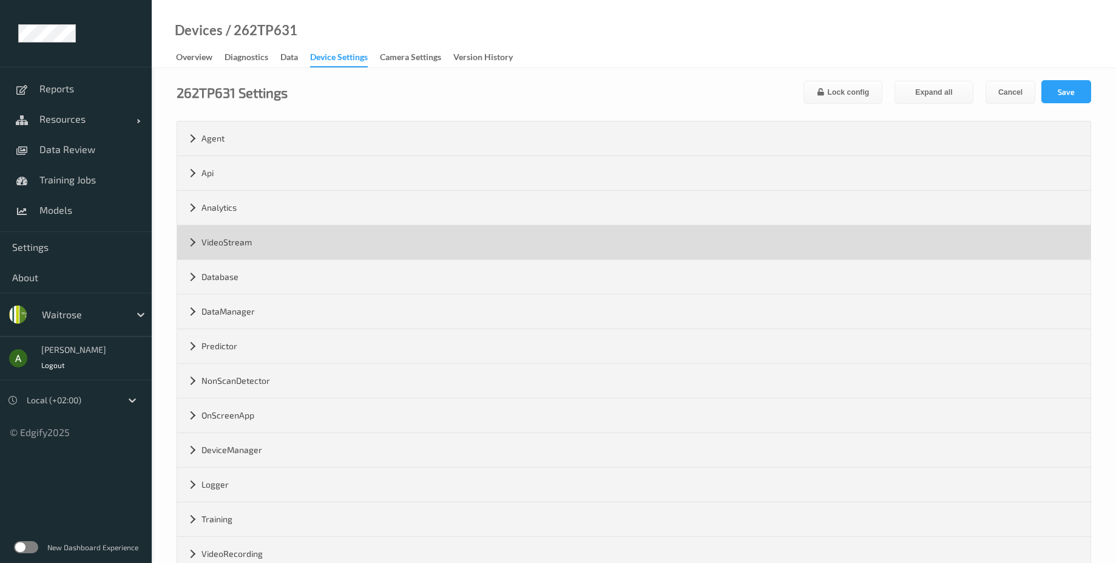
click at [250, 245] on div "VideoStream" at bounding box center [634, 242] width 914 height 34
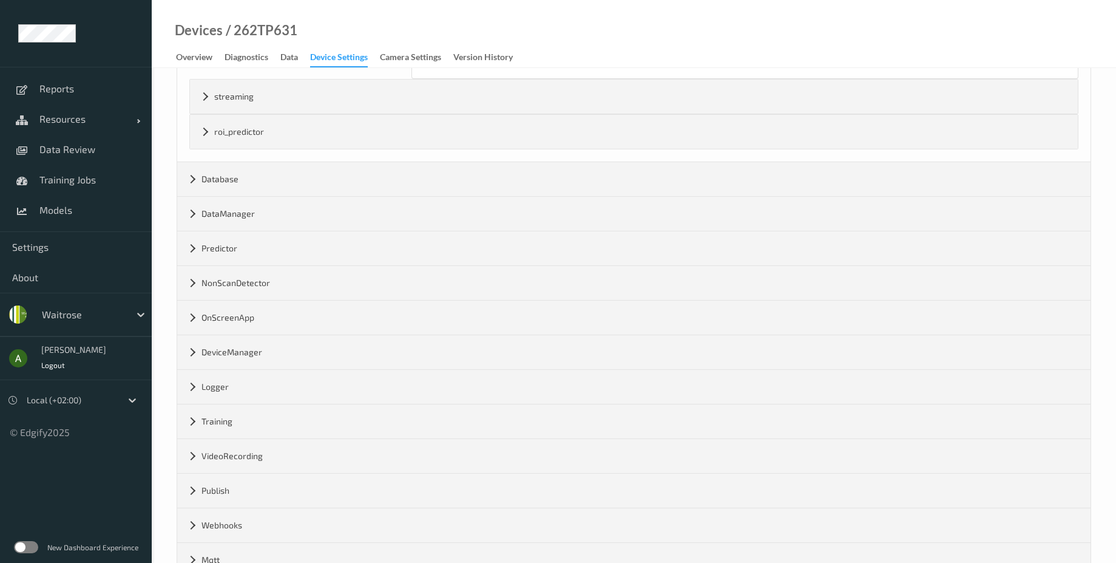
scroll to position [1239, 0]
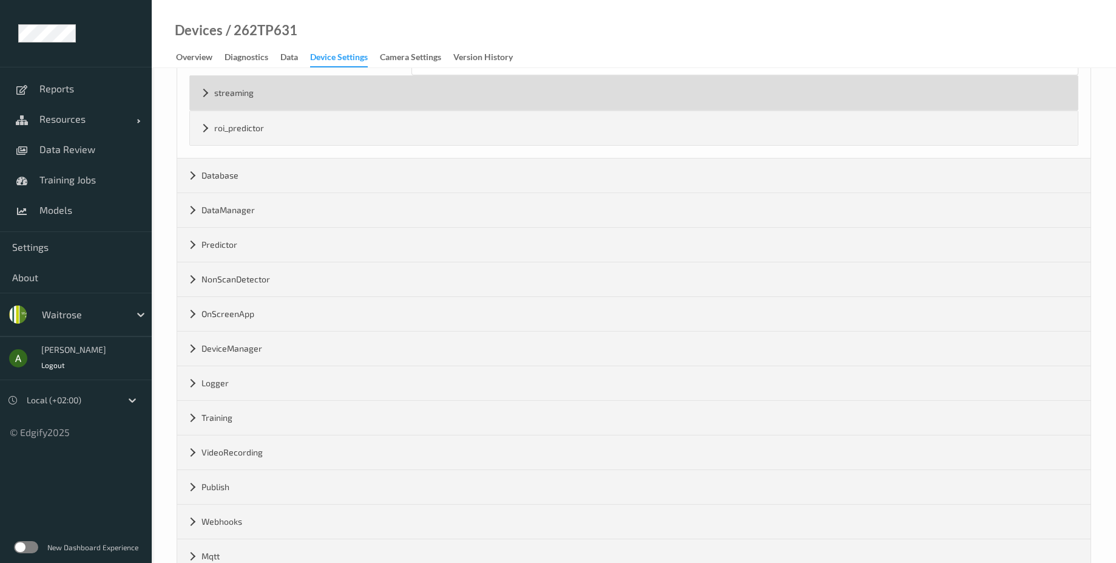
click at [254, 101] on div "streaming" at bounding box center [634, 93] width 888 height 34
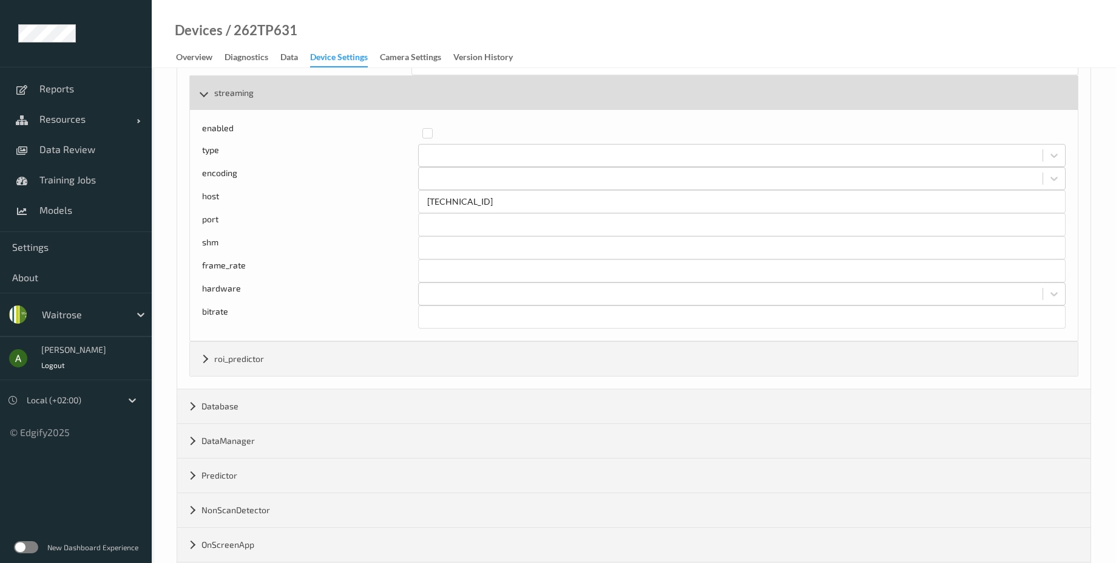
click at [262, 97] on div "streaming" at bounding box center [634, 93] width 888 height 34
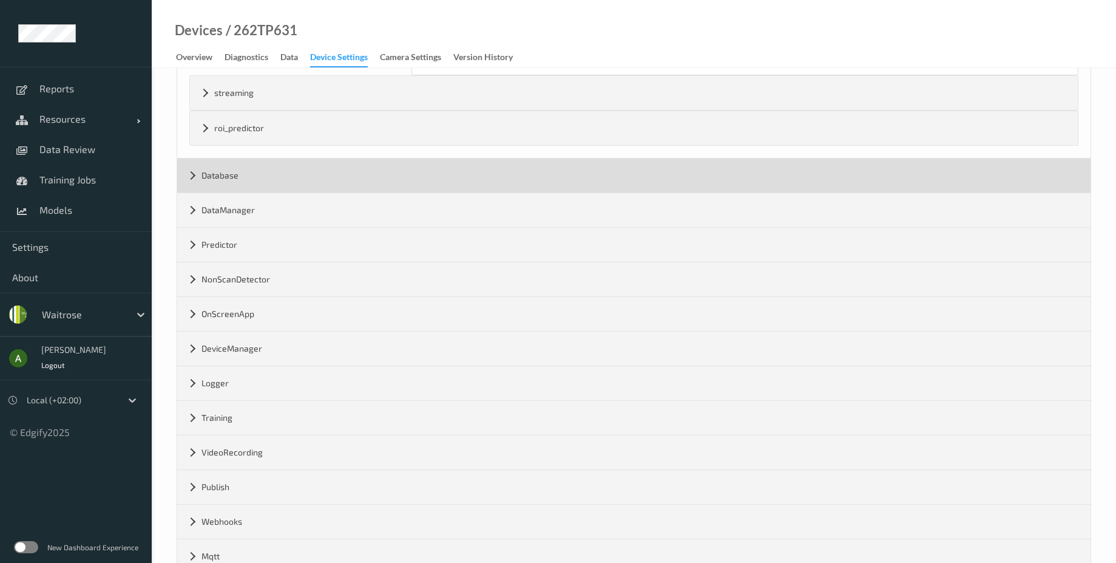
click at [256, 168] on div "Database" at bounding box center [634, 175] width 914 height 34
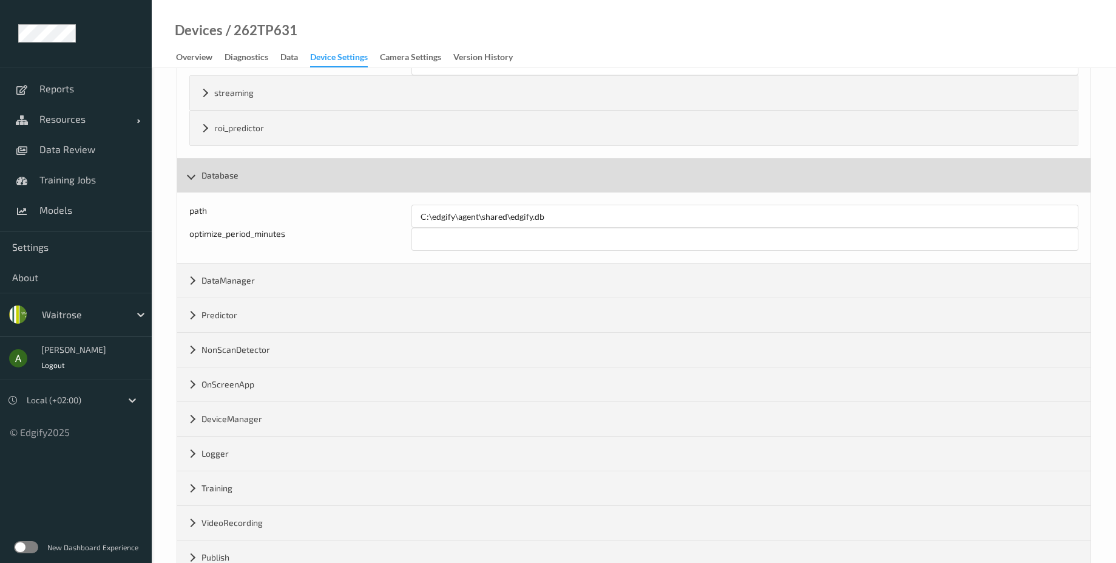
click at [274, 175] on div "Database" at bounding box center [634, 175] width 914 height 34
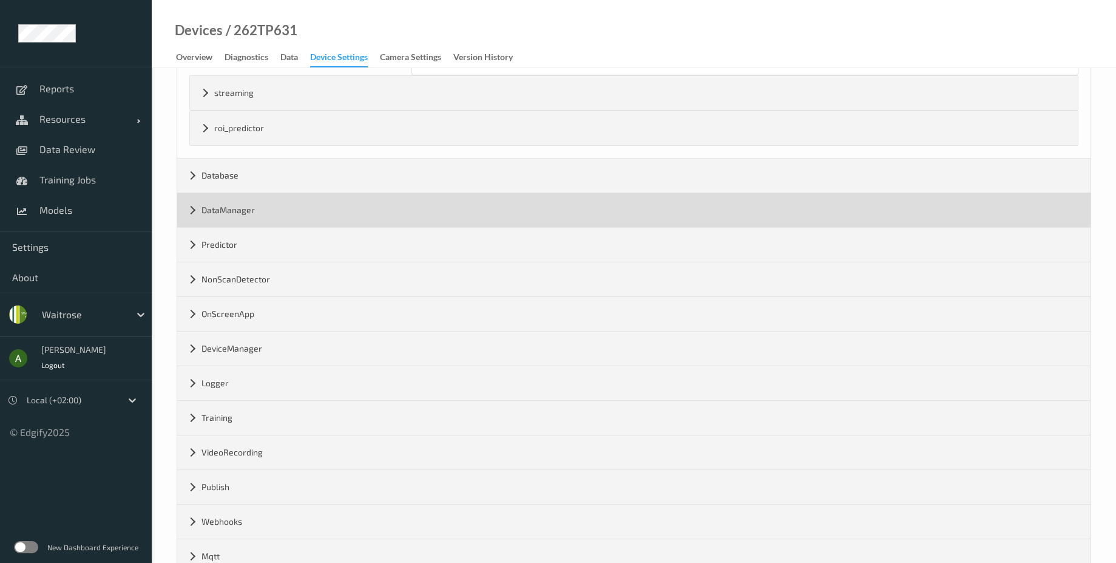
click at [272, 202] on div "DataManager" at bounding box center [634, 210] width 914 height 34
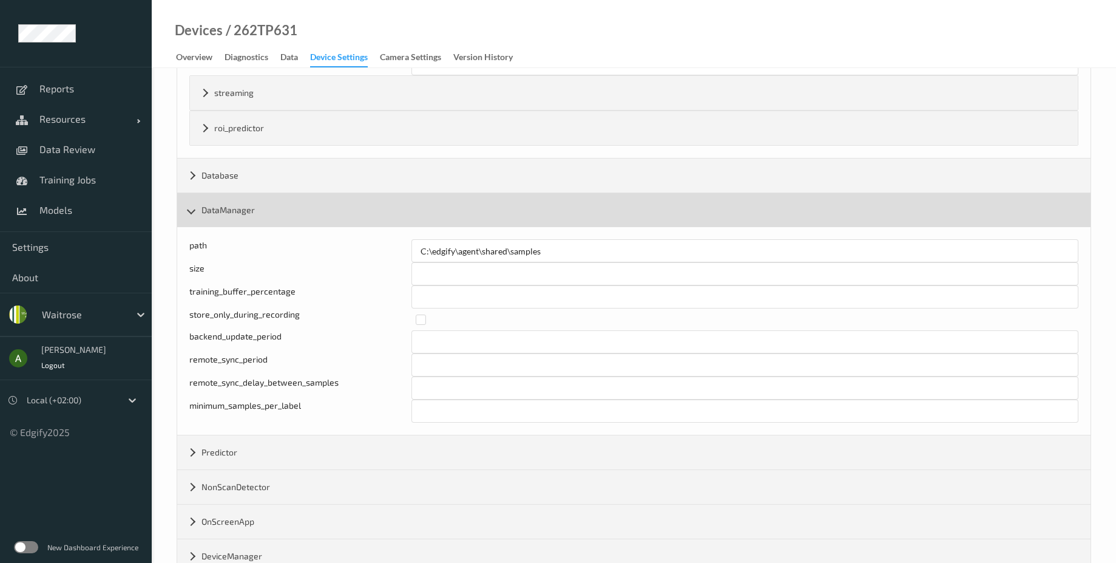
click at [272, 202] on div "DataManager" at bounding box center [634, 210] width 914 height 34
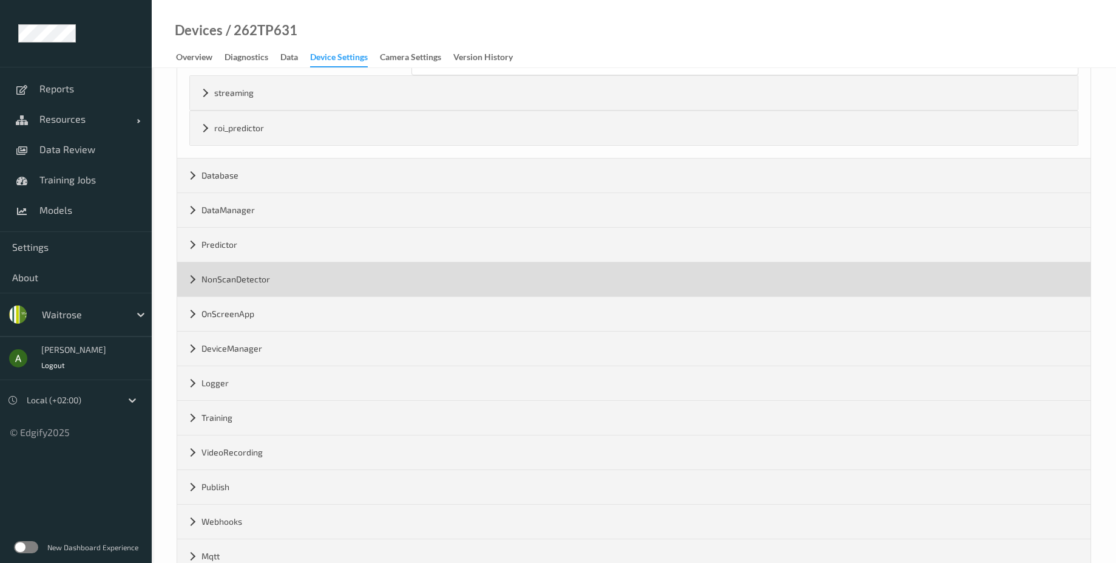
click at [273, 275] on div "NonScanDetector" at bounding box center [634, 279] width 914 height 34
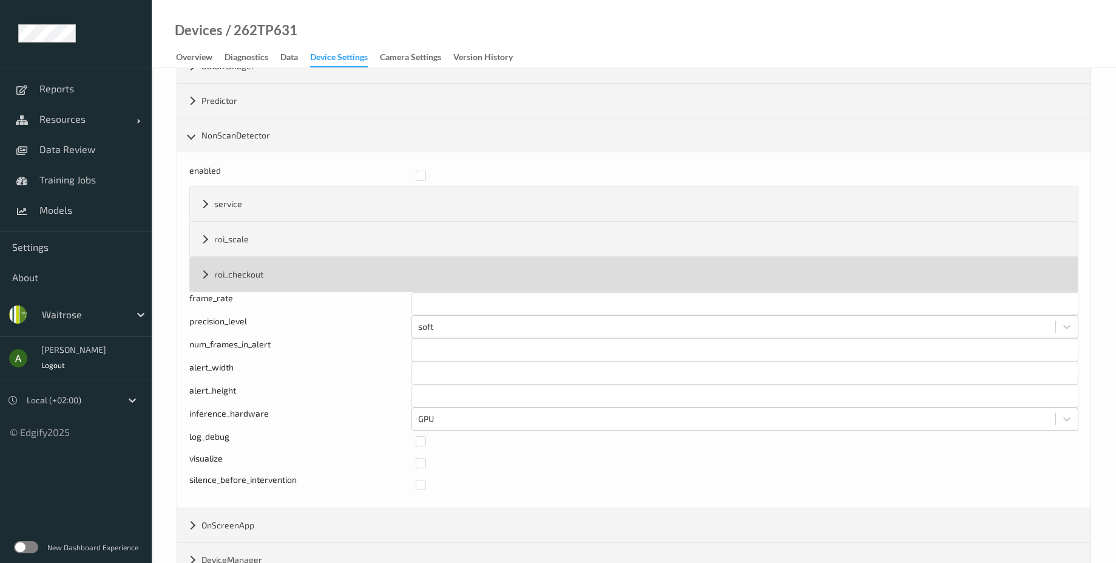
scroll to position [1384, 0]
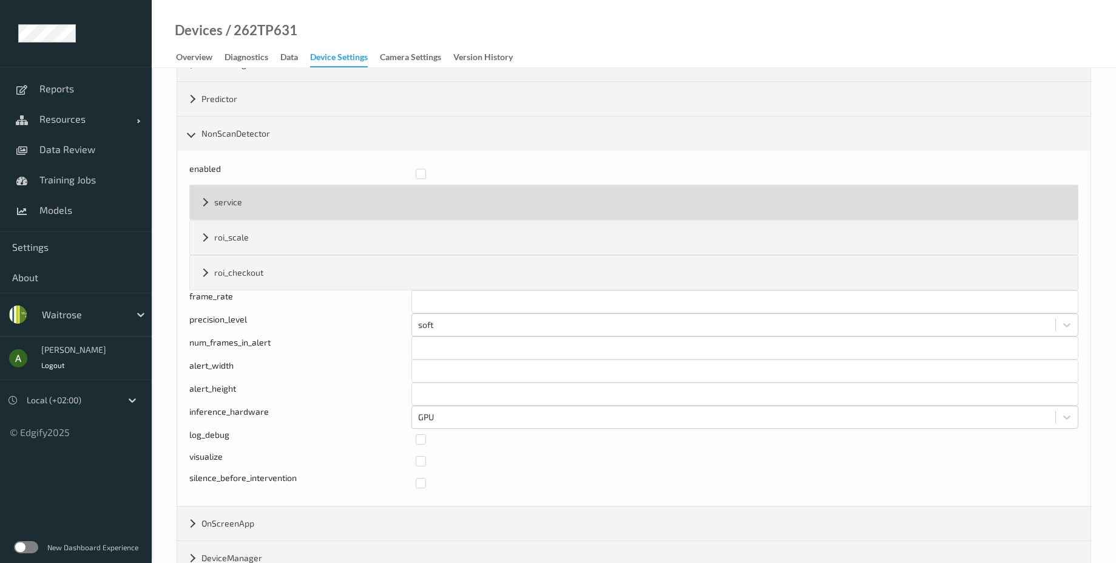
click at [259, 195] on div "service" at bounding box center [634, 202] width 888 height 34
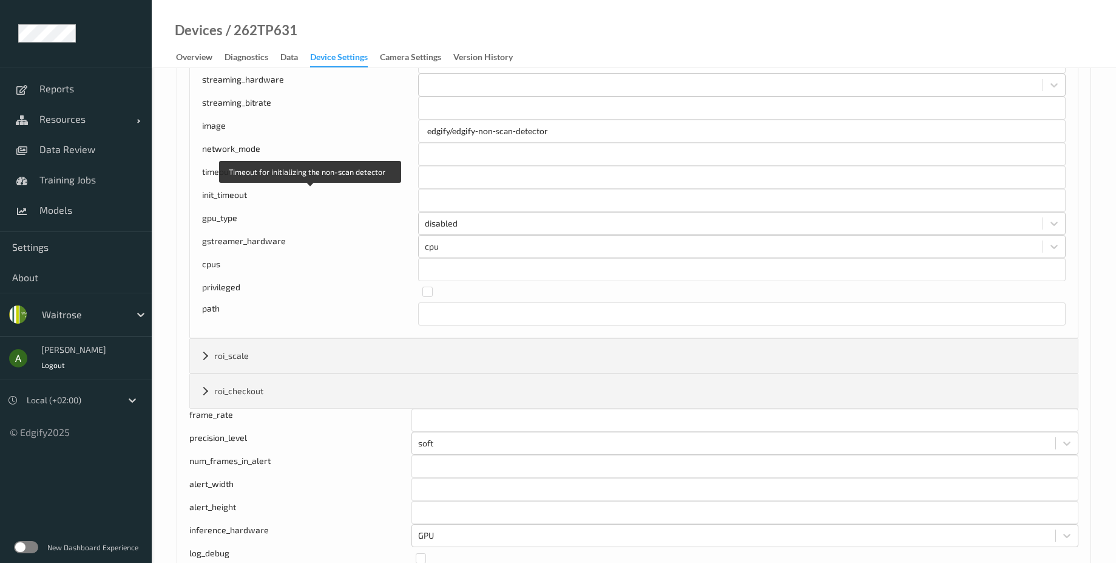
scroll to position [1457, 0]
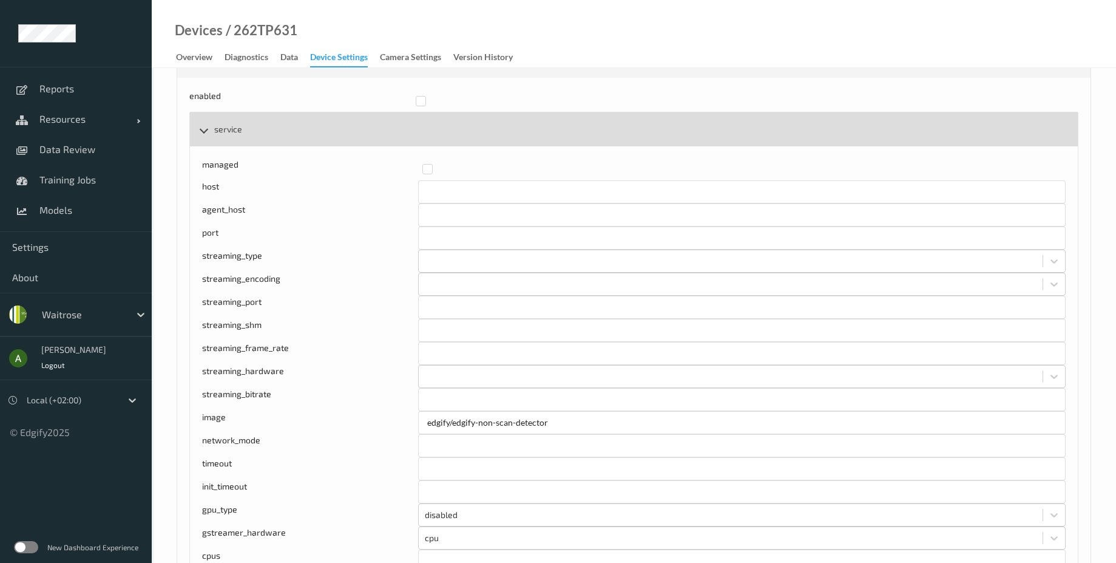
click at [257, 127] on div "service" at bounding box center [634, 129] width 888 height 34
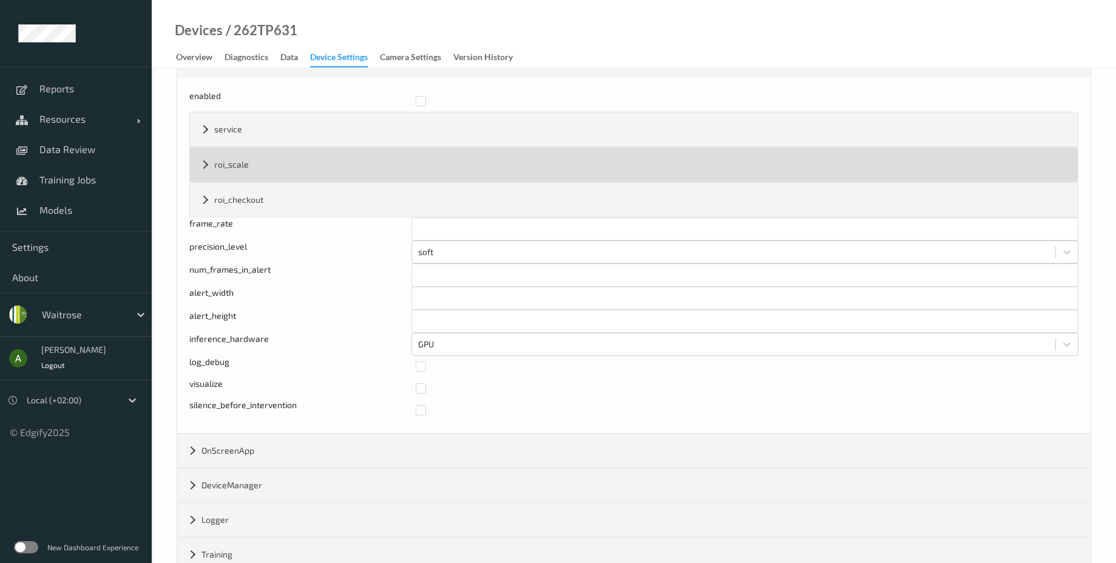
click at [260, 166] on div "roi_scale" at bounding box center [634, 165] width 888 height 34
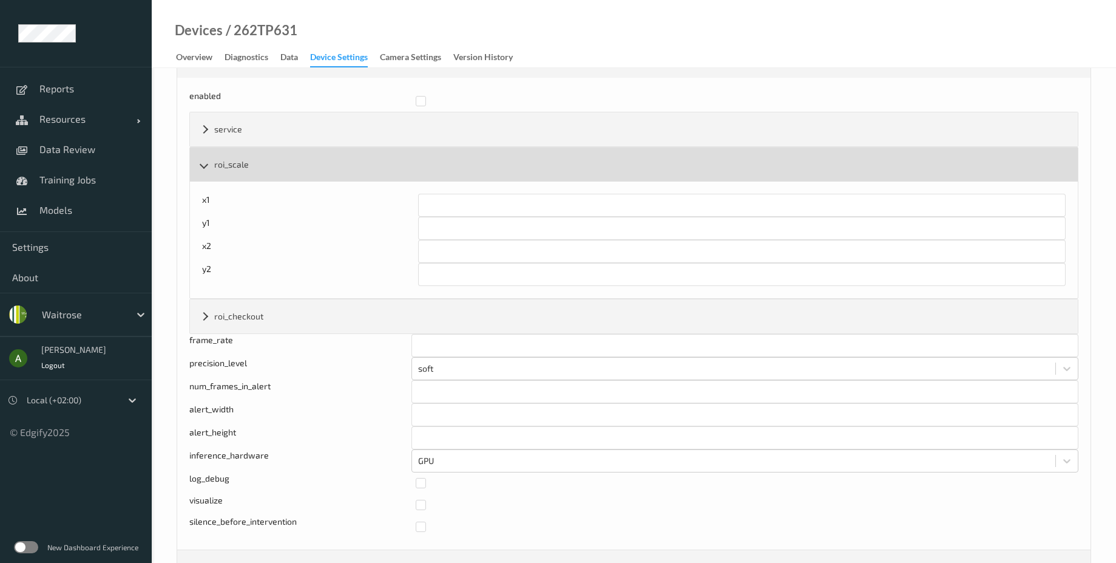
click at [260, 166] on div "roi_scale" at bounding box center [634, 165] width 888 height 34
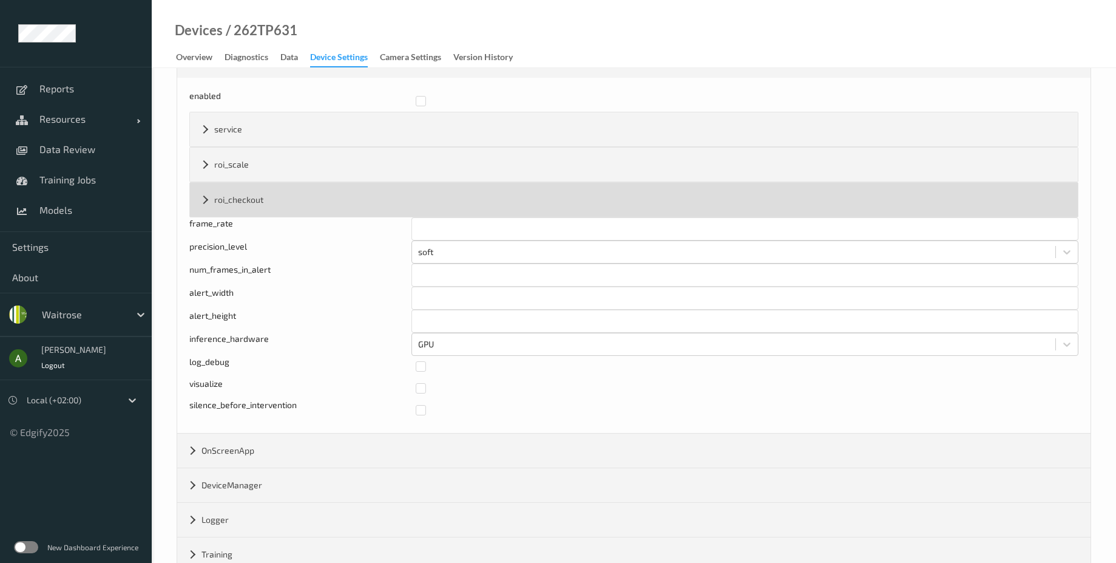
click at [257, 192] on div "roi_checkout" at bounding box center [634, 200] width 888 height 34
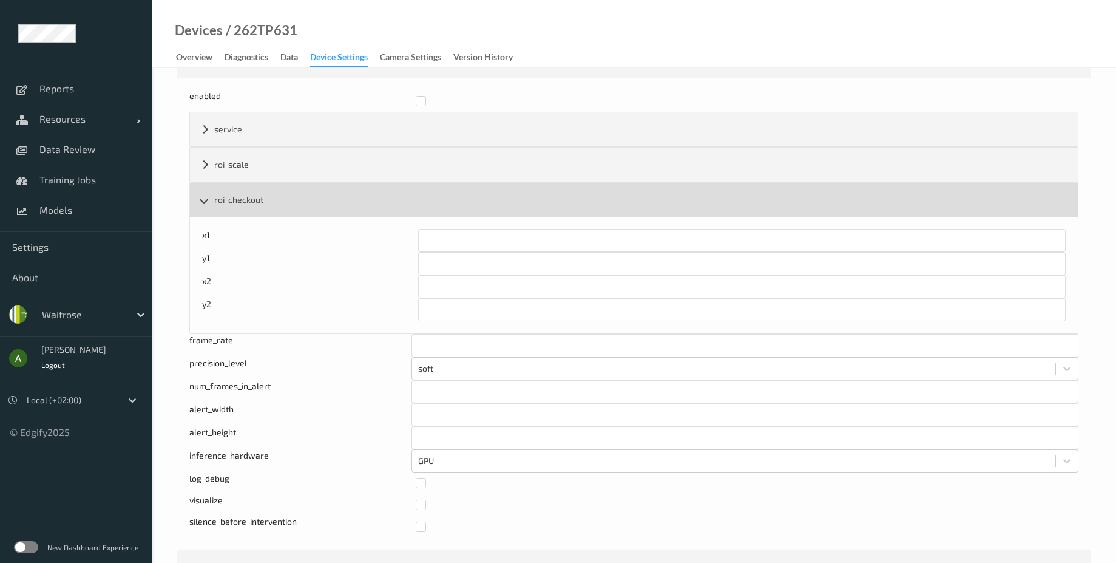
click at [257, 192] on div "roi_checkout" at bounding box center [634, 200] width 888 height 34
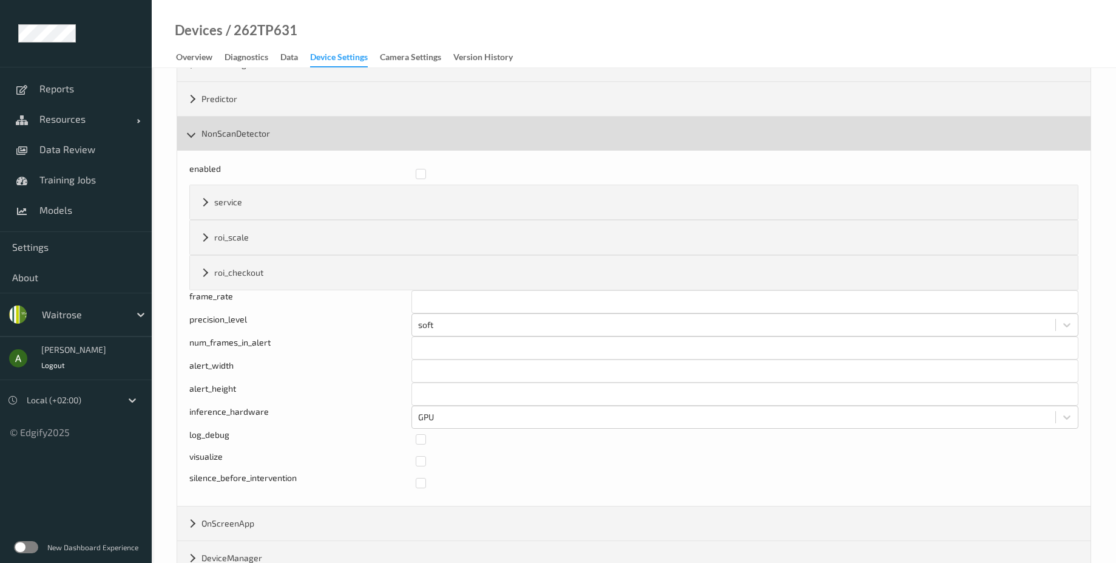
click at [250, 138] on div "NonScanDetector" at bounding box center [634, 134] width 914 height 34
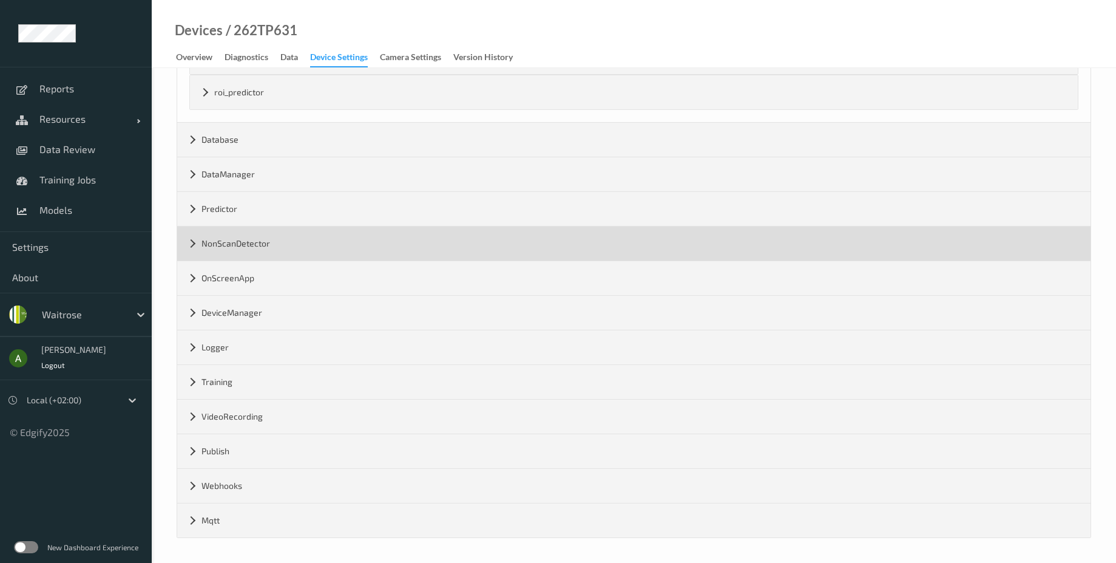
scroll to position [1274, 0]
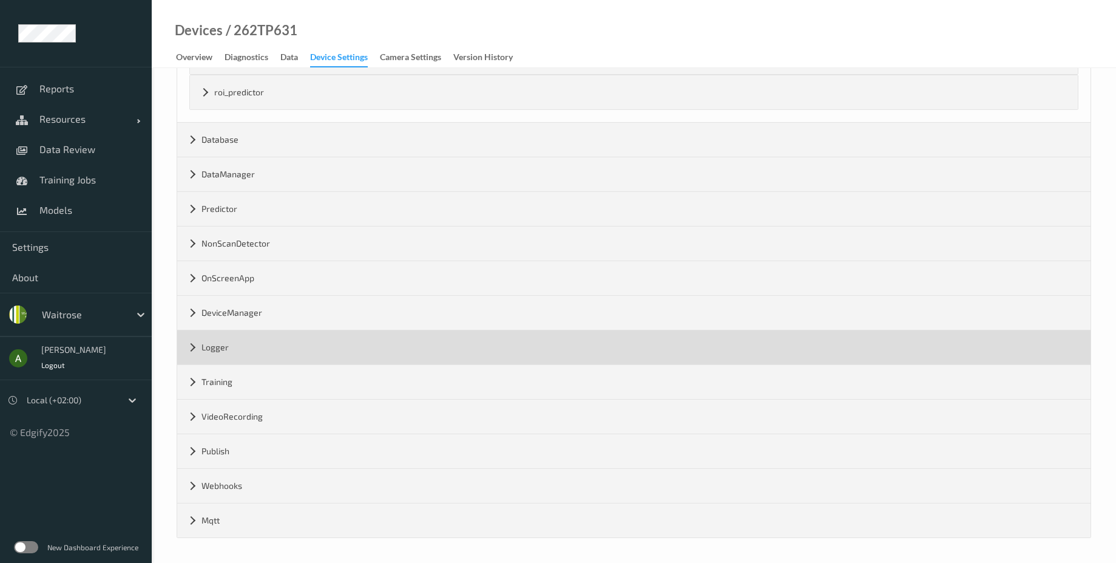
click at [248, 345] on div "Logger" at bounding box center [634, 347] width 914 height 34
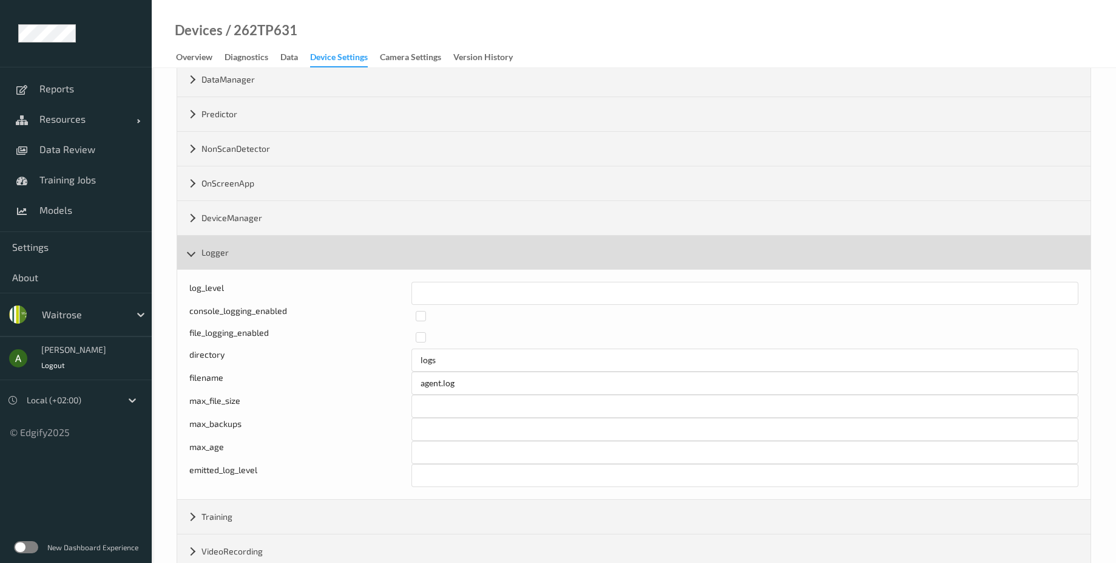
scroll to position [1420, 0]
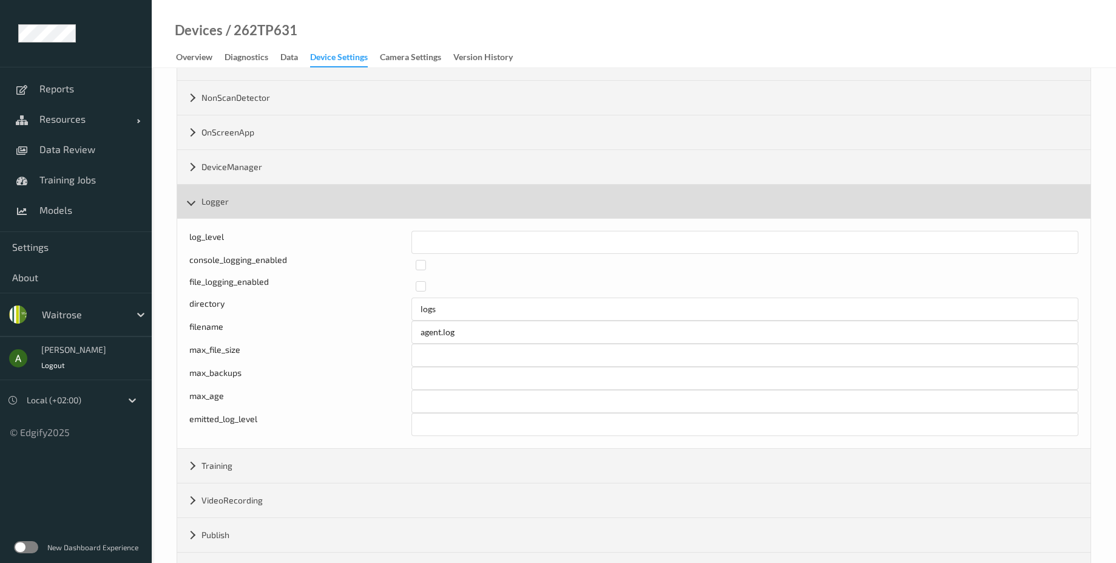
click at [266, 200] on div "Logger" at bounding box center [634, 202] width 914 height 34
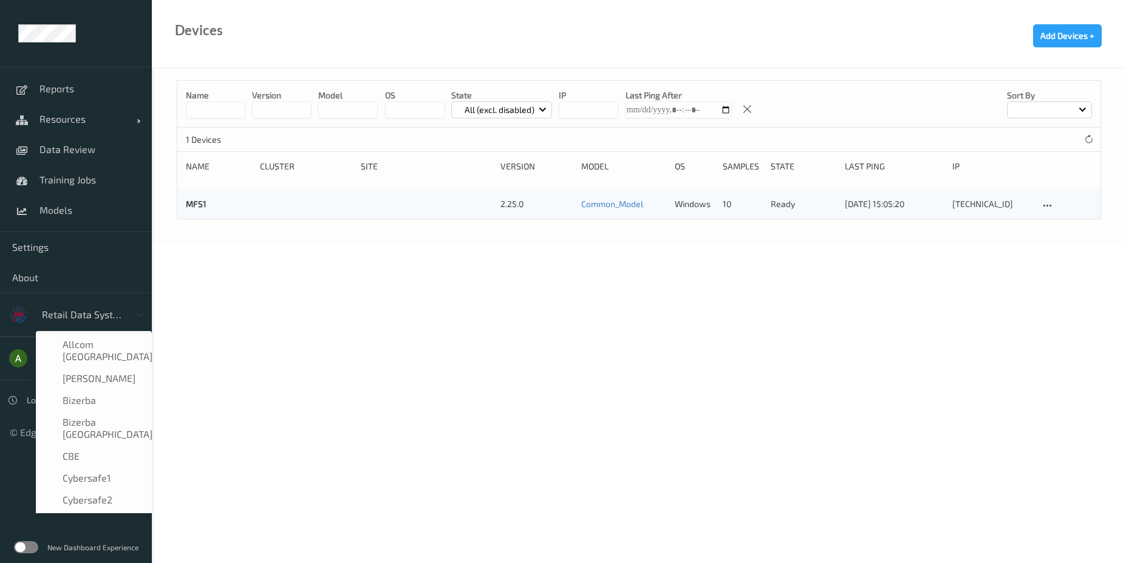
click at [147, 313] on div at bounding box center [141, 315] width 22 height 22
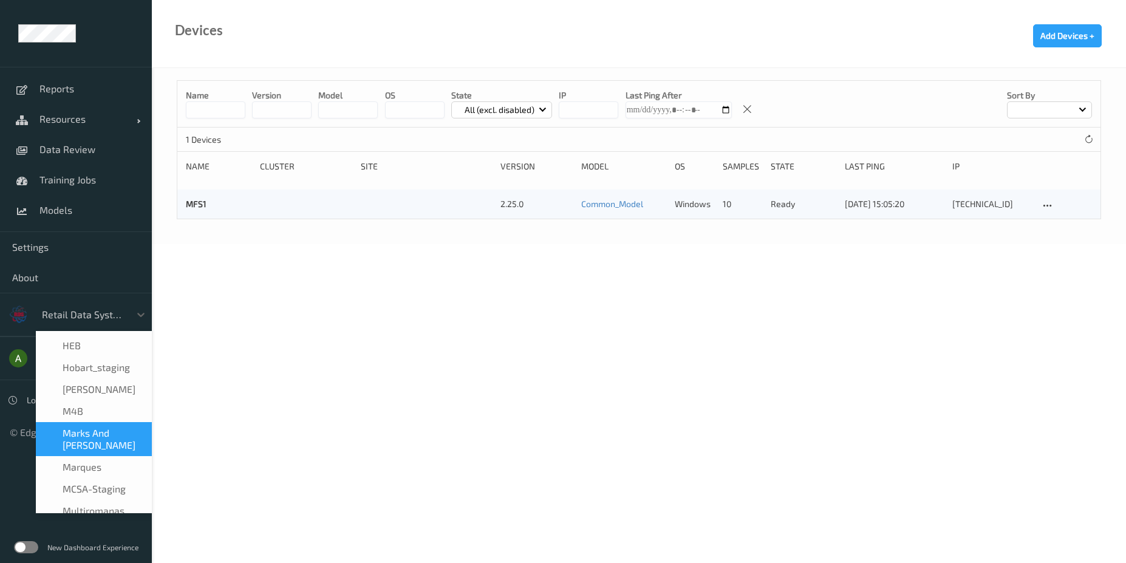
scroll to position [278, 0]
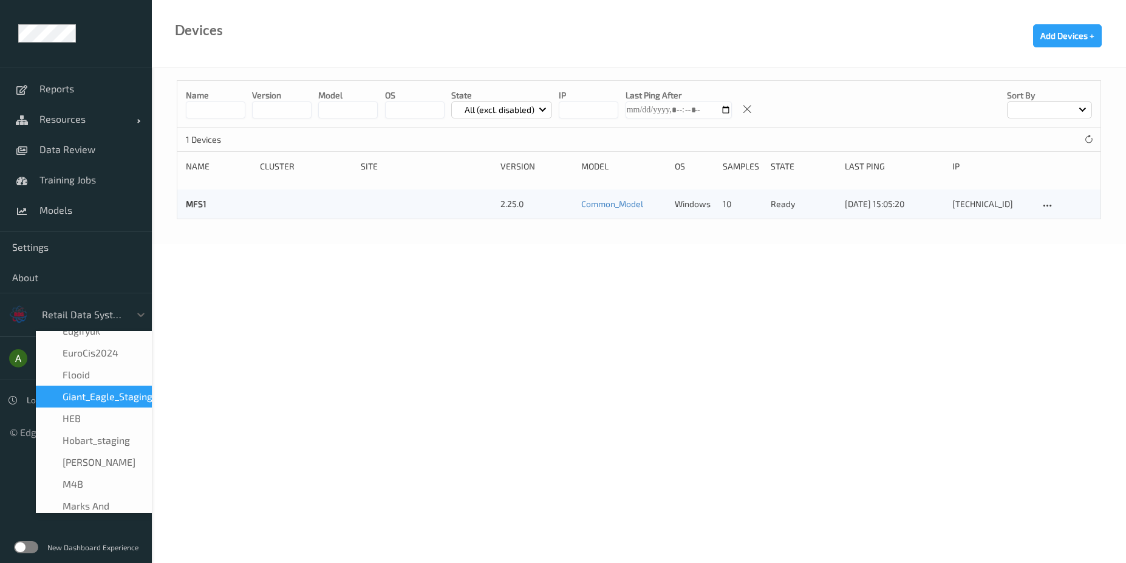
click at [115, 390] on span "Giant_Eagle_Staging" at bounding box center [108, 396] width 90 height 12
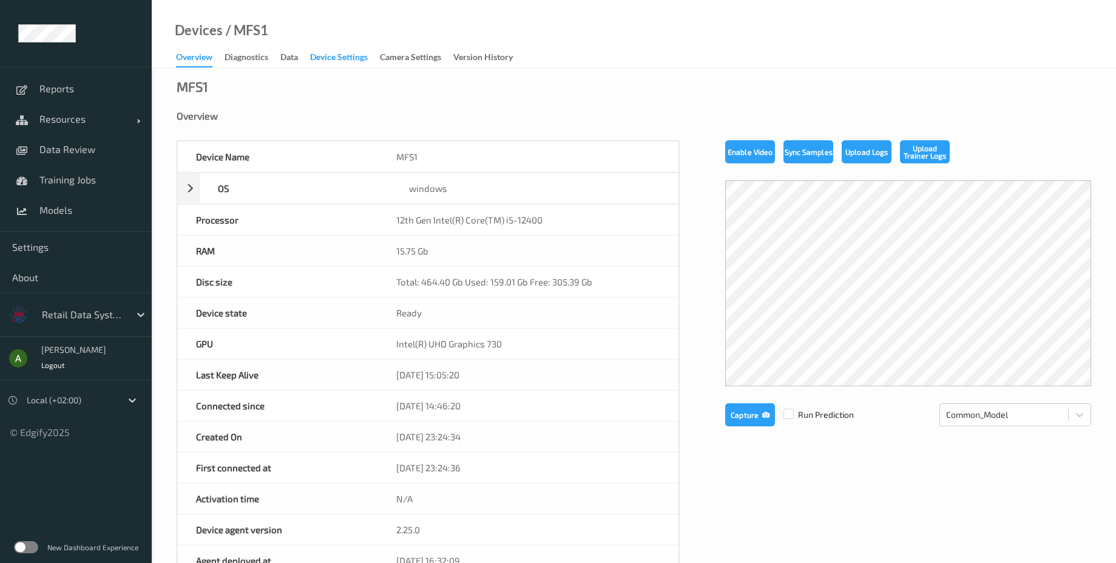
click at [358, 61] on div "Device Settings" at bounding box center [339, 58] width 58 height 15
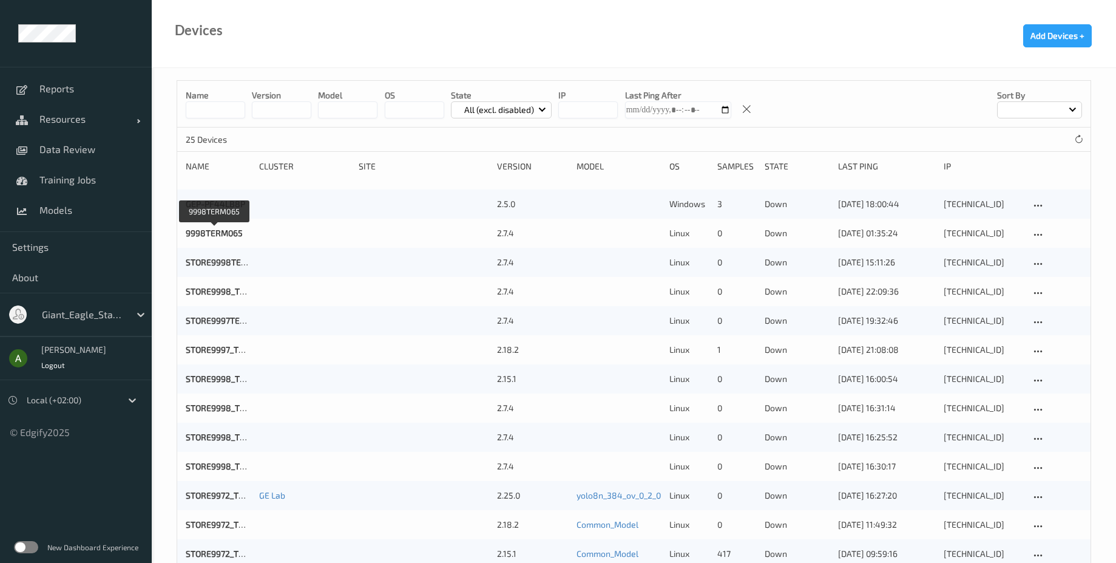
click at [484, 115] on p "All (excl. disabled)" at bounding box center [499, 110] width 78 height 12
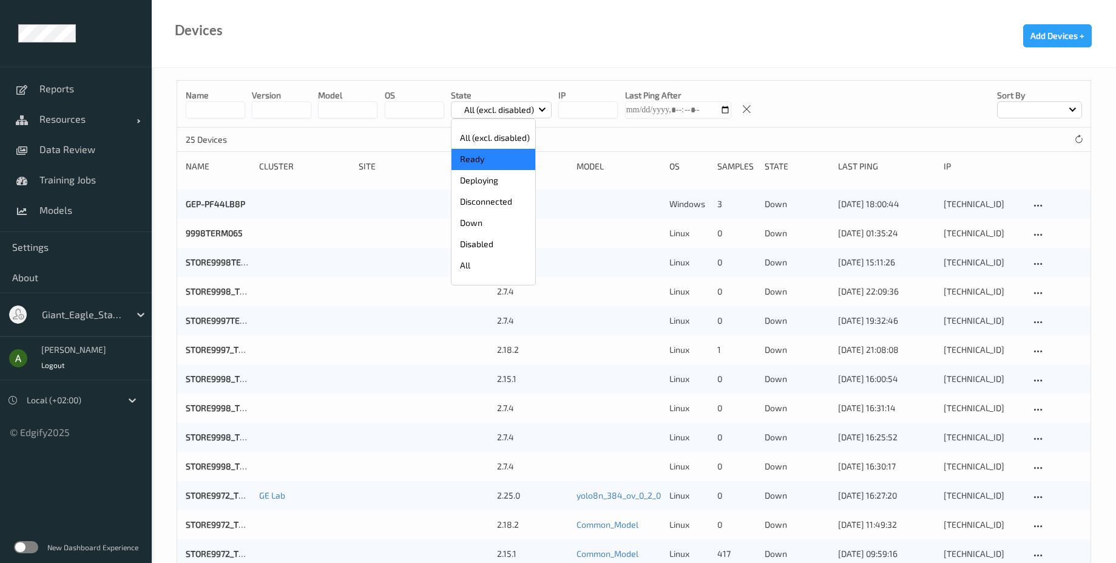
click at [491, 152] on p "Ready" at bounding box center [494, 159] width 84 height 21
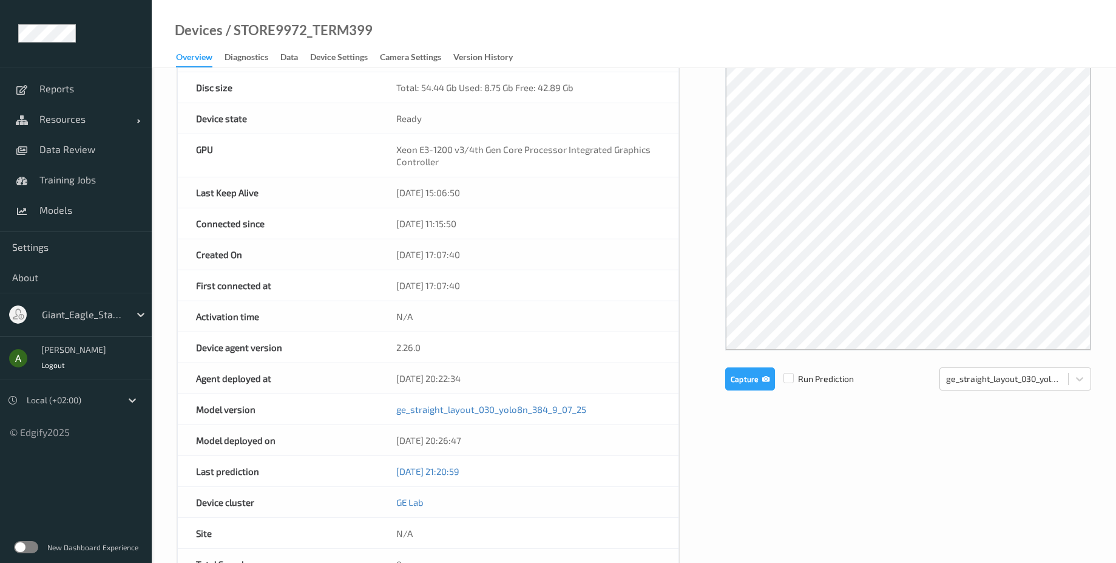
scroll to position [36, 0]
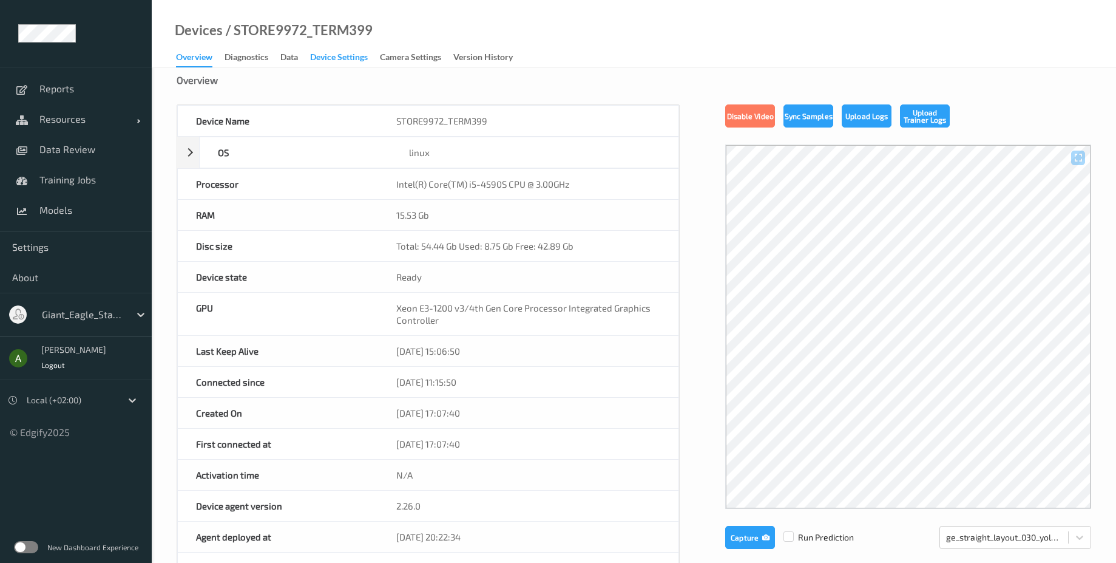
click at [343, 55] on div "Device Settings" at bounding box center [339, 58] width 58 height 15
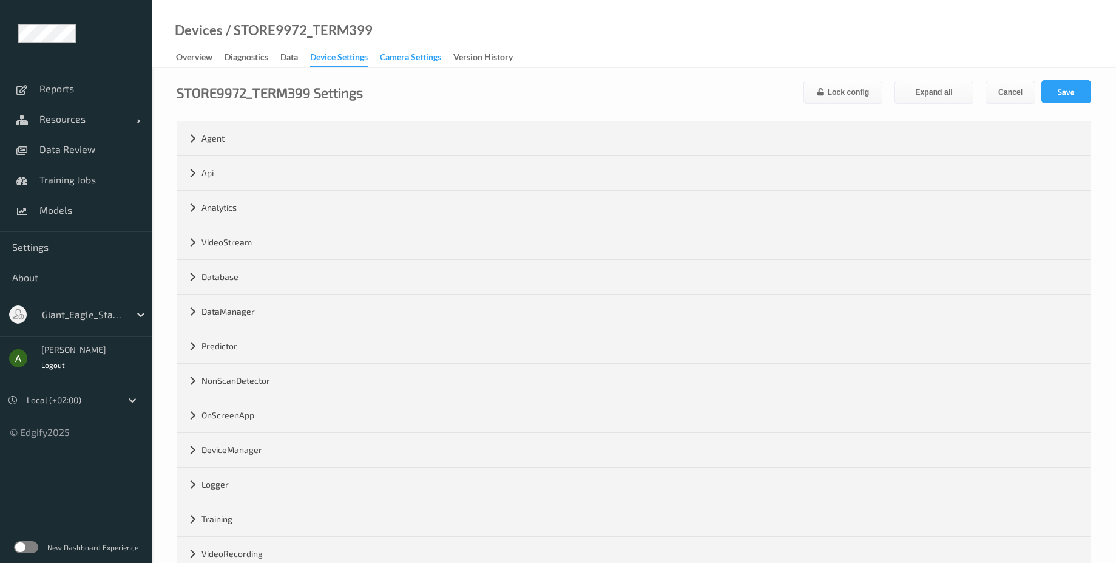
click at [399, 58] on div "Camera Settings" at bounding box center [410, 58] width 61 height 15
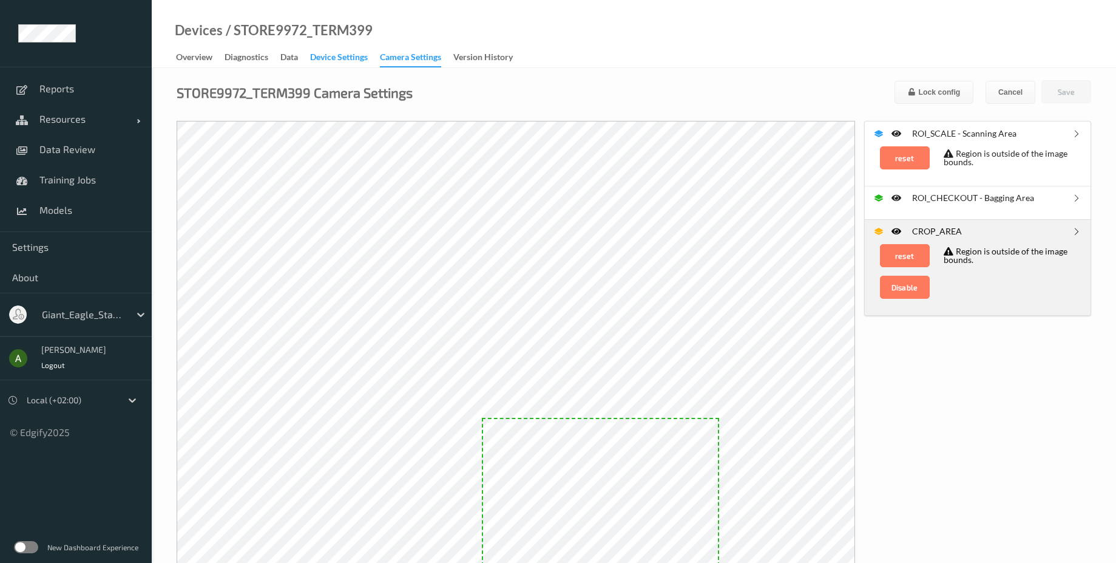
click at [356, 58] on div "Device Settings" at bounding box center [339, 58] width 58 height 15
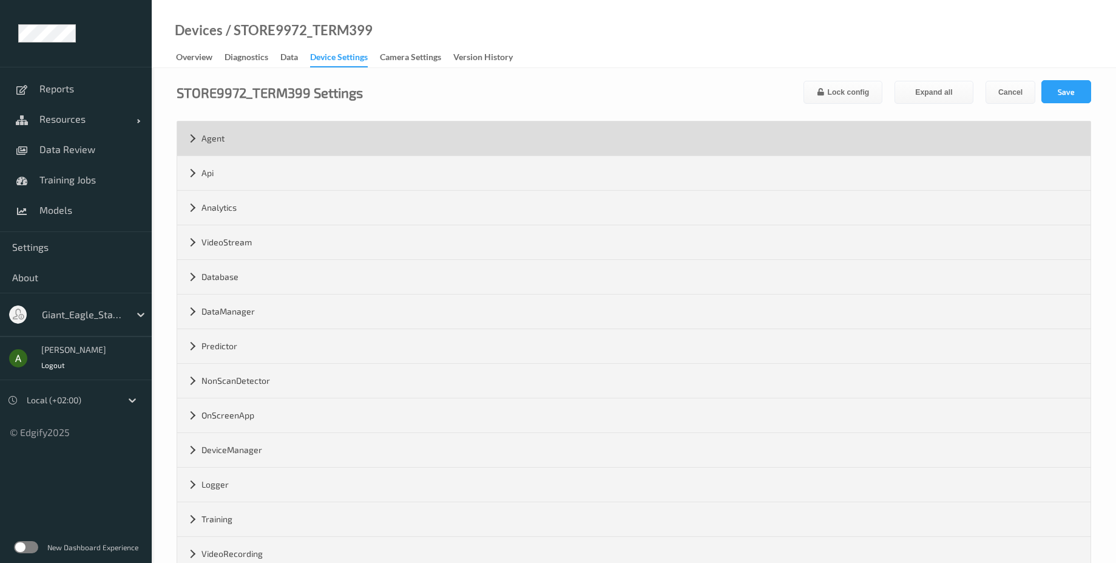
click at [258, 127] on div "Agent" at bounding box center [634, 138] width 914 height 34
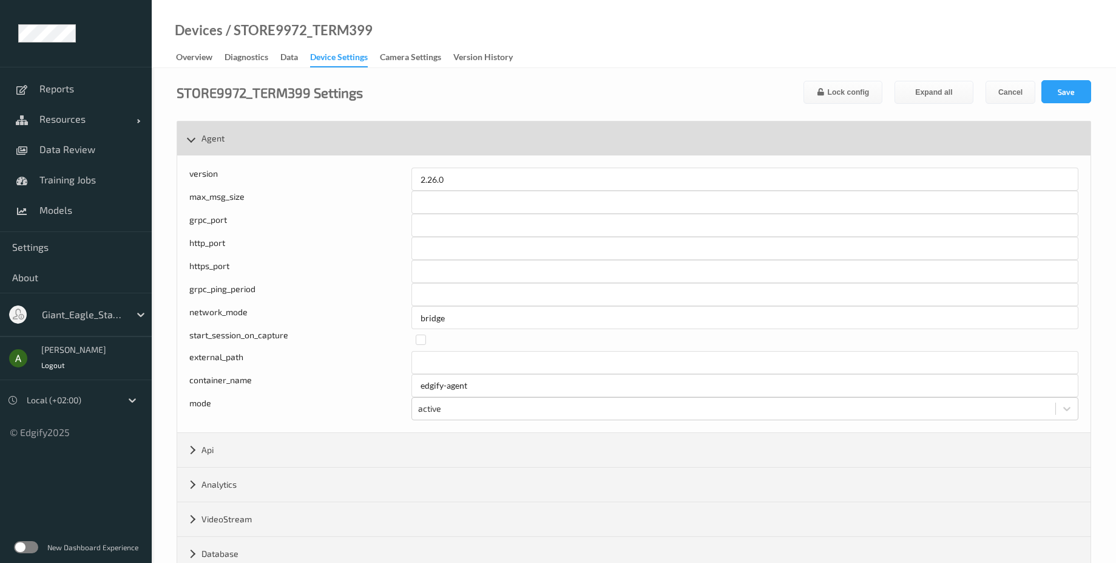
click at [258, 127] on div "Agent" at bounding box center [634, 138] width 914 height 34
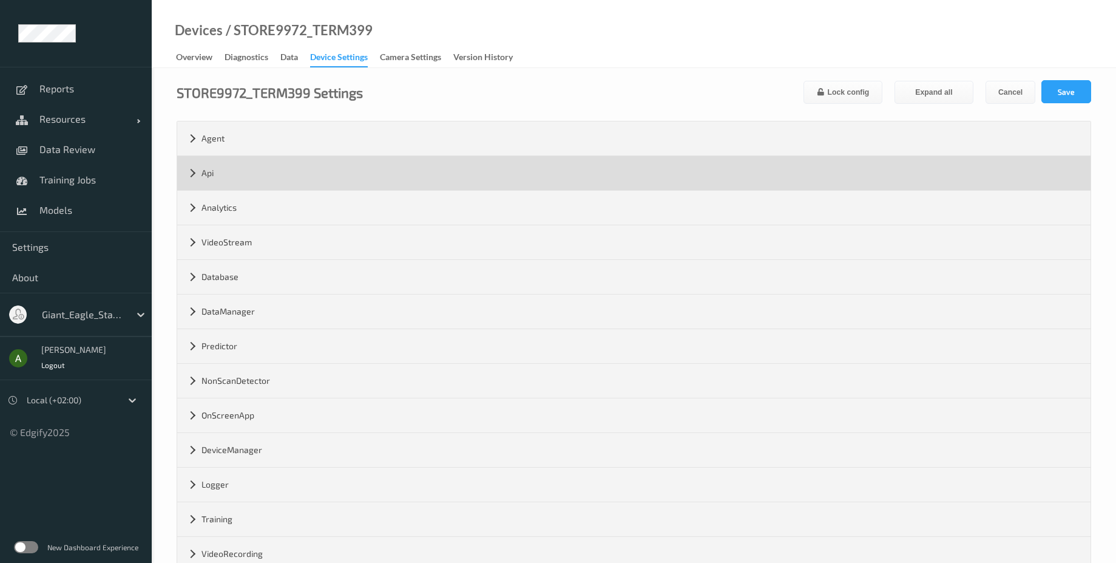
click at [255, 174] on div "Api" at bounding box center [634, 173] width 914 height 34
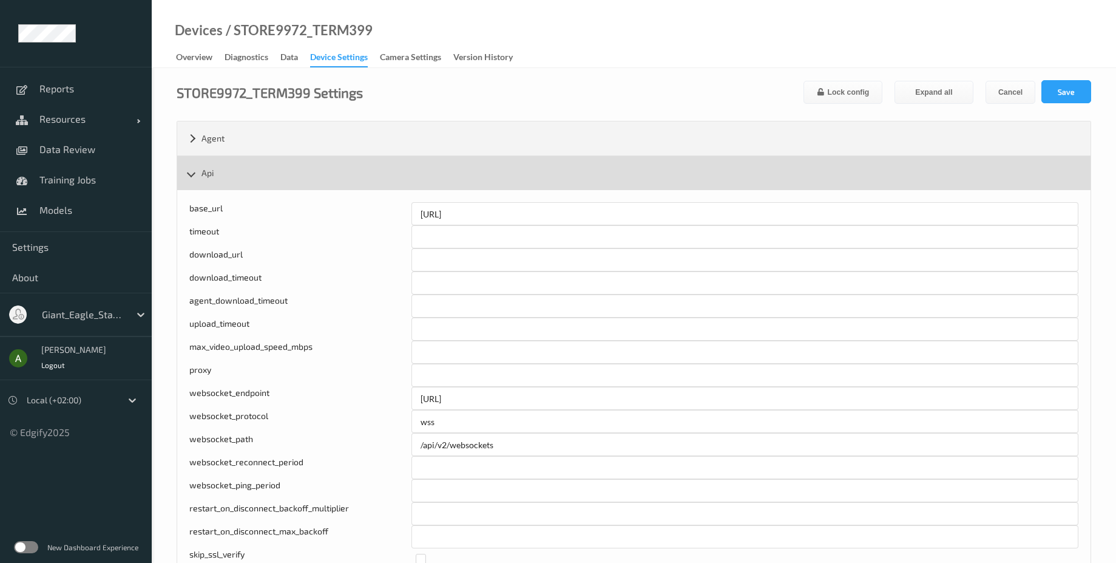
click at [259, 173] on div "Api" at bounding box center [634, 173] width 914 height 34
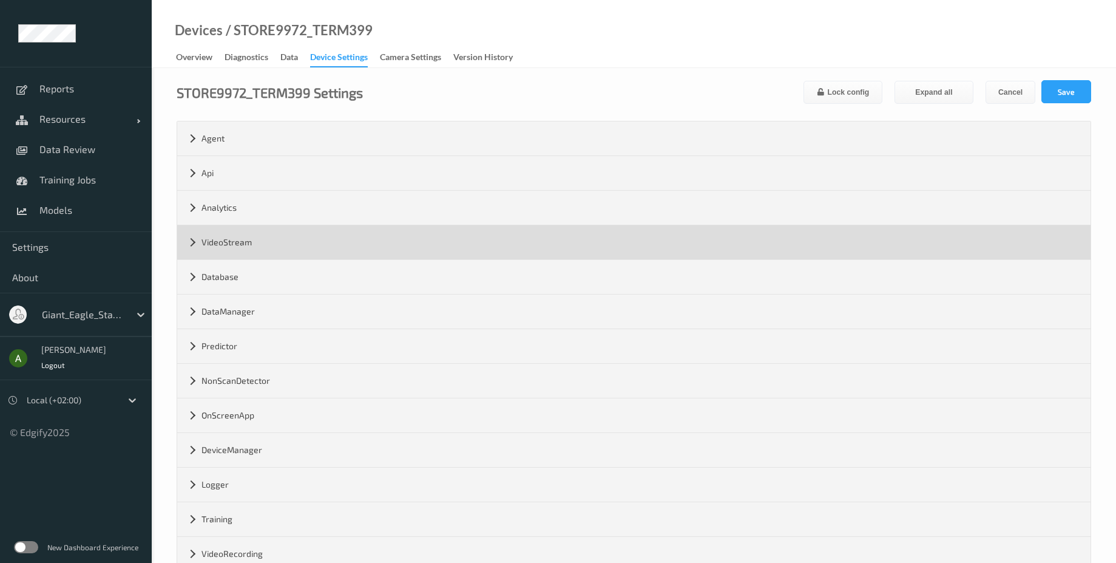
click at [269, 234] on div "VideoStream" at bounding box center [634, 242] width 914 height 34
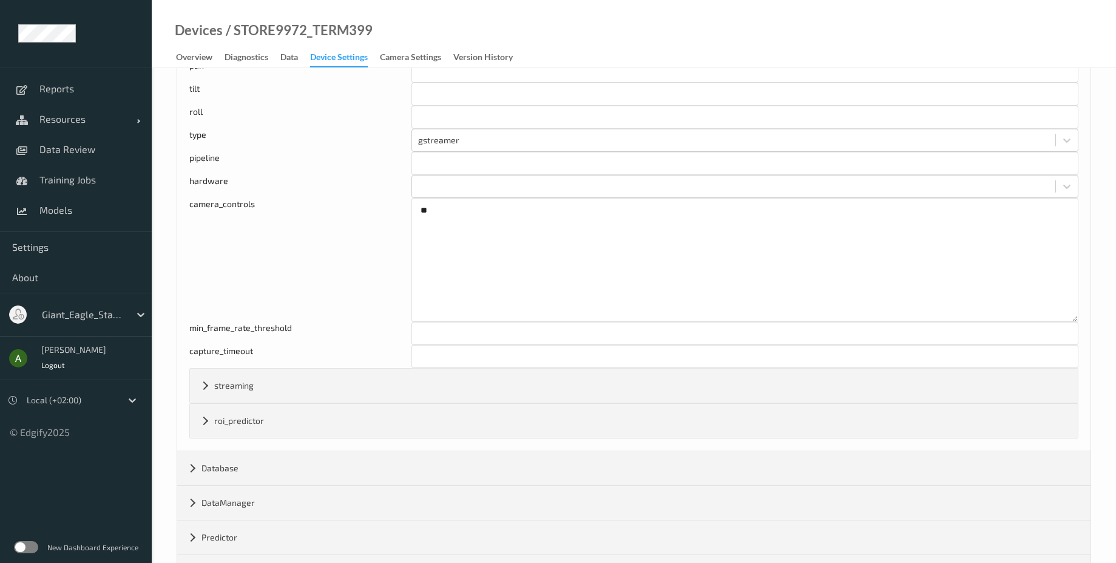
scroll to position [1020, 0]
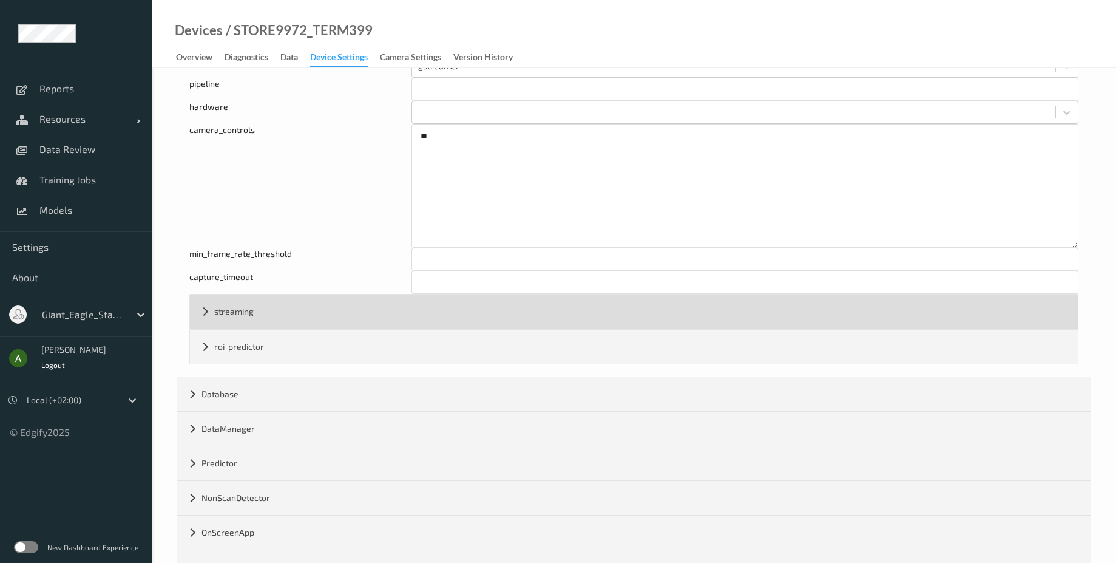
click at [266, 313] on div "streaming" at bounding box center [634, 311] width 888 height 34
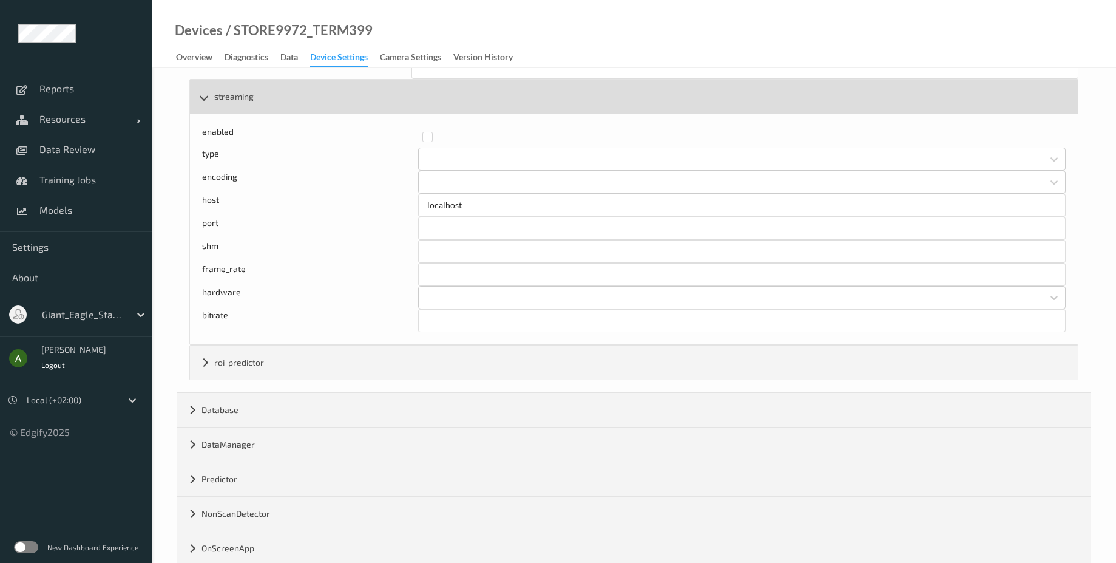
scroll to position [1239, 0]
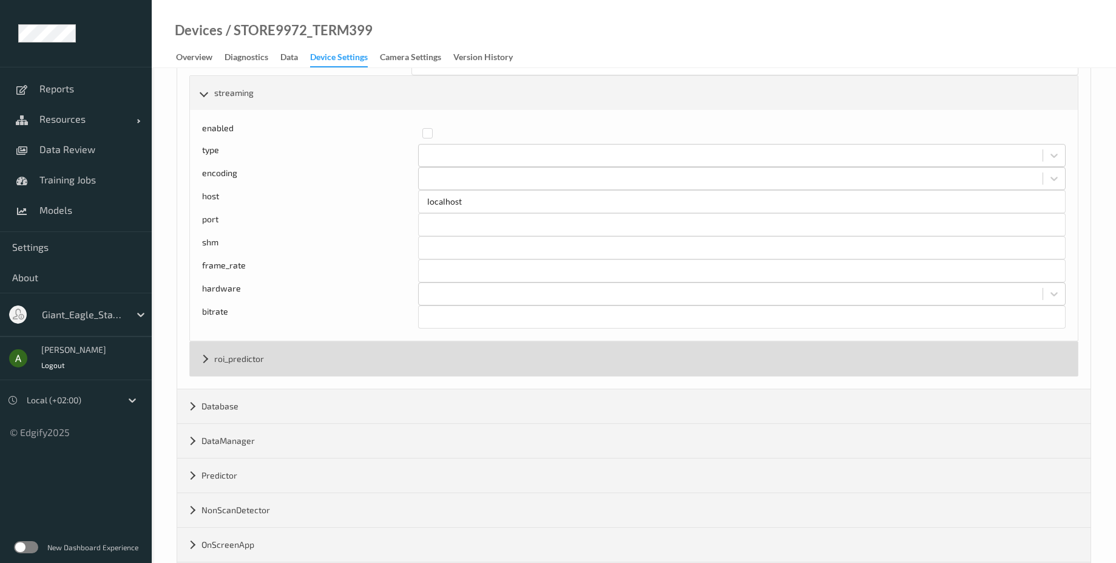
click at [275, 357] on div "roi_predictor" at bounding box center [634, 359] width 888 height 34
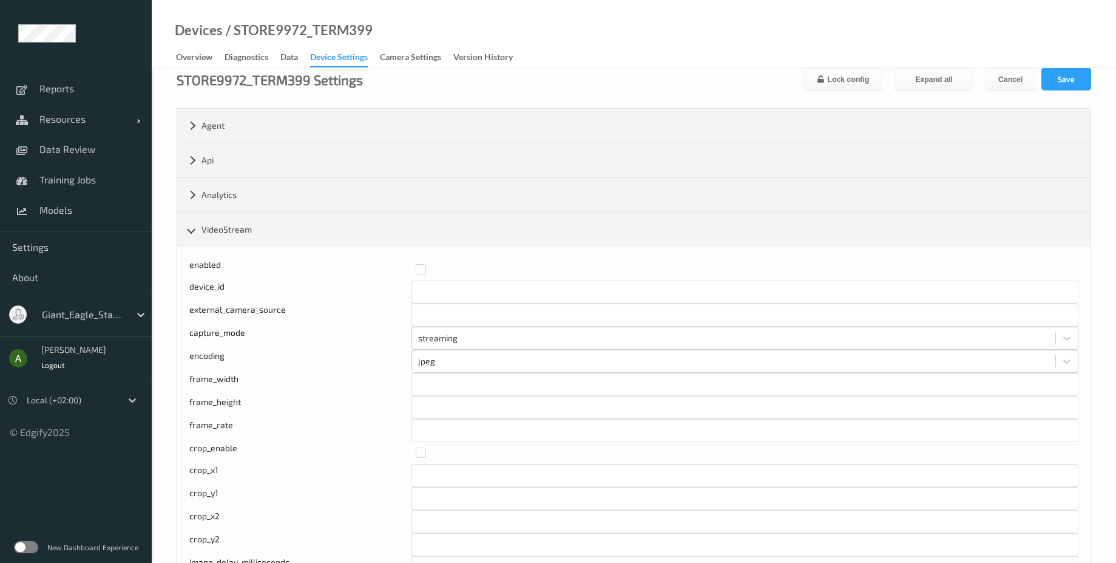
scroll to position [0, 0]
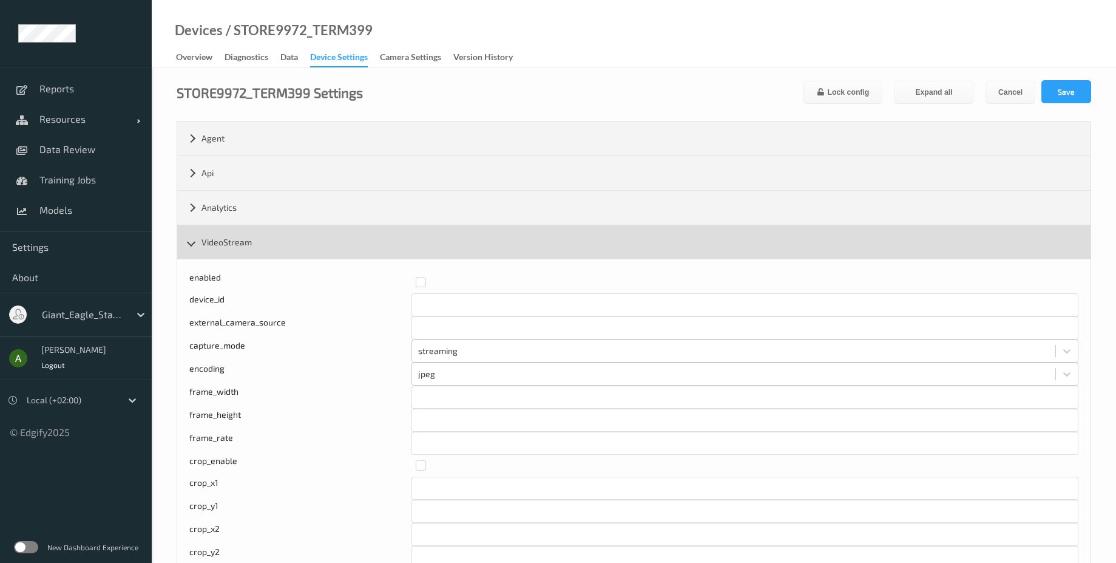
click at [234, 237] on div "VideoStream" at bounding box center [634, 242] width 914 height 34
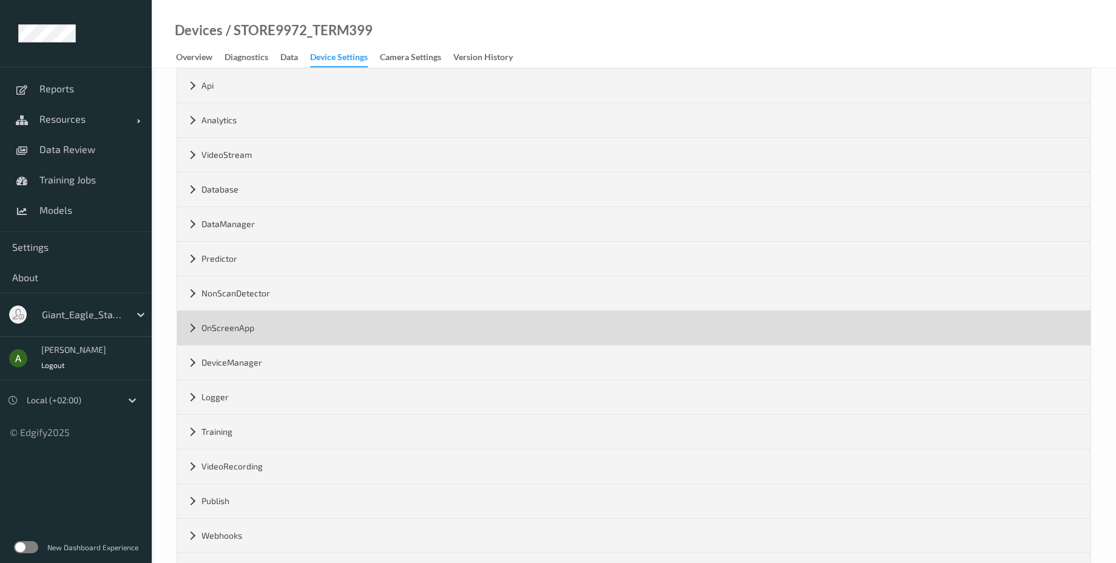
scroll to position [137, 0]
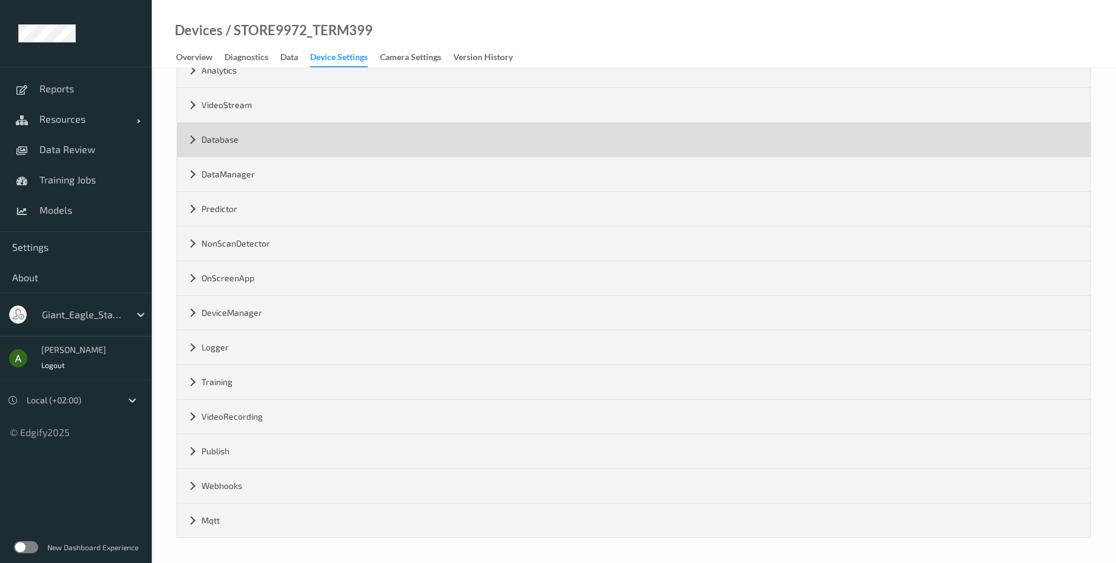
click at [256, 152] on div "Database" at bounding box center [634, 140] width 914 height 34
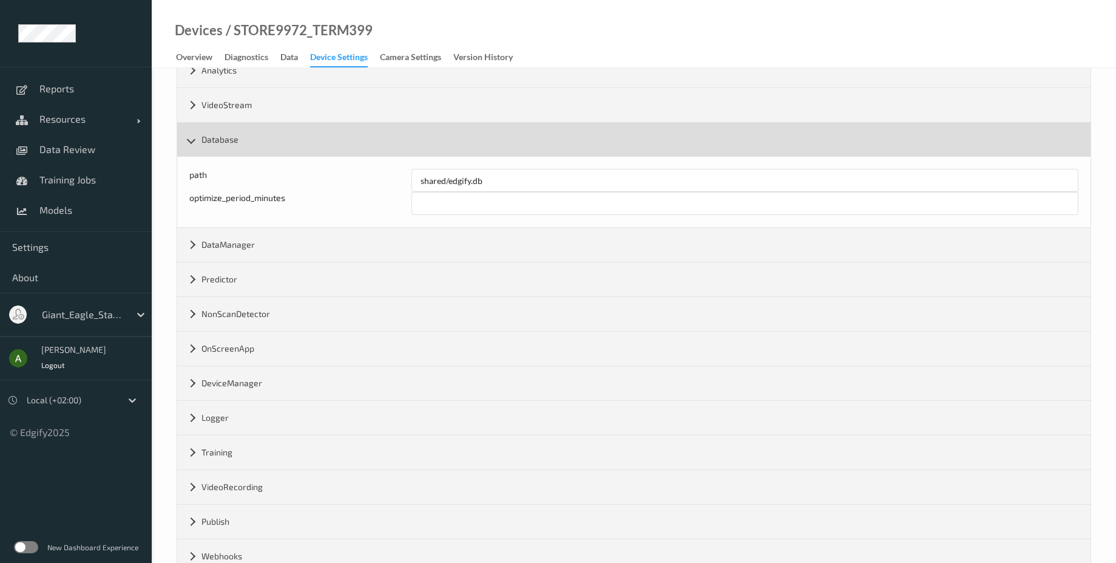
click at [256, 149] on div "Database" at bounding box center [634, 140] width 914 height 34
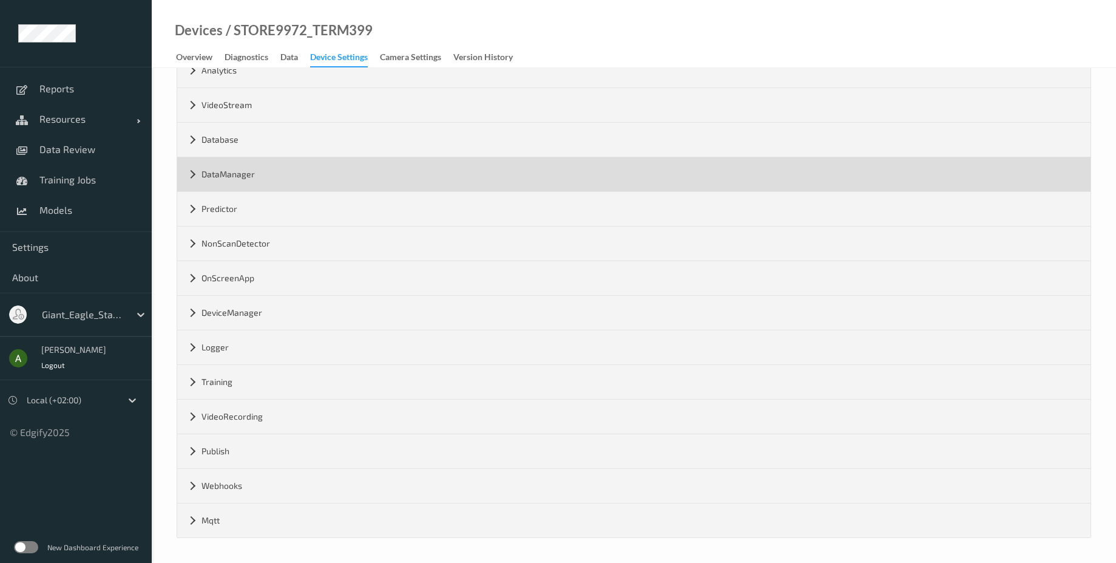
click at [254, 168] on div "DataManager" at bounding box center [634, 174] width 914 height 34
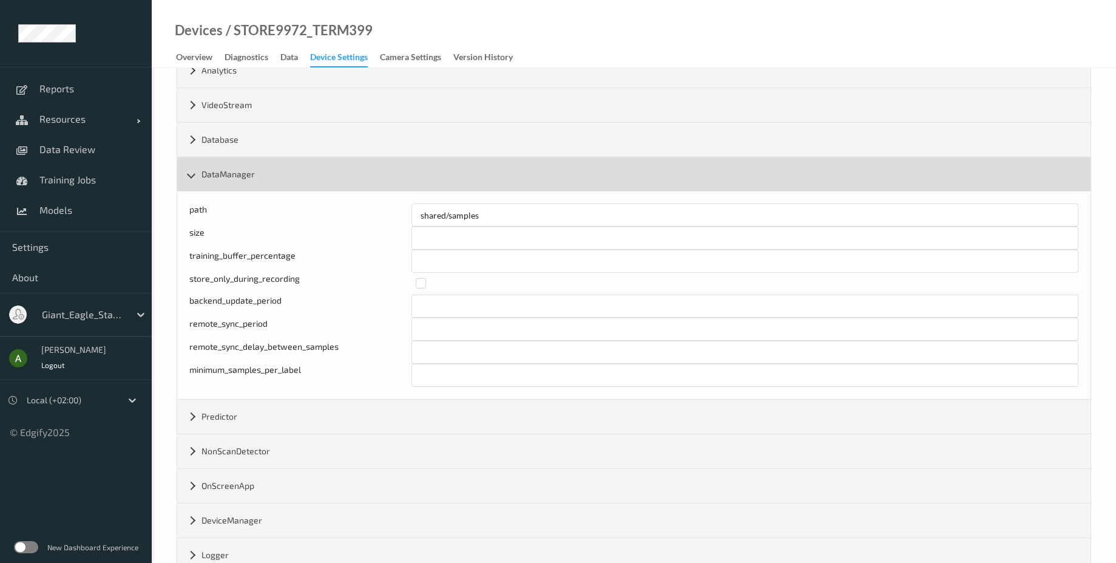
click at [254, 168] on div "DataManager" at bounding box center [634, 174] width 914 height 34
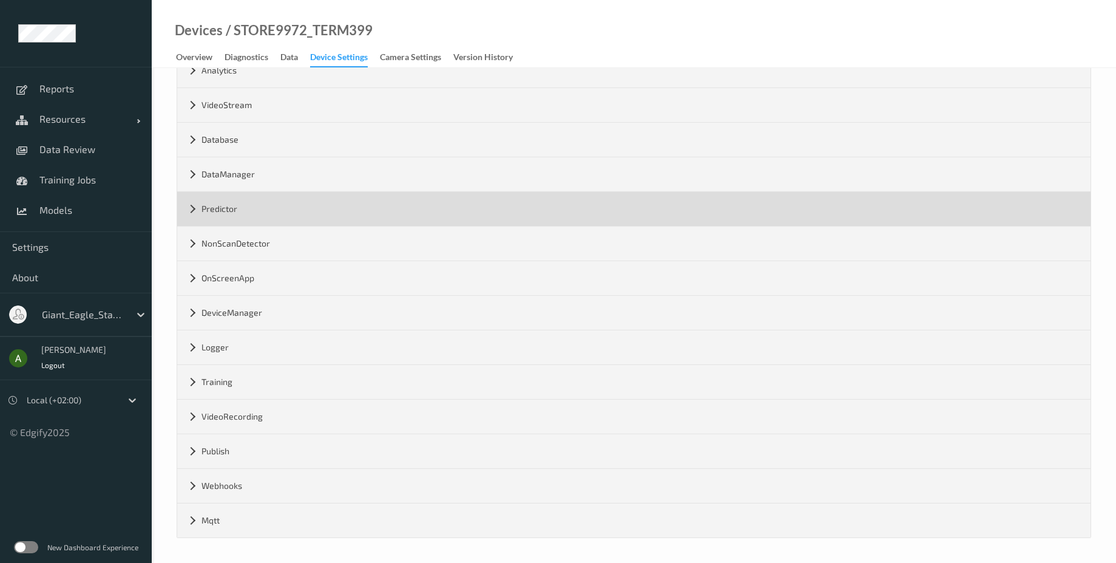
click at [242, 208] on div "Predictor" at bounding box center [634, 209] width 914 height 34
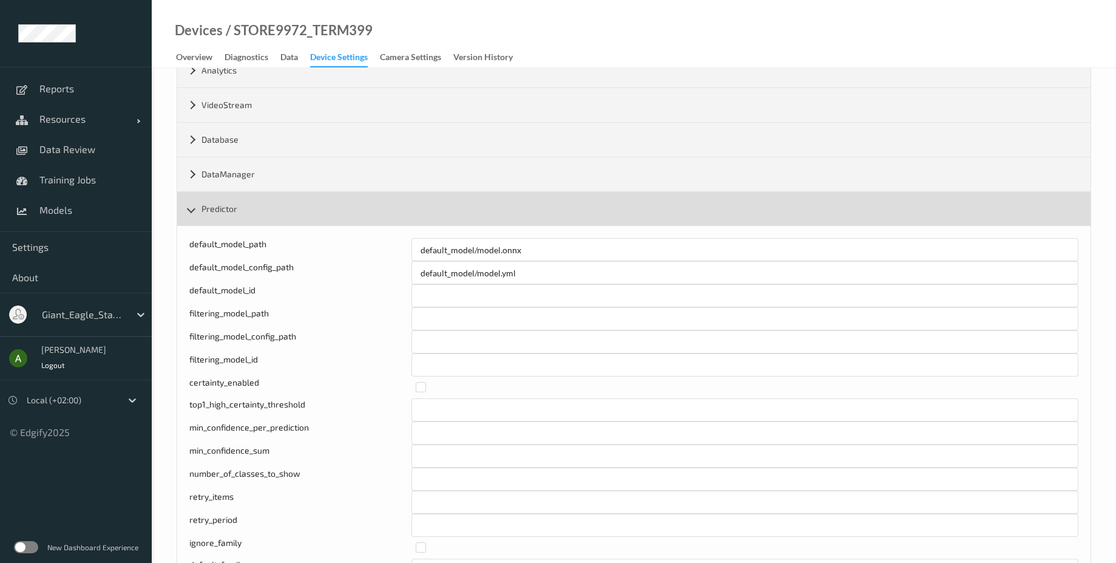
click at [254, 214] on div "Predictor" at bounding box center [634, 209] width 914 height 34
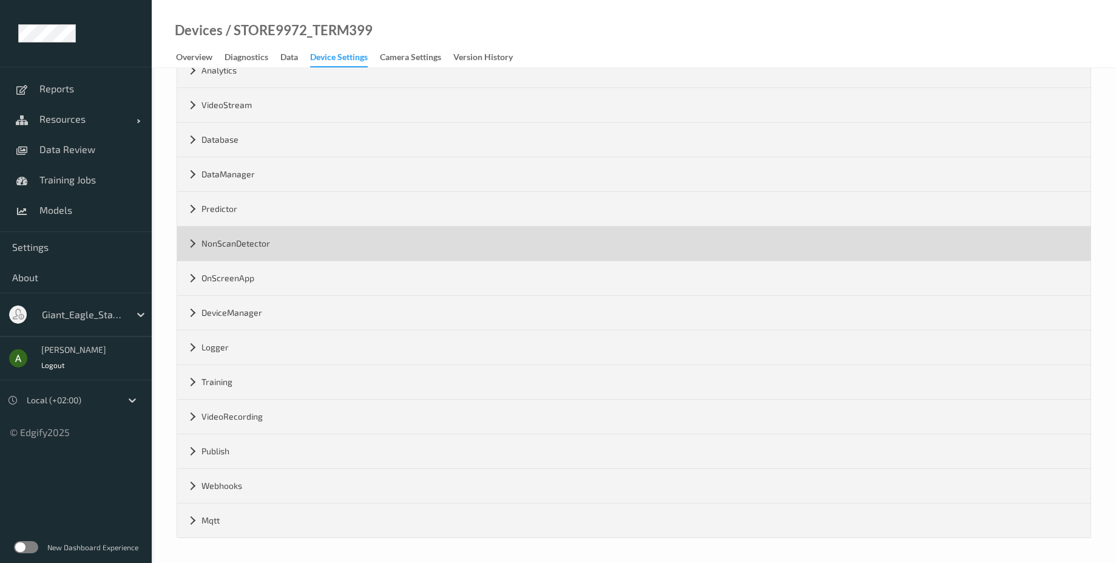
click at [271, 248] on div "NonScanDetector" at bounding box center [634, 243] width 914 height 34
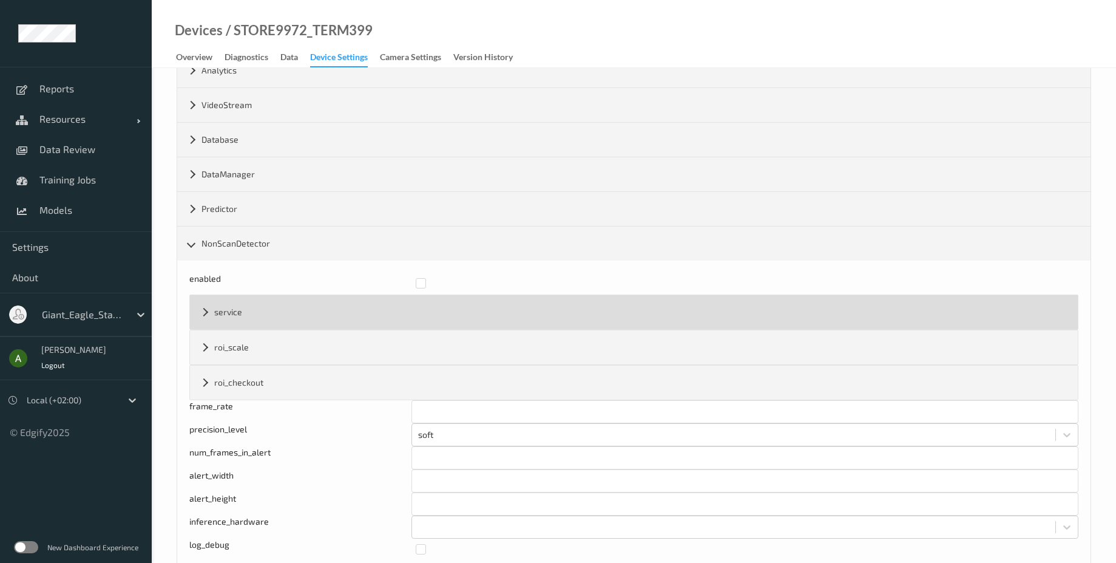
click at [273, 322] on div "service" at bounding box center [634, 312] width 888 height 34
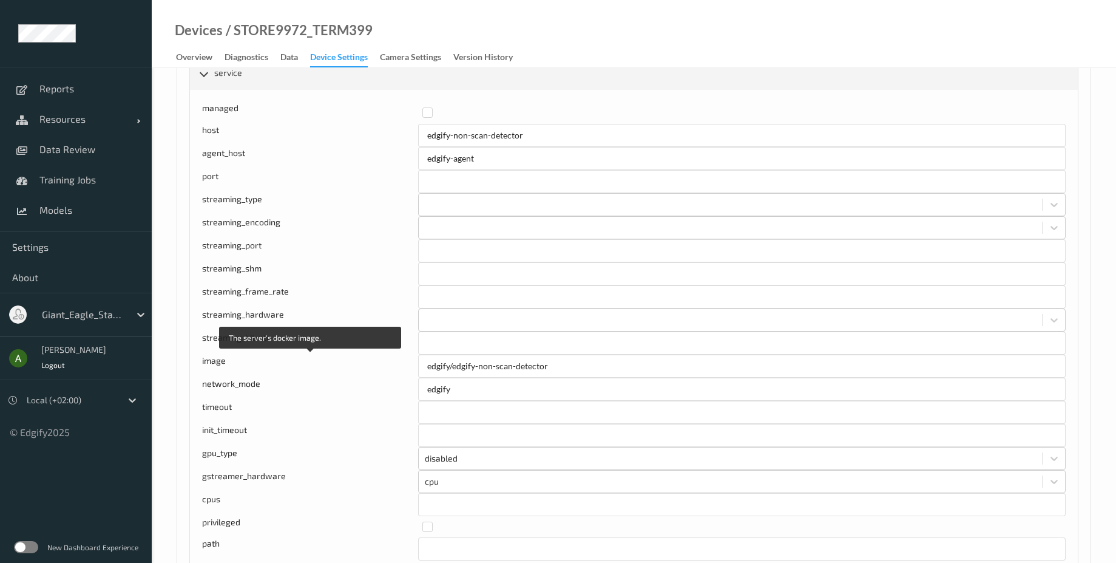
scroll to position [356, 0]
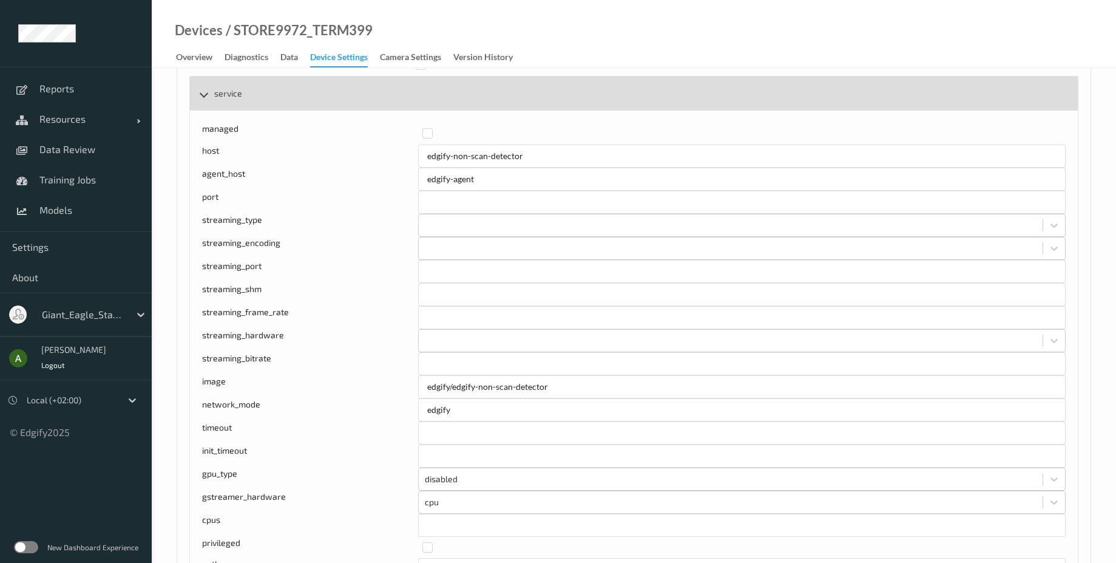
click at [230, 96] on div "service" at bounding box center [634, 93] width 888 height 34
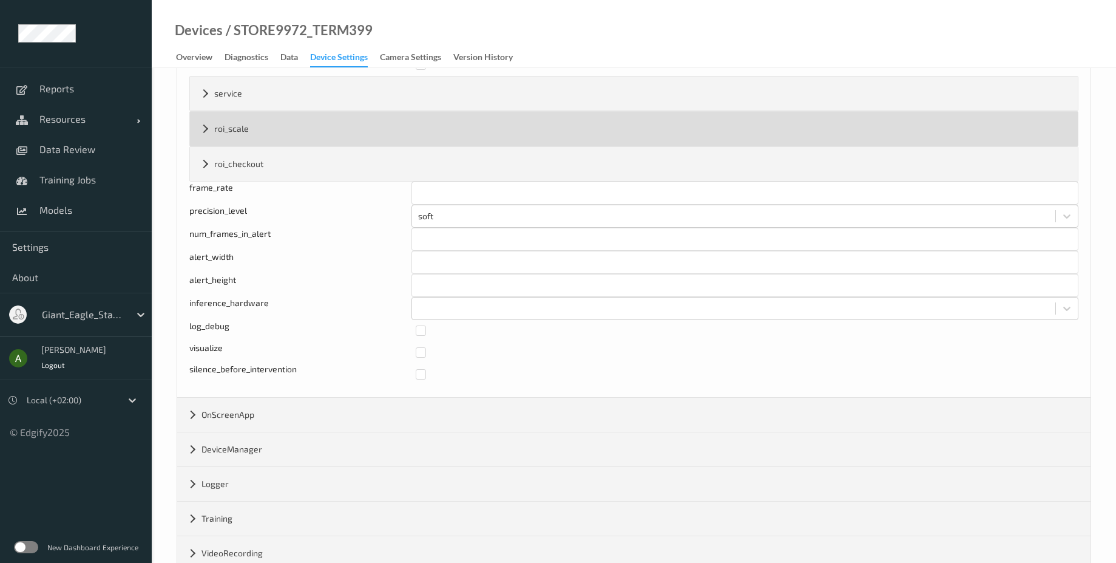
click at [237, 117] on div "roi_scale" at bounding box center [634, 129] width 888 height 34
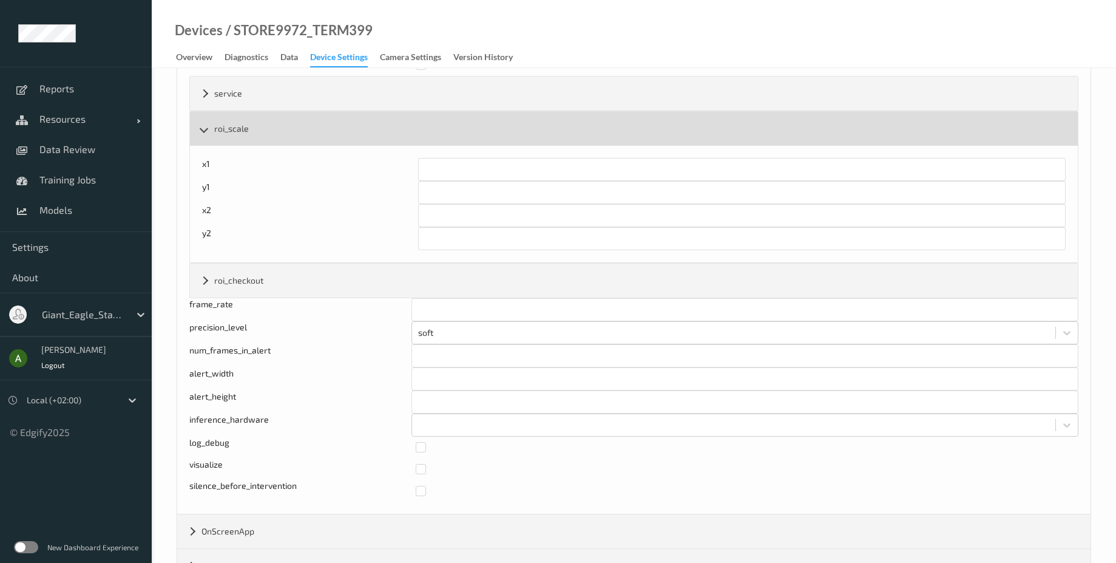
click at [237, 117] on div "roi_scale" at bounding box center [634, 129] width 888 height 34
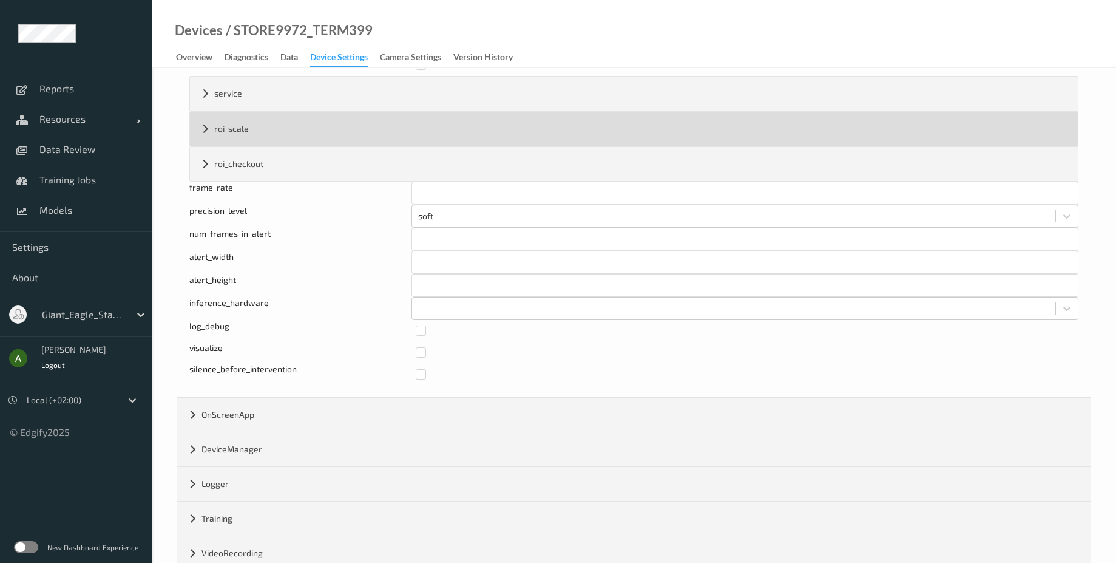
scroll to position [283, 0]
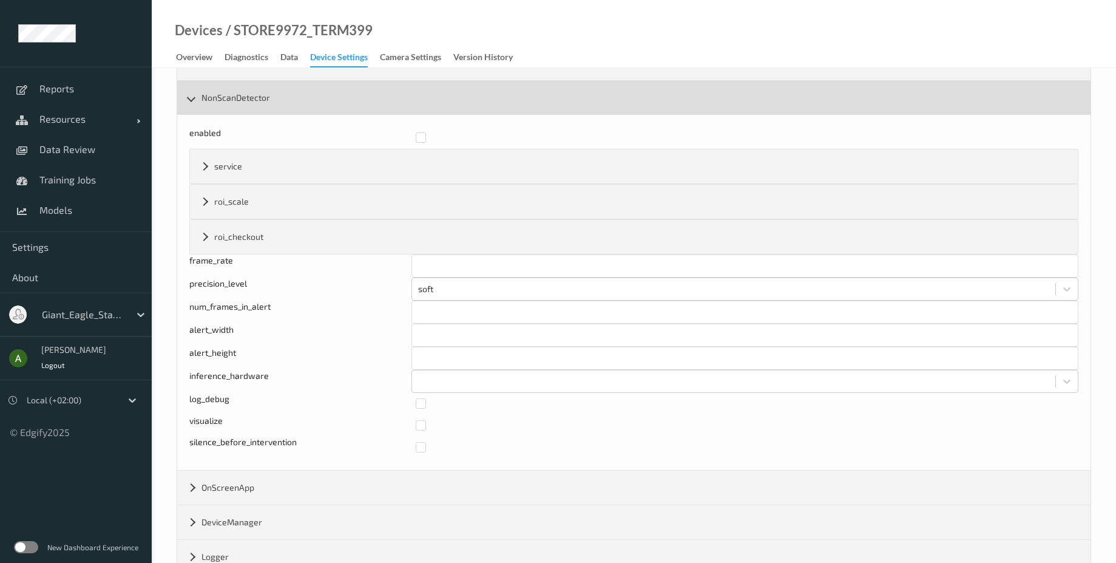
click at [251, 101] on div "NonScanDetector" at bounding box center [634, 98] width 914 height 34
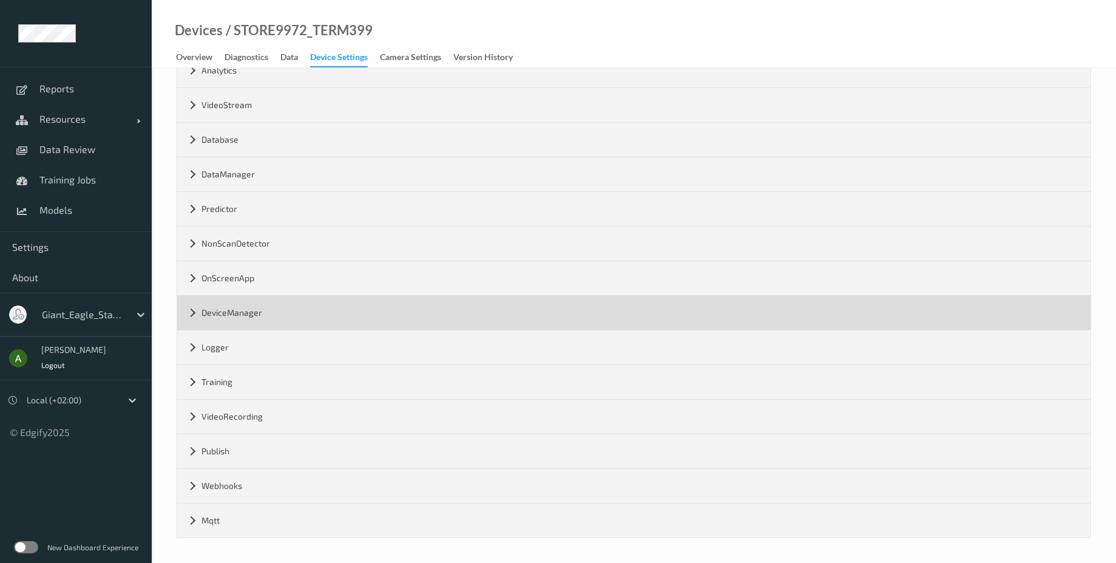
click at [280, 319] on div "DeviceManager" at bounding box center [634, 313] width 914 height 34
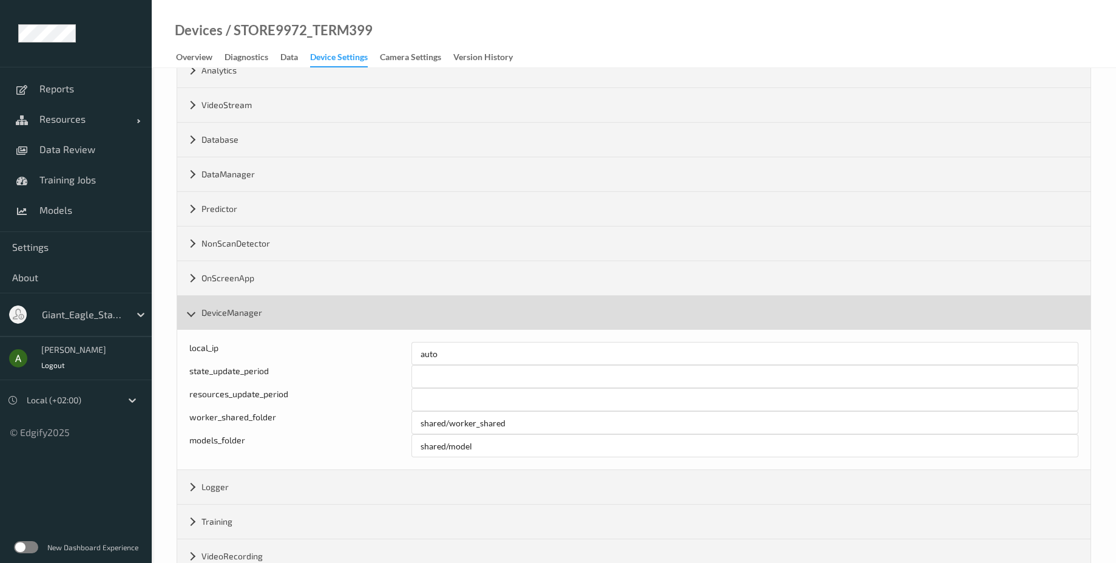
click at [236, 310] on div "DeviceManager" at bounding box center [634, 313] width 914 height 34
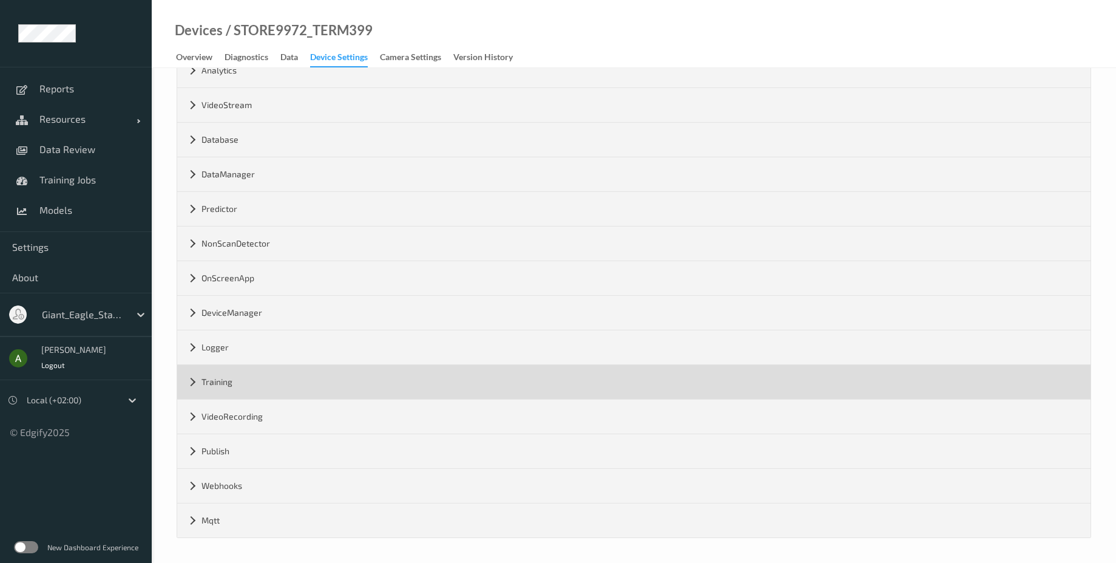
click at [240, 372] on div "Training" at bounding box center [634, 382] width 914 height 34
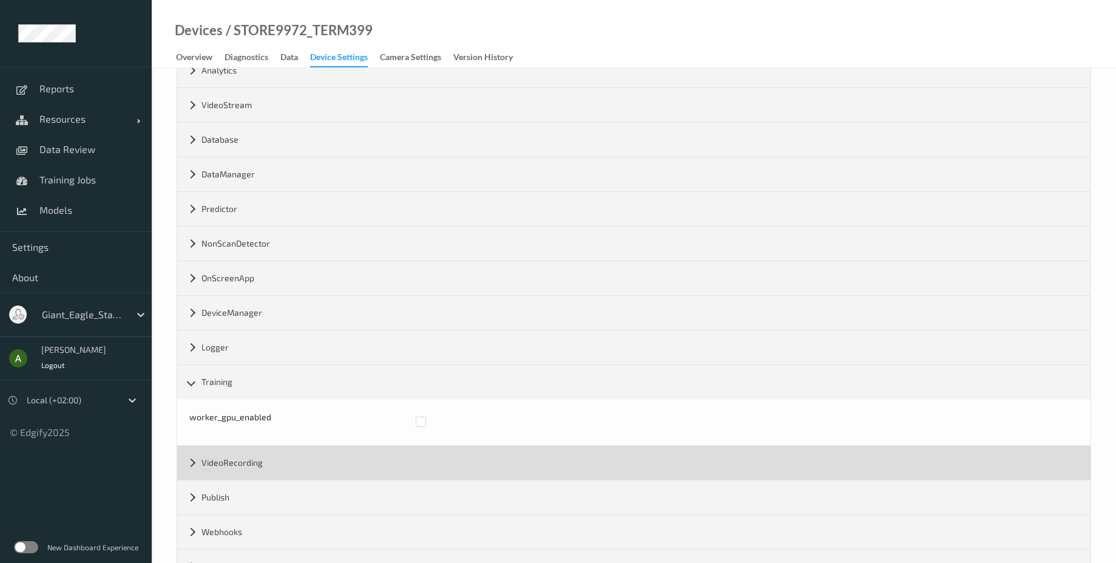
click at [242, 455] on div "VideoRecording" at bounding box center [634, 463] width 914 height 34
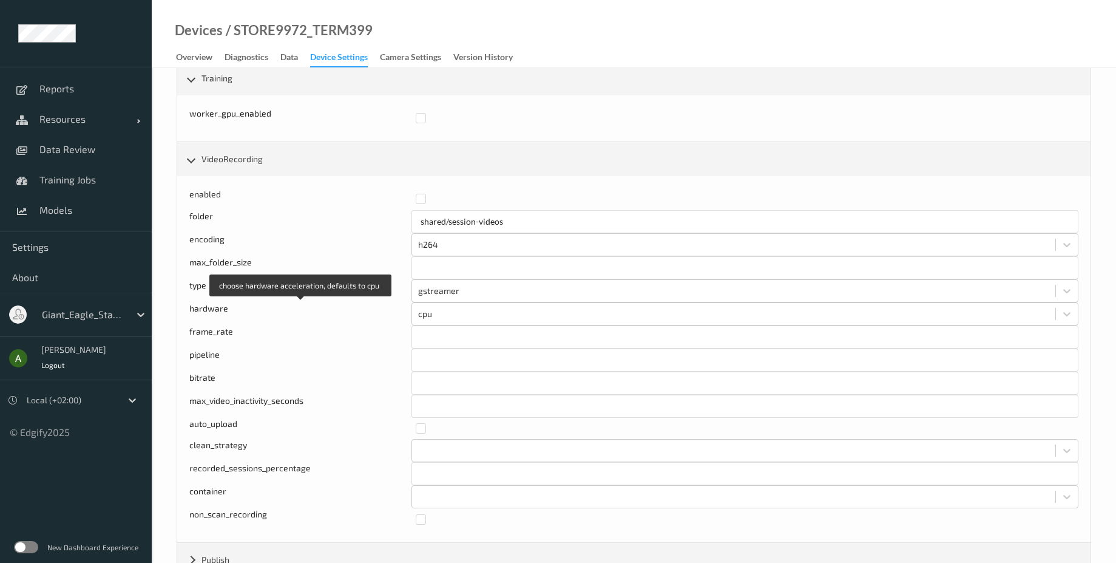
scroll to position [501, 0]
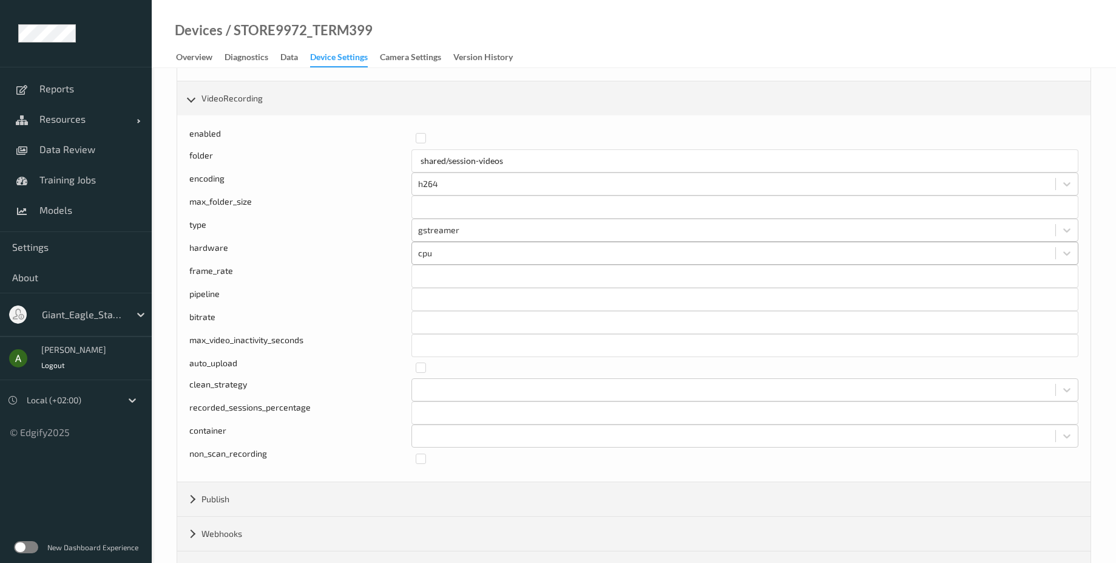
click at [441, 253] on div at bounding box center [733, 253] width 631 height 15
click at [1110, 166] on div "STORE9972_TERM399 Settings Lock config Expand all Cancel Save Agent version 2.2…" at bounding box center [634, 89] width 965 height 1044
